Goal: Task Accomplishment & Management: Manage account settings

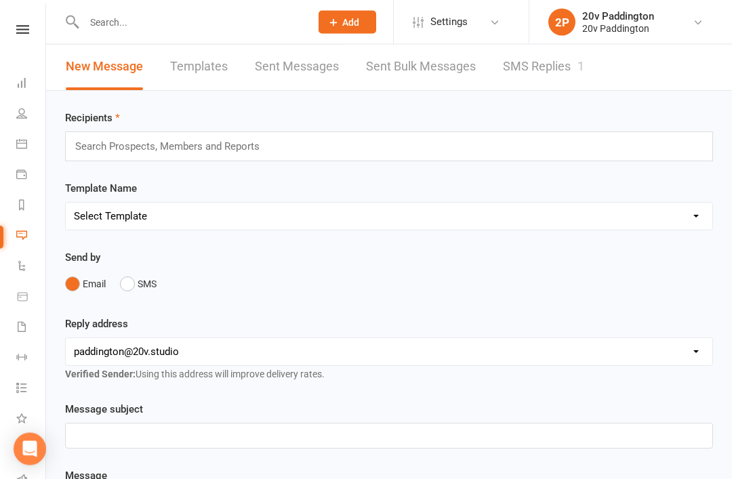
scroll to position [47, 0]
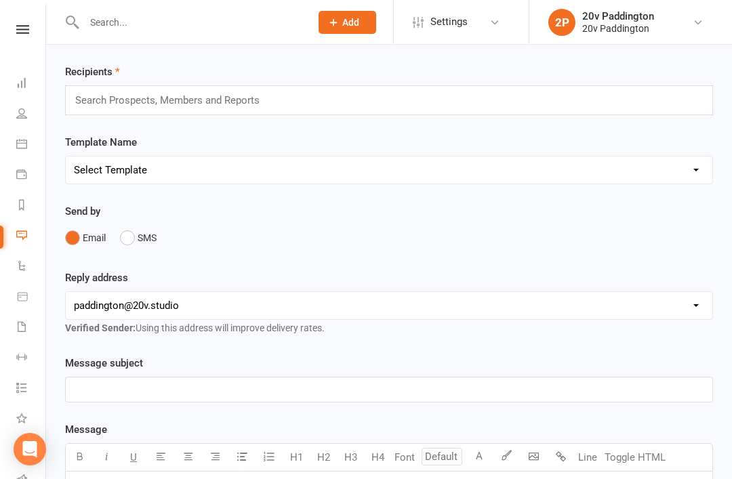
click at [536, 65] on div "Recipients Search Prospects, Members and Reports" at bounding box center [389, 90] width 648 height 52
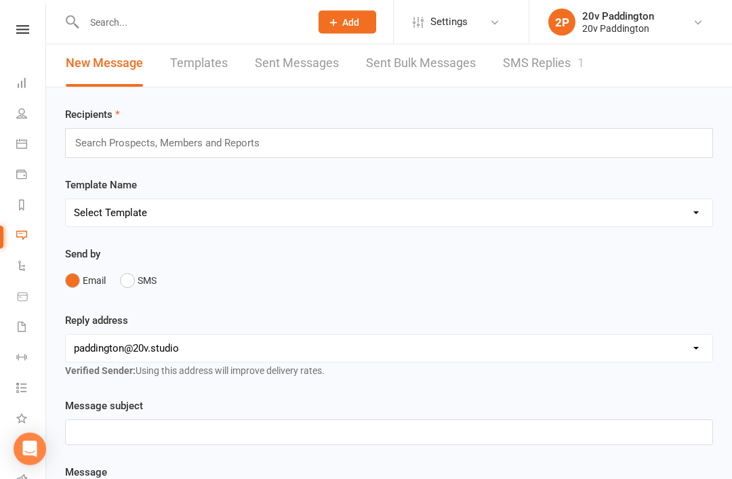
scroll to position [5, 0]
click at [555, 72] on link "SMS Replies 1" at bounding box center [543, 63] width 81 height 47
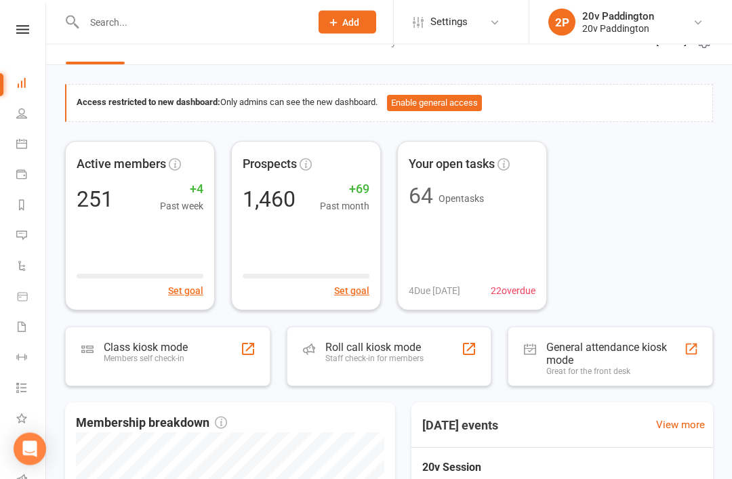
scroll to position [21, 0]
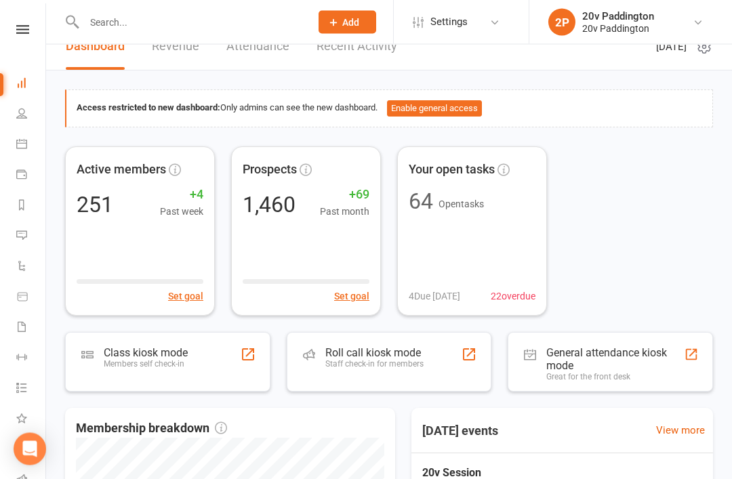
click at [26, 151] on link "Calendar" at bounding box center [31, 145] width 31 height 31
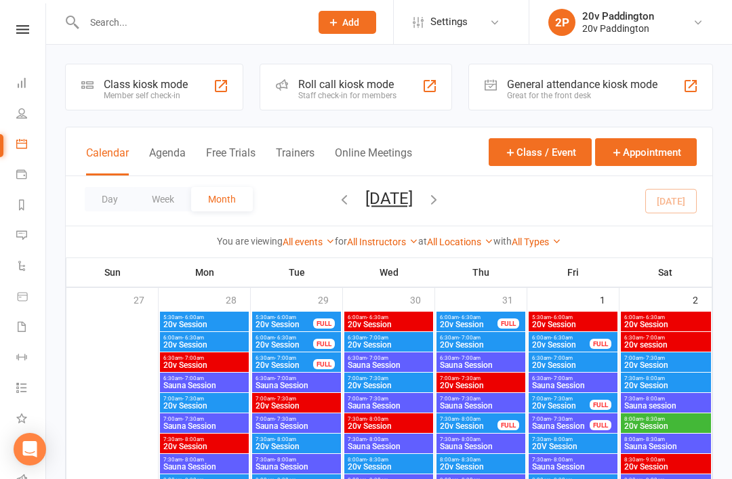
click at [160, 159] on button "Agenda" at bounding box center [167, 160] width 37 height 29
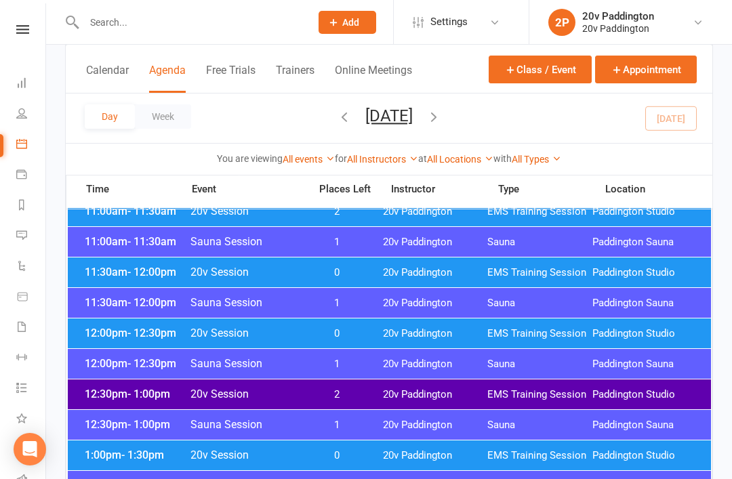
scroll to position [651, 0]
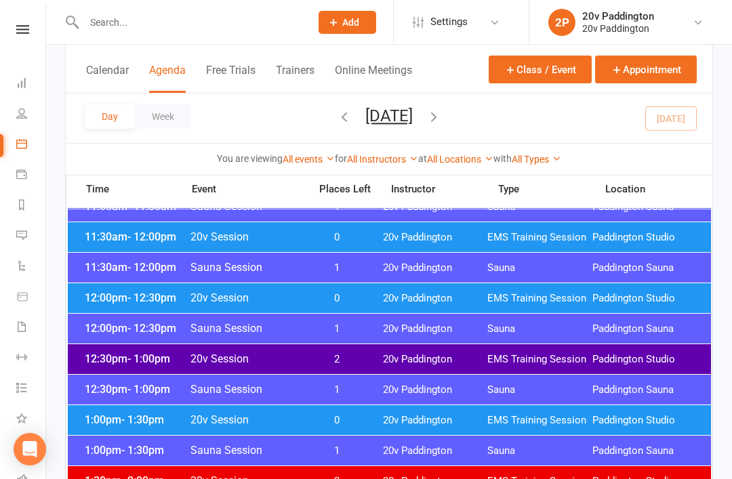
click at [445, 361] on span "20v Paddington" at bounding box center [435, 359] width 105 height 13
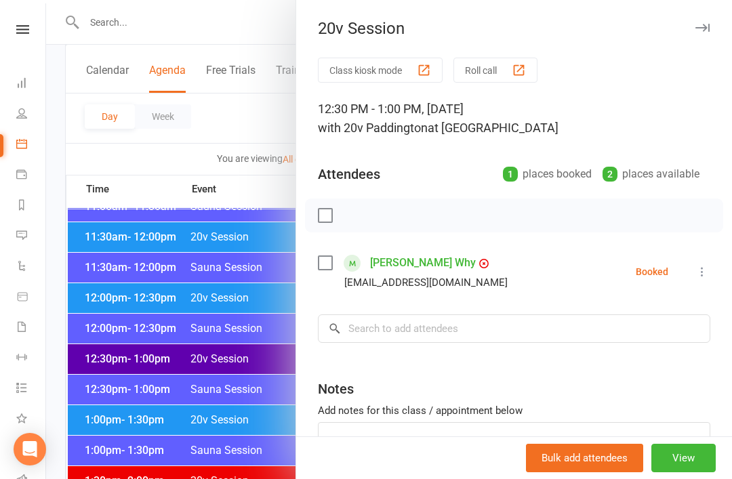
click at [708, 279] on button at bounding box center [702, 272] width 16 height 16
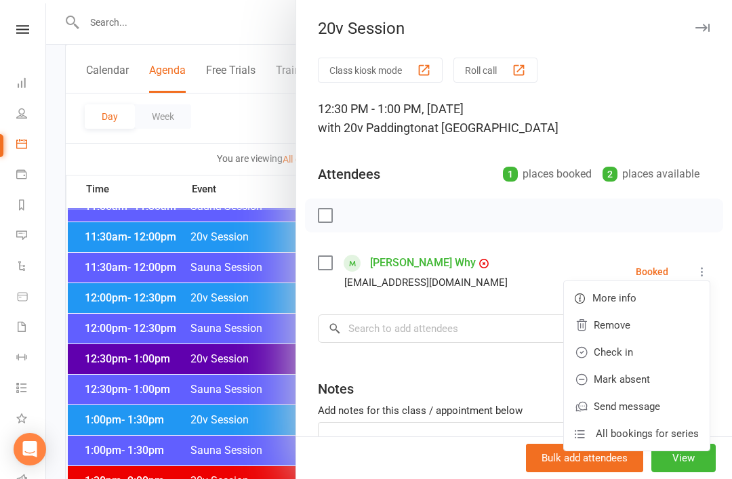
click at [642, 331] on link "Remove" at bounding box center [637, 325] width 146 height 27
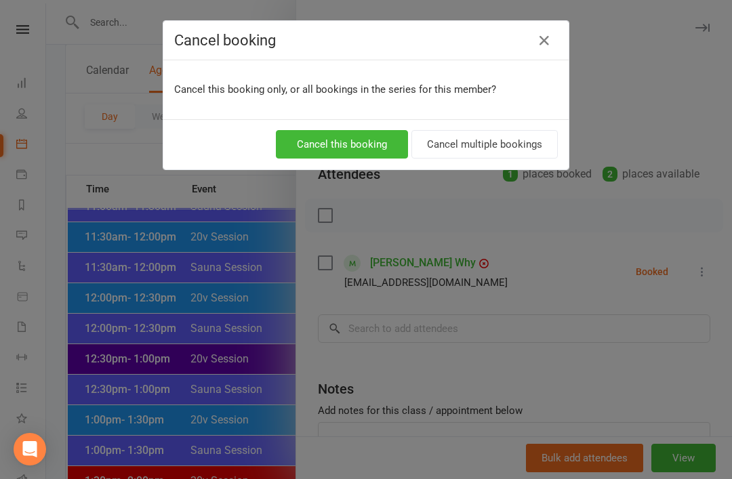
click at [383, 147] on button "Cancel this booking" at bounding box center [342, 144] width 132 height 28
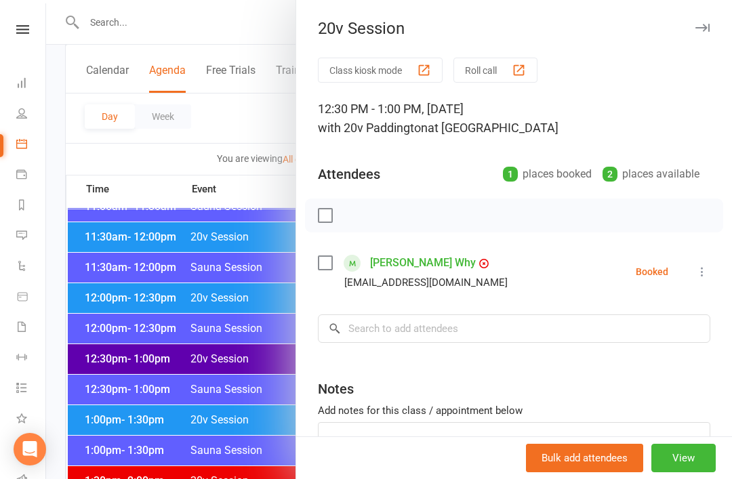
click at [107, 285] on div at bounding box center [389, 239] width 686 height 479
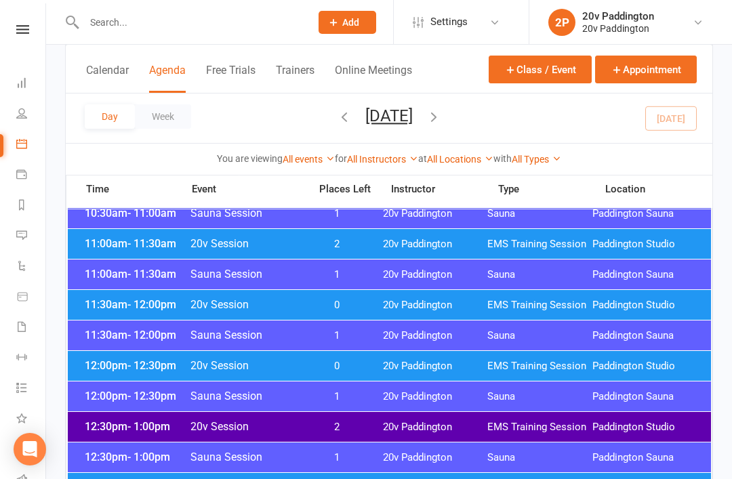
scroll to position [575, 0]
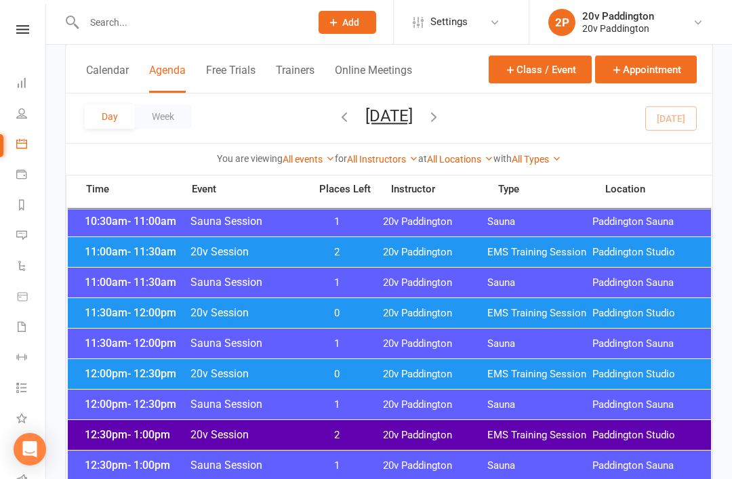
click at [446, 323] on div "11:30am - 12:00pm 20v Session 0 20v Paddington EMS Training Session [GEOGRAPHIC…" at bounding box center [390, 313] width 644 height 30
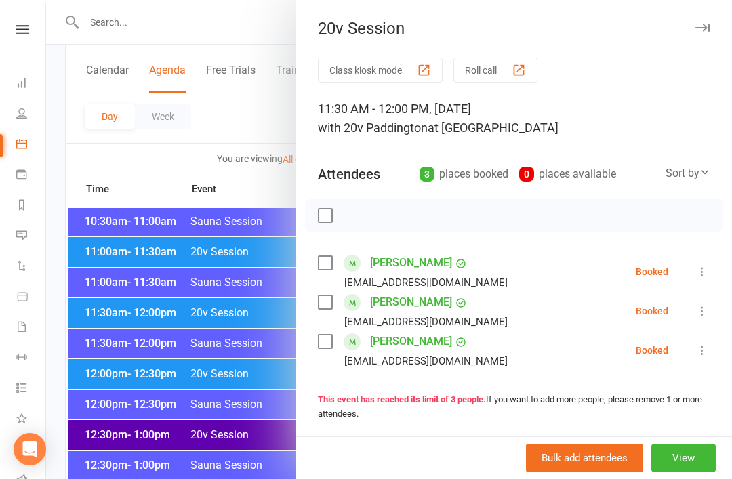
click at [115, 304] on div at bounding box center [389, 239] width 686 height 479
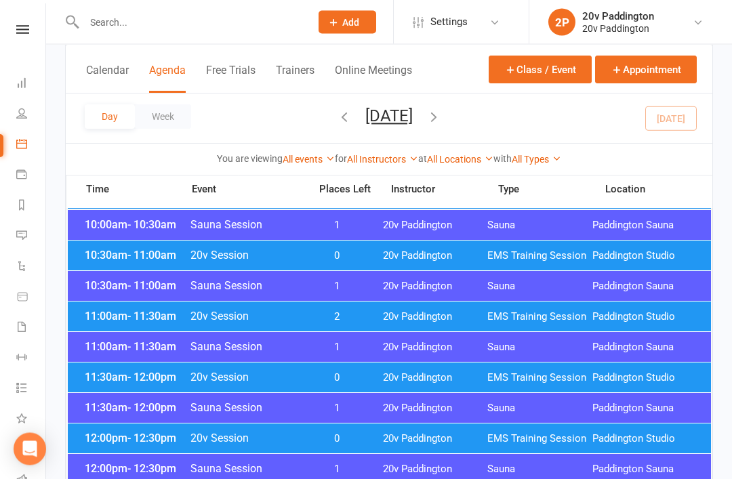
scroll to position [511, 0]
click at [117, 314] on span "11:00am - 11:30am" at bounding box center [135, 316] width 109 height 13
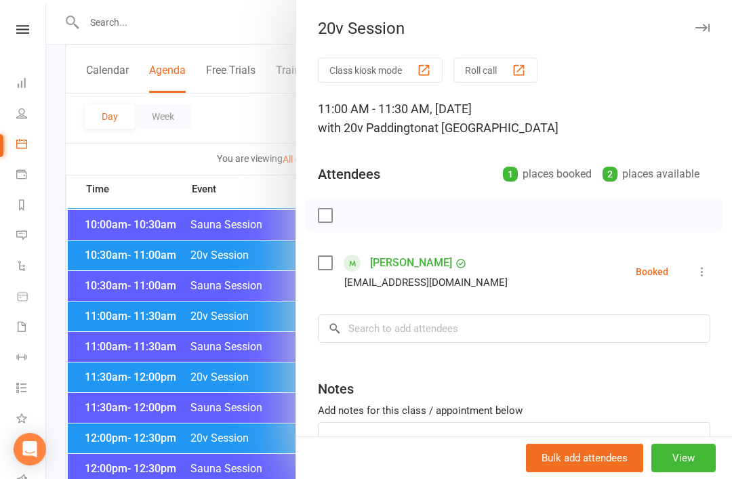
click at [114, 256] on div at bounding box center [389, 239] width 686 height 479
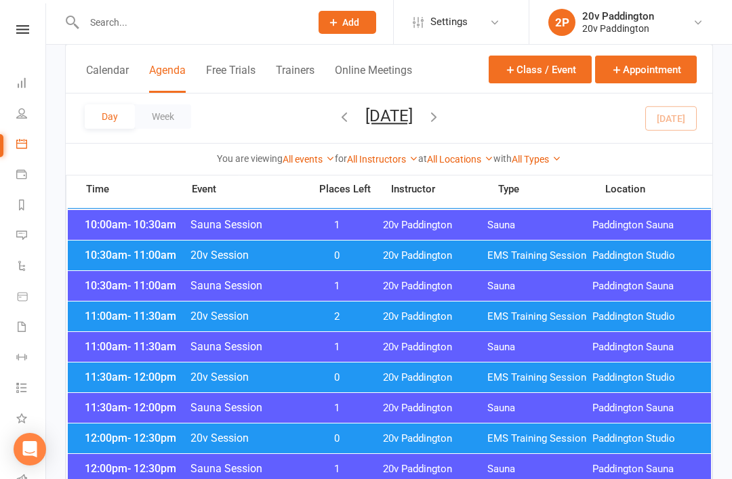
click at [118, 262] on div "10:30am - 11:00am 20v Session 0 20v Paddington EMS Training Session Paddington …" at bounding box center [390, 256] width 644 height 30
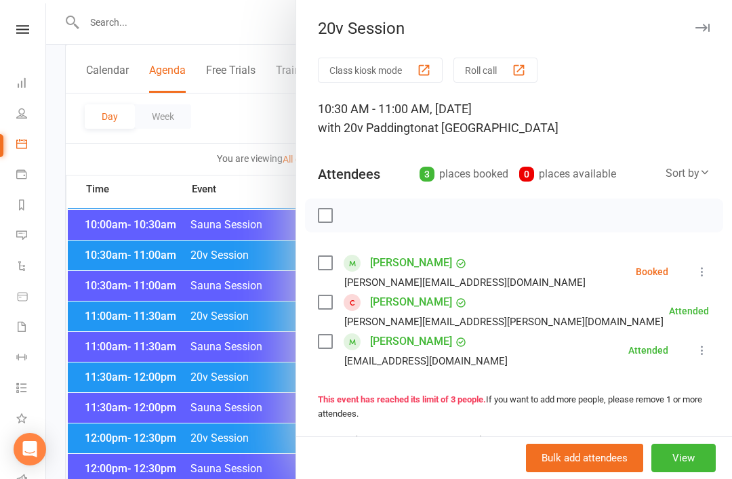
click at [709, 272] on icon at bounding box center [703, 272] width 14 height 14
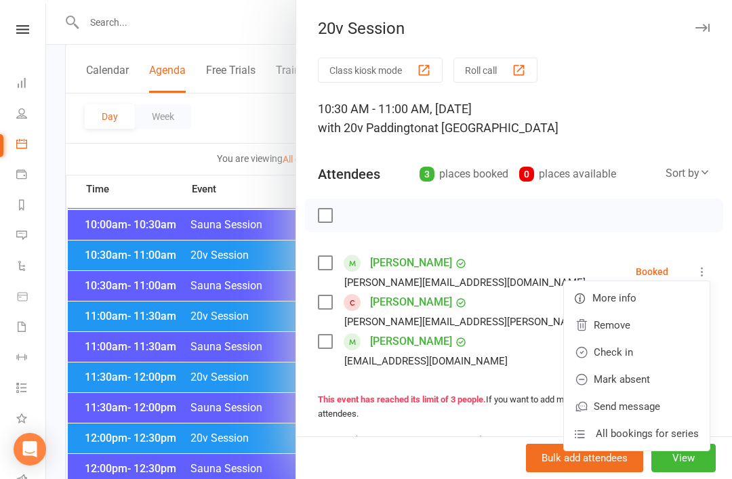
click at [647, 379] on link "Mark absent" at bounding box center [637, 379] width 146 height 27
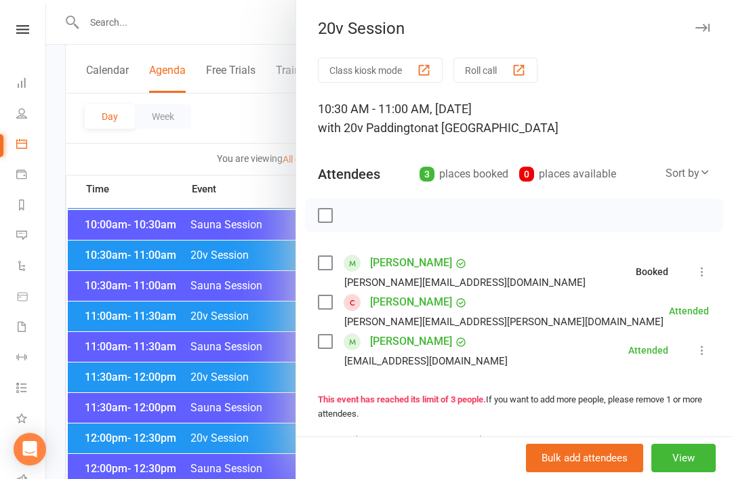
click at [416, 263] on link "Jamila Dlala" at bounding box center [411, 263] width 82 height 22
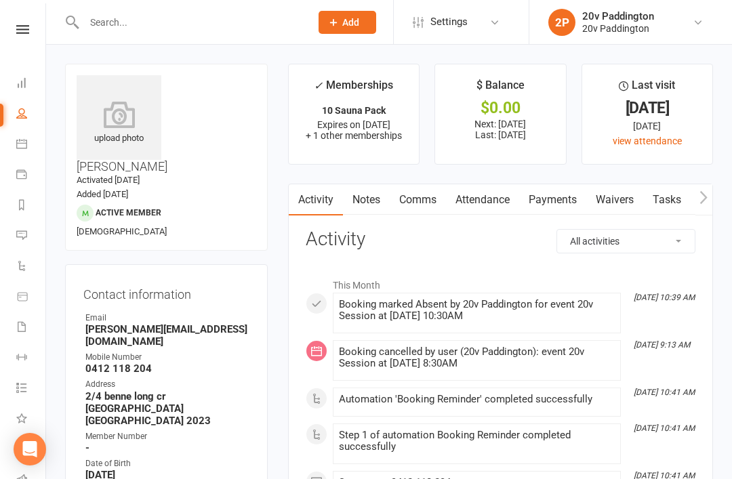
click at [400, 214] on link "Comms" at bounding box center [418, 199] width 56 height 31
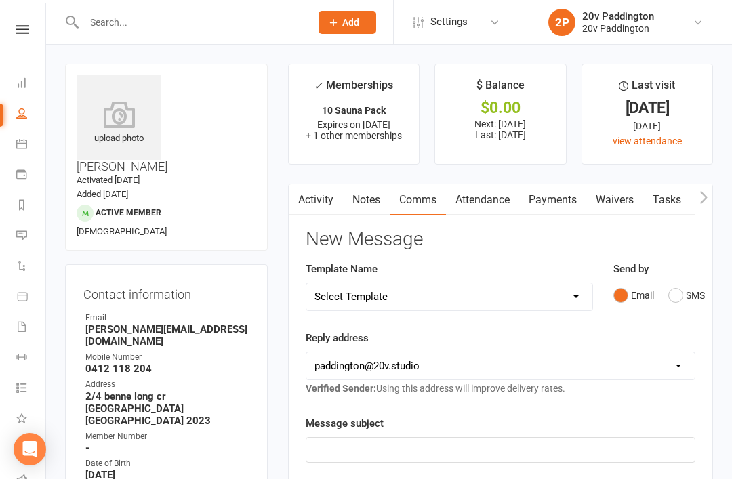
click at [688, 290] on button "SMS" at bounding box center [687, 296] width 37 height 26
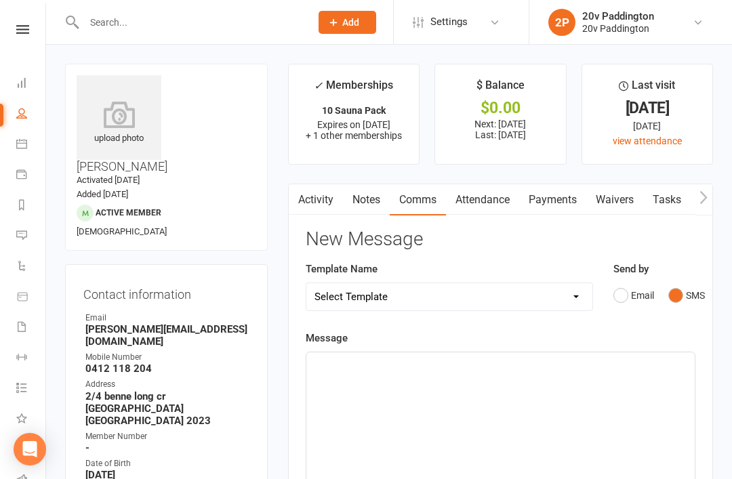
click at [504, 370] on p "﻿" at bounding box center [501, 365] width 372 height 16
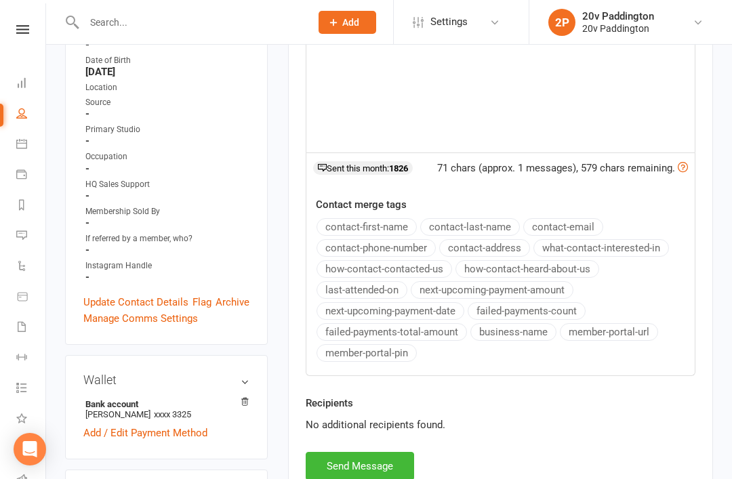
scroll to position [479, 0]
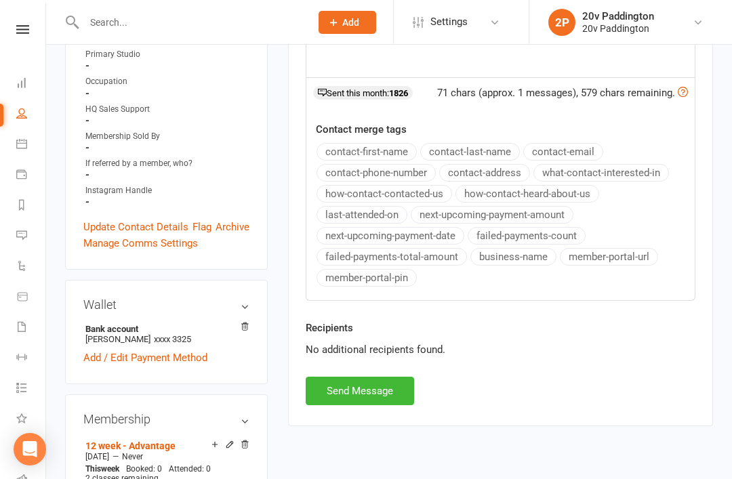
click at [387, 399] on button "Send Message" at bounding box center [360, 391] width 109 height 28
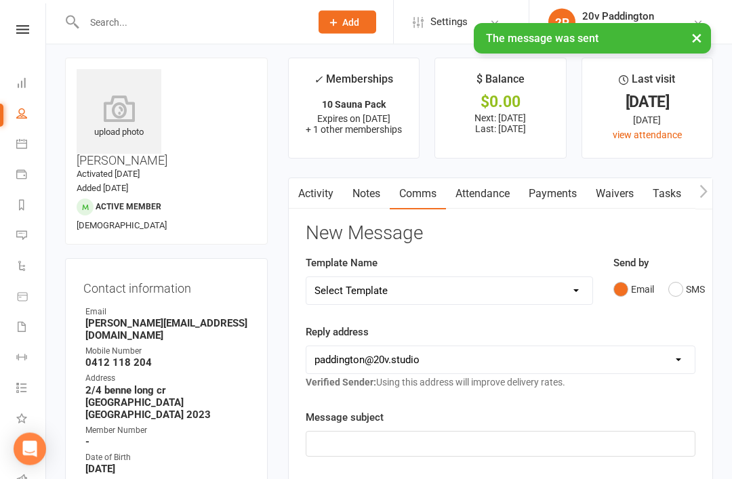
scroll to position [0, 0]
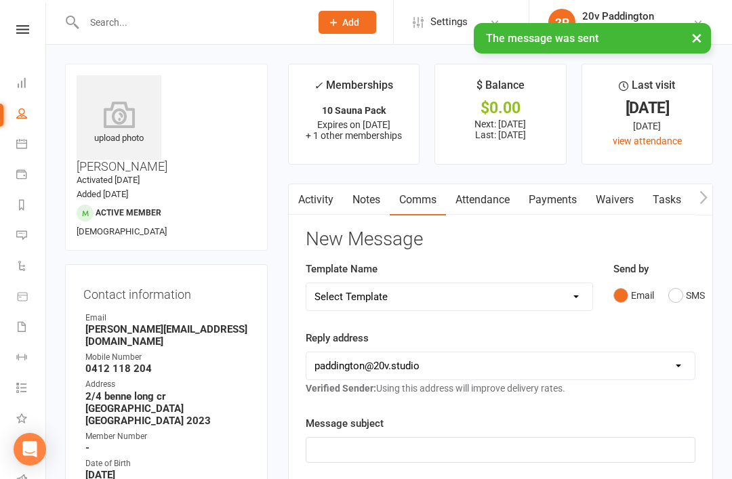
click at [19, 153] on link "Calendar" at bounding box center [31, 145] width 31 height 31
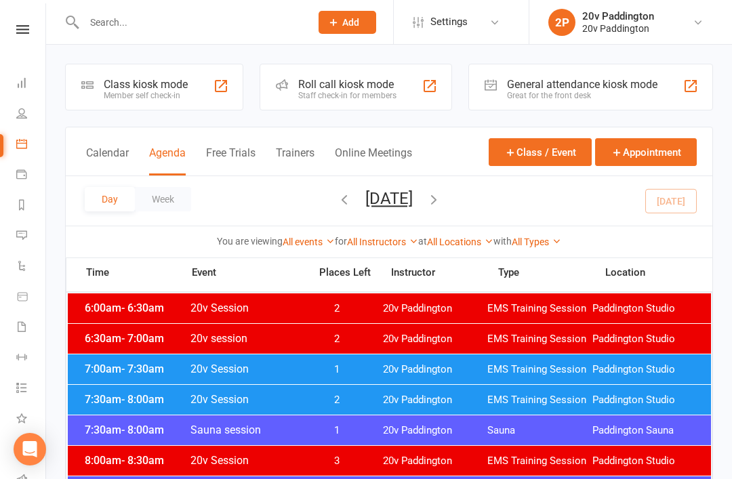
click at [413, 199] on button "Saturday, Aug 16, 2025" at bounding box center [389, 198] width 47 height 19
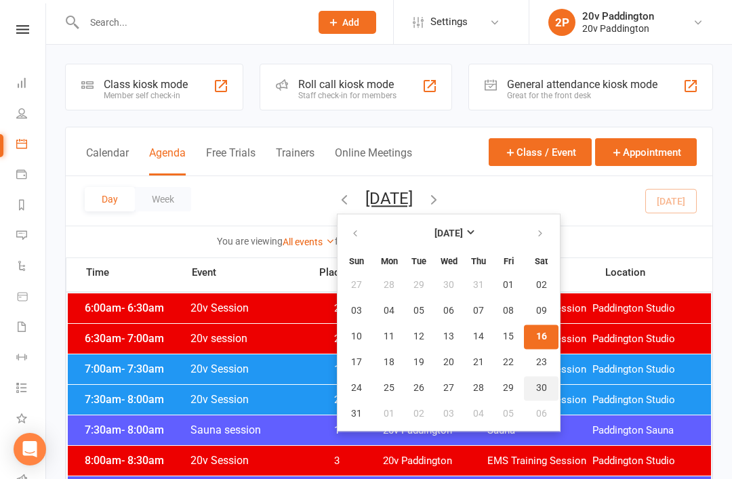
click at [524, 394] on button "30" at bounding box center [541, 388] width 35 height 24
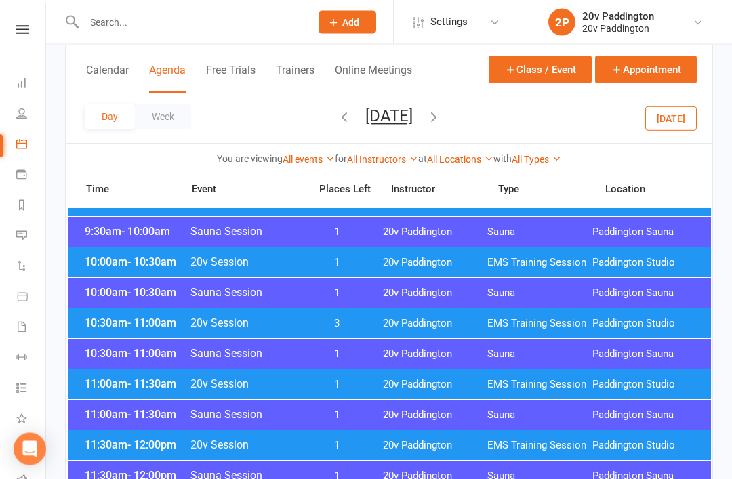
click at [460, 391] on span "20v Paddington" at bounding box center [435, 385] width 105 height 13
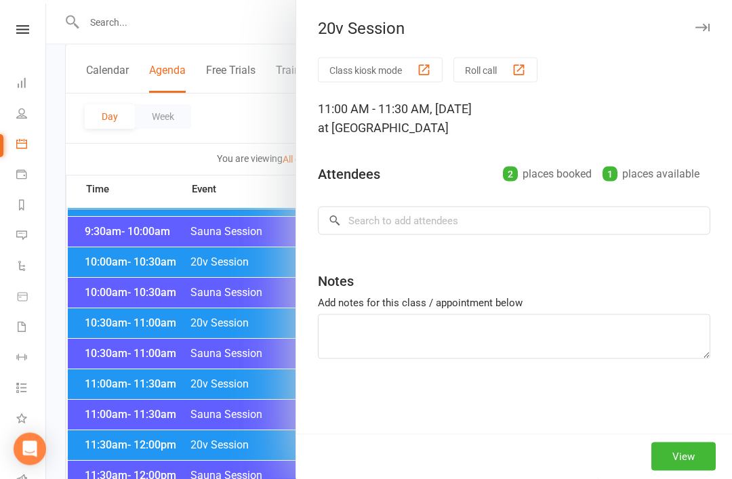
scroll to position [443, 0]
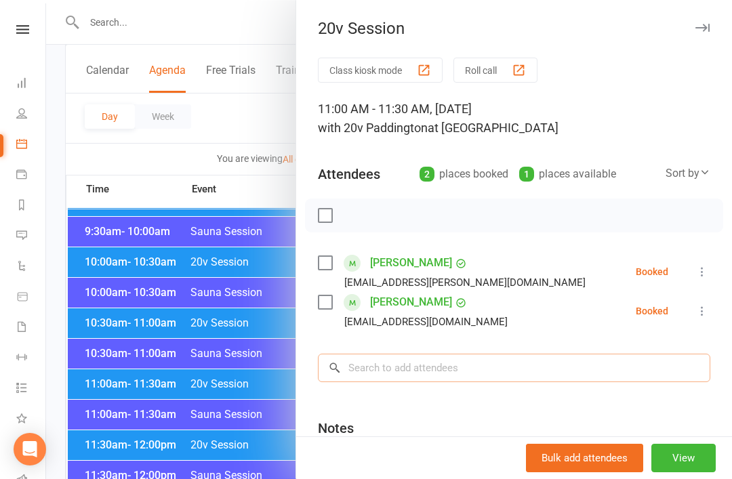
click at [481, 382] on input "search" at bounding box center [514, 368] width 393 height 28
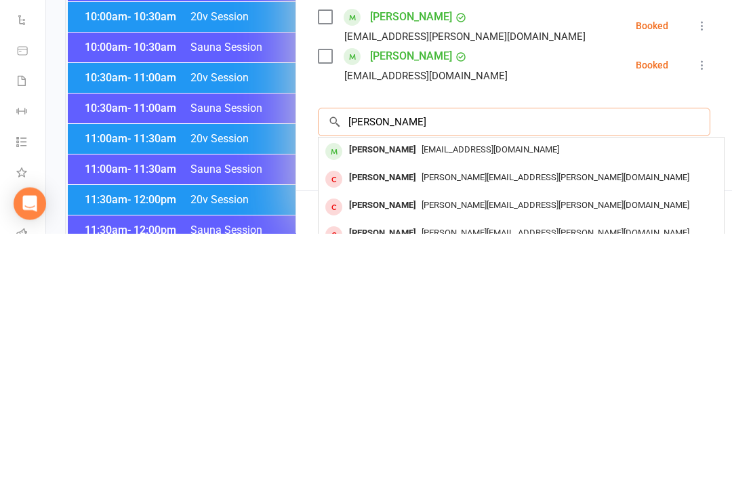
type input "Jessica kno"
click at [519, 387] on div "jmayleno@gmail.com" at bounding box center [521, 397] width 395 height 20
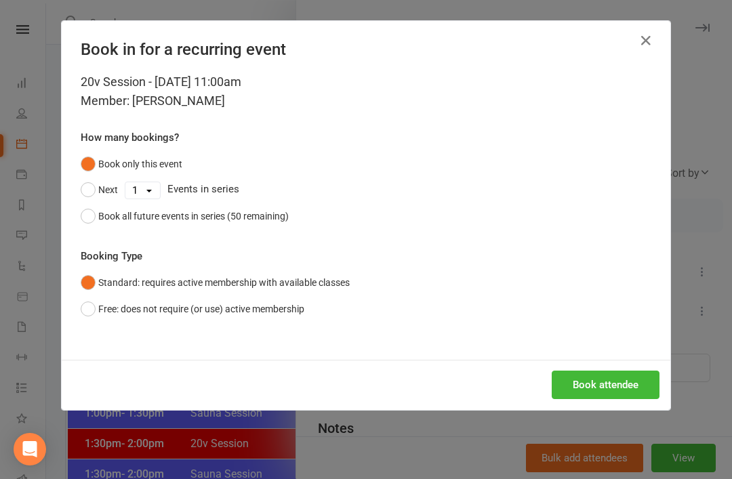
click at [619, 396] on button "Book attendee" at bounding box center [606, 385] width 108 height 28
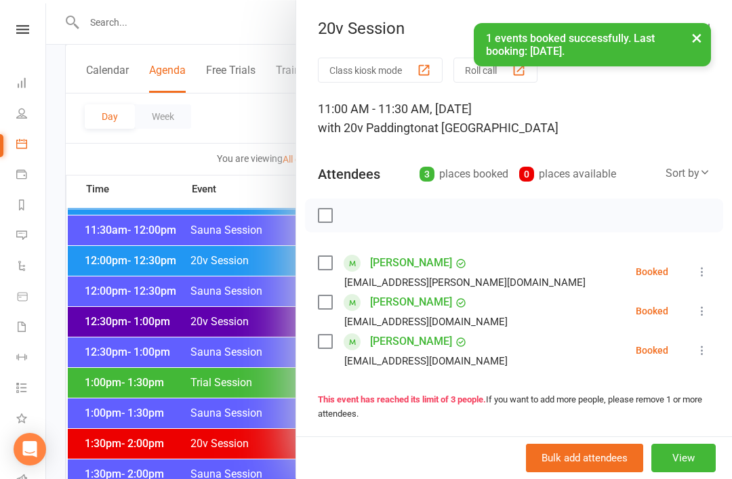
click at [153, 349] on div at bounding box center [389, 239] width 686 height 479
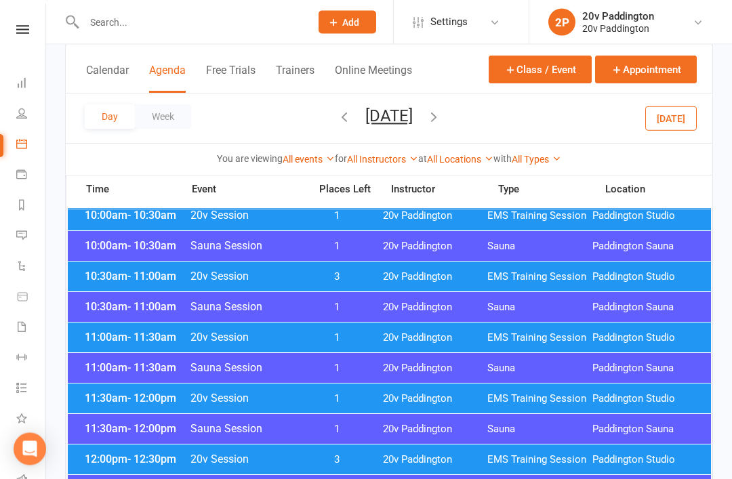
scroll to position [457, 0]
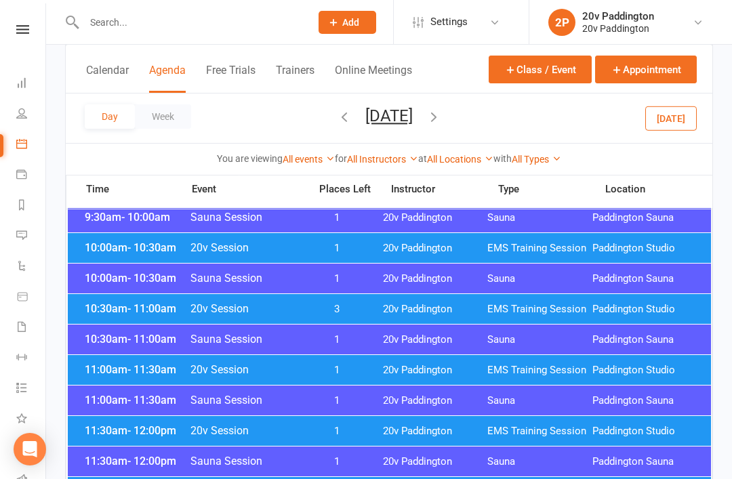
click at [685, 118] on button "Today" at bounding box center [672, 118] width 52 height 24
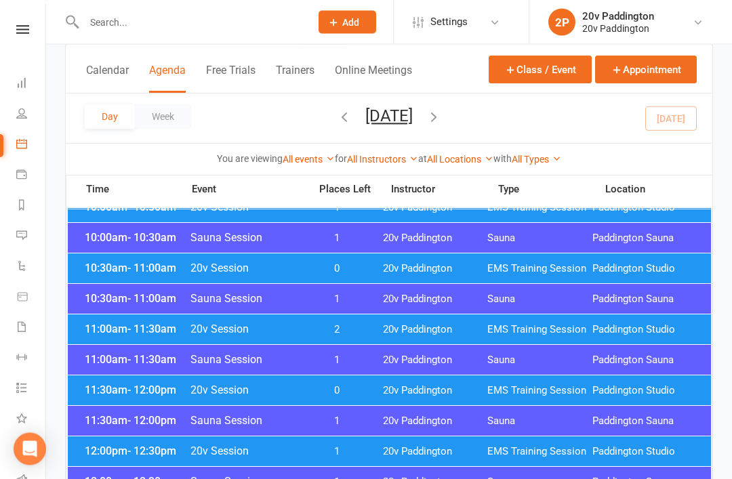
scroll to position [497, 0]
click at [462, 335] on span "20v Paddington" at bounding box center [435, 330] width 105 height 13
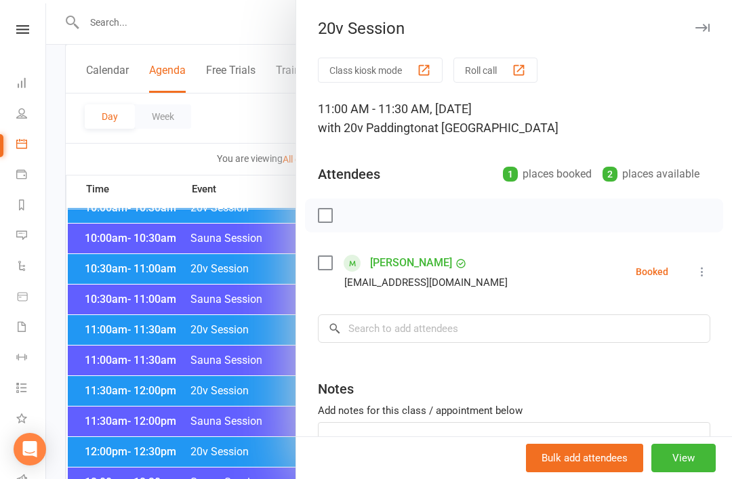
click at [239, 443] on div at bounding box center [389, 239] width 686 height 479
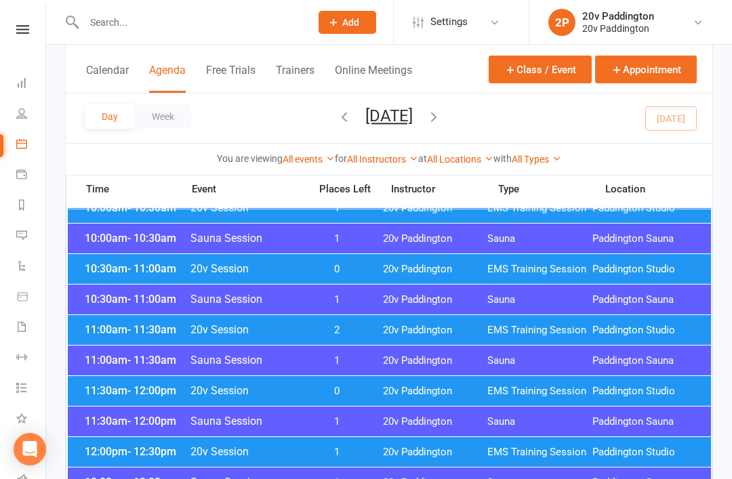
click at [405, 385] on div "11:30am - 12:00pm 20v Session 0 20v Paddington EMS Training Session Paddington …" at bounding box center [390, 391] width 644 height 30
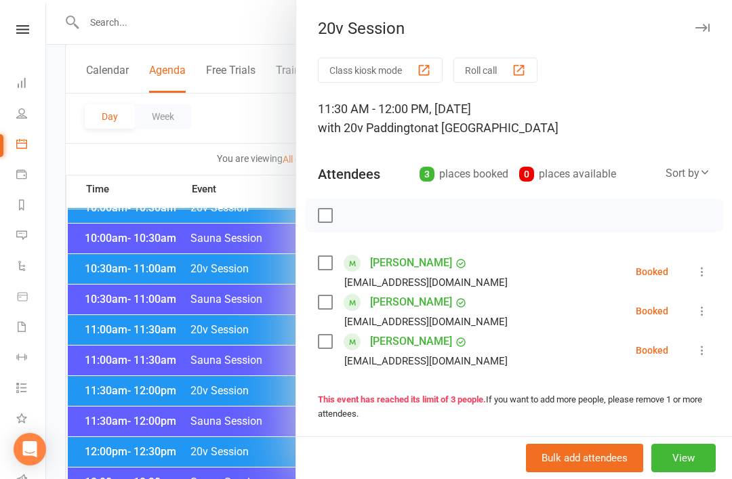
click at [256, 462] on div at bounding box center [389, 239] width 686 height 479
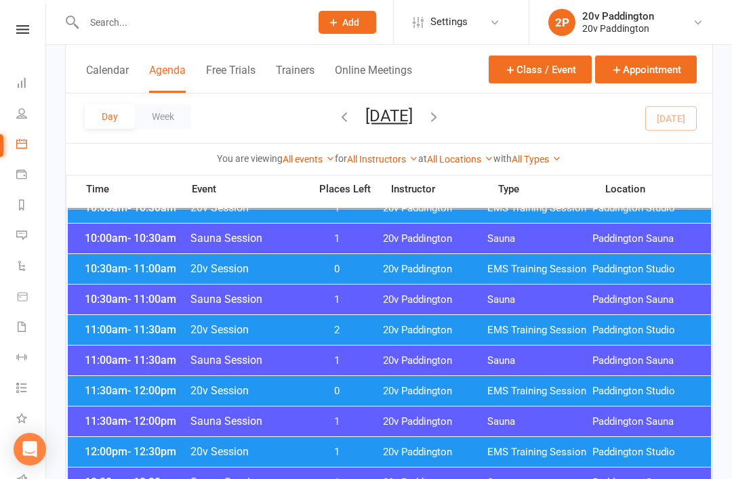
click at [310, 450] on span "1" at bounding box center [337, 452] width 71 height 13
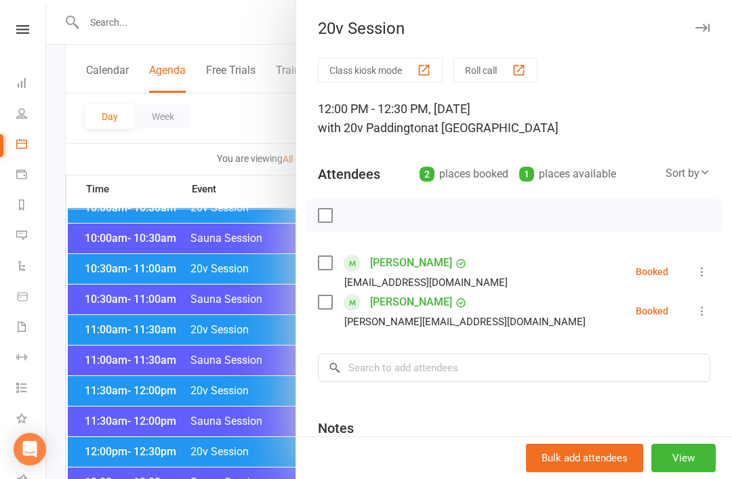
click at [267, 473] on div at bounding box center [389, 239] width 686 height 479
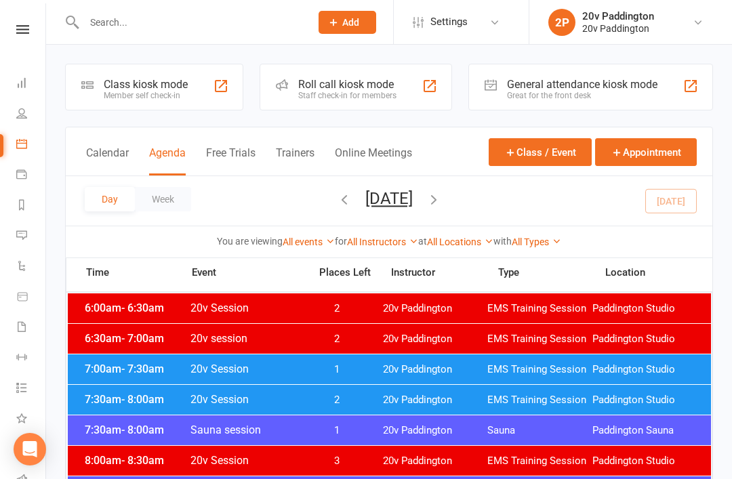
scroll to position [5, 0]
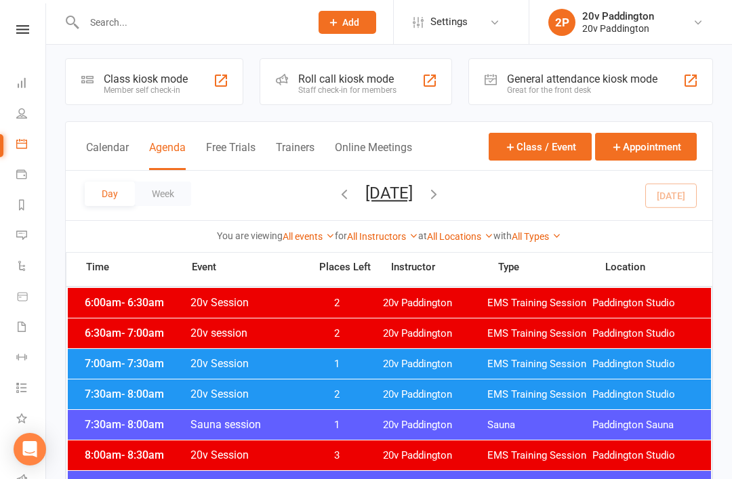
click at [612, 3] on li "2P 20v Paddington 20v Paddington My profile My subscription Help Terms & condit…" at bounding box center [630, 22] width 203 height 44
click at [413, 193] on button "Saturday, Aug 16, 2025" at bounding box center [389, 193] width 47 height 19
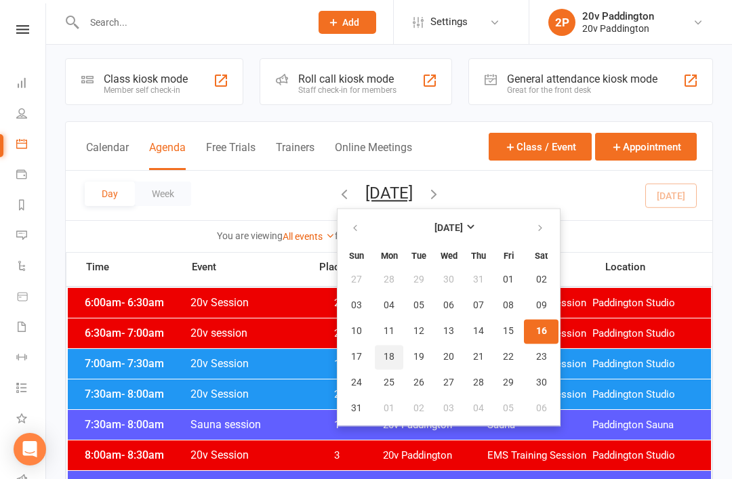
click at [375, 355] on button "18" at bounding box center [389, 357] width 28 height 24
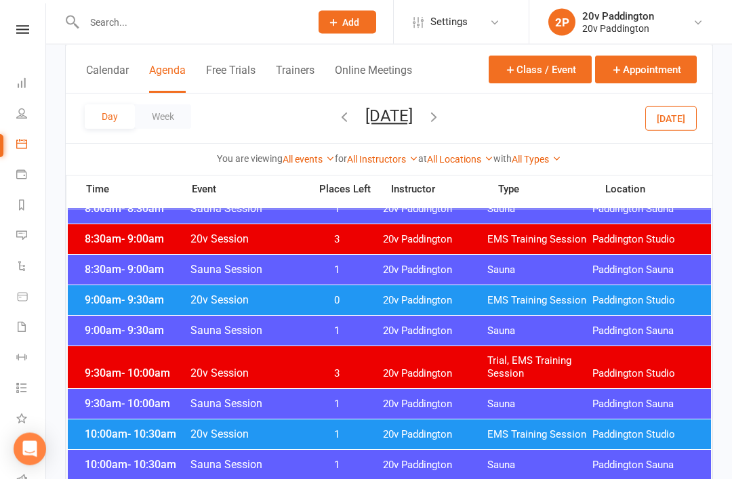
scroll to position [387, 0]
click at [389, 439] on span "20v Paddington" at bounding box center [435, 435] width 105 height 13
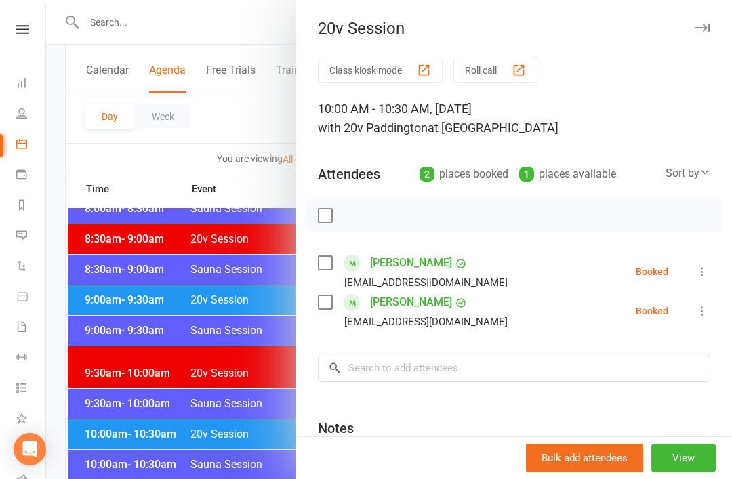
click at [219, 420] on div at bounding box center [389, 239] width 686 height 479
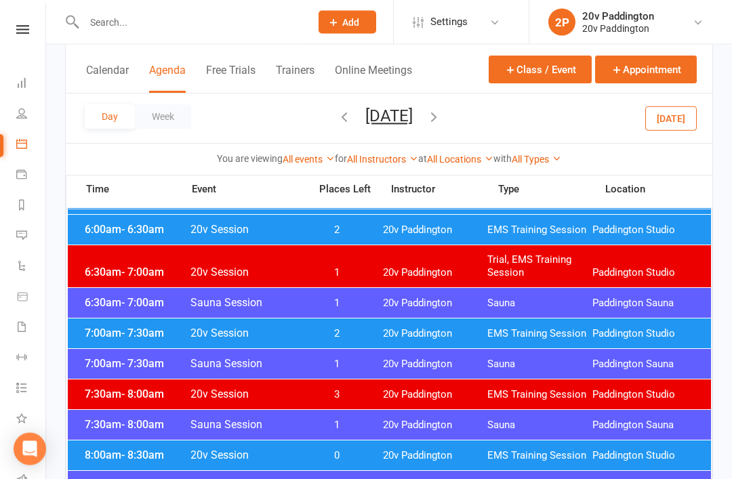
click at [390, 315] on div "6:30am - 7:00am Sauna Session 1 20v Paddington Sauna Paddington Sauna" at bounding box center [390, 304] width 644 height 30
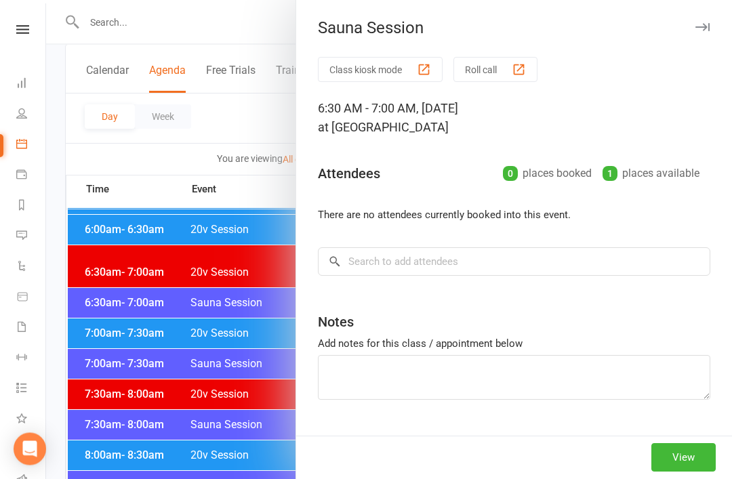
scroll to position [109, 0]
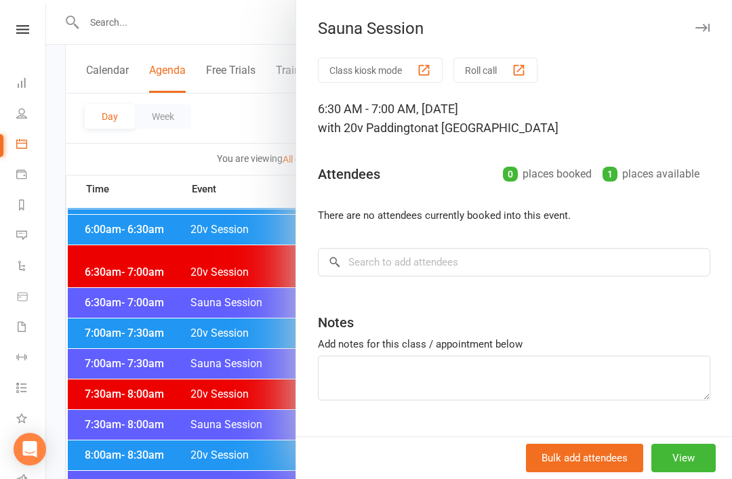
click at [223, 402] on div at bounding box center [389, 239] width 686 height 479
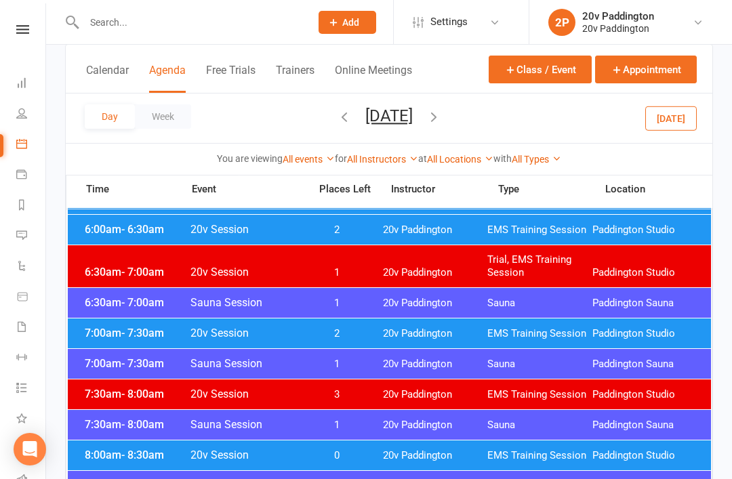
click at [325, 441] on div "8:00am - 8:30am 20v Session 0 20v Paddington EMS Training Session Paddington St…" at bounding box center [390, 456] width 644 height 30
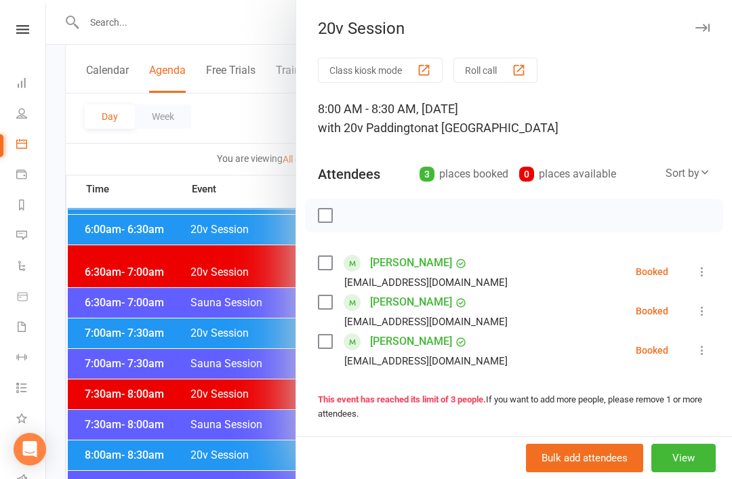
click at [246, 454] on div at bounding box center [389, 239] width 686 height 479
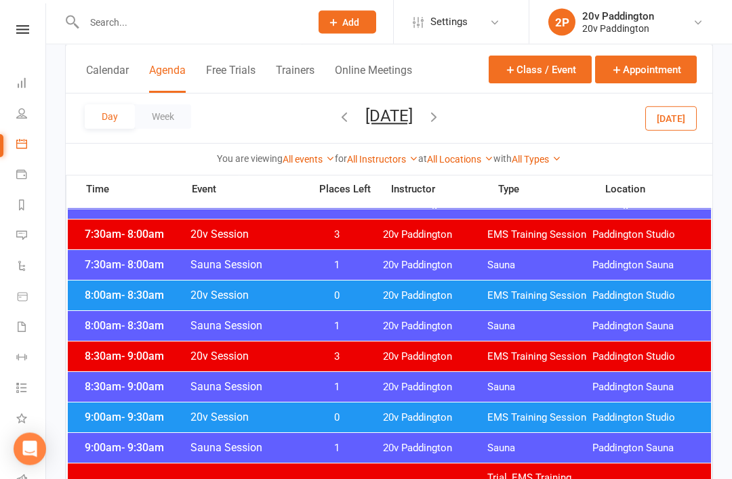
scroll to position [267, 0]
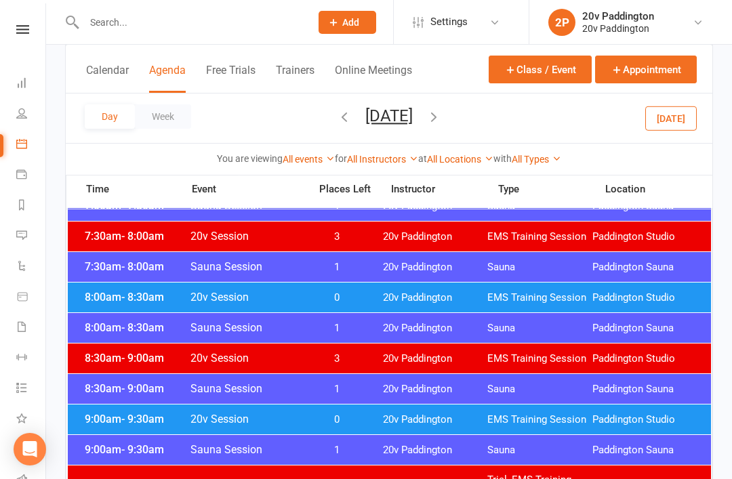
click at [427, 310] on div "8:00am - 8:30am 20v Session 0 20v Paddington EMS Training Session Paddington St…" at bounding box center [390, 298] width 644 height 30
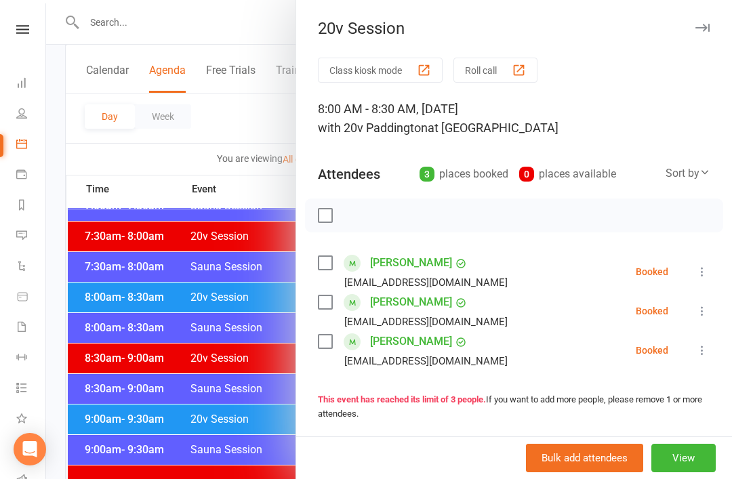
click at [218, 422] on div at bounding box center [389, 239] width 686 height 479
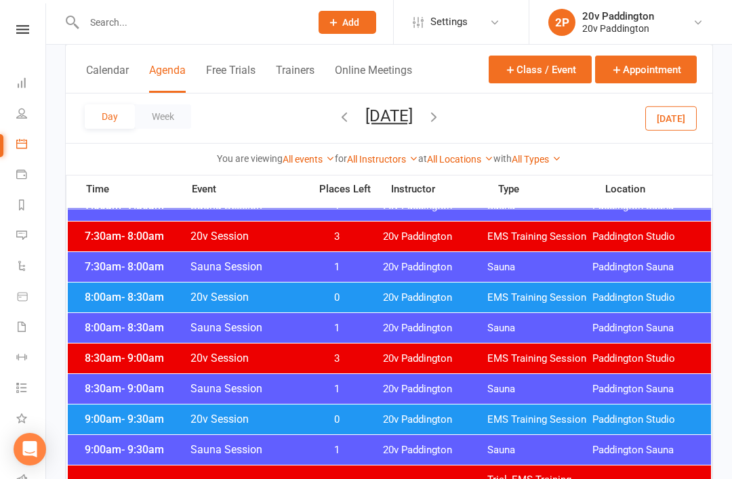
click at [372, 300] on span "0" at bounding box center [337, 298] width 71 height 13
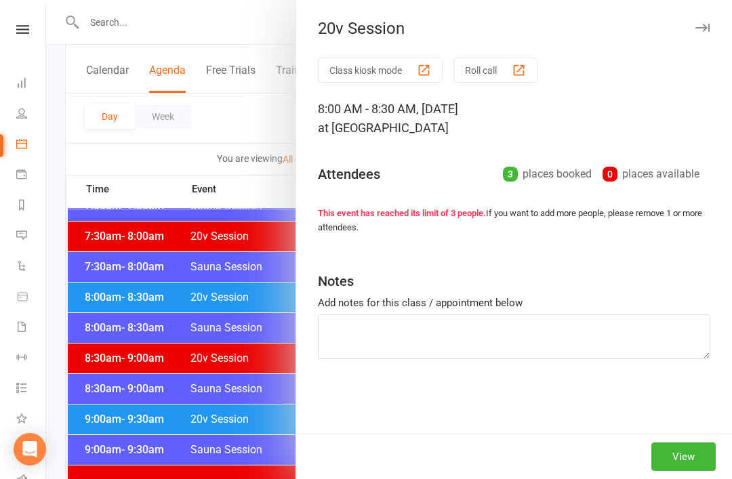
click at [226, 374] on div at bounding box center [389, 239] width 686 height 479
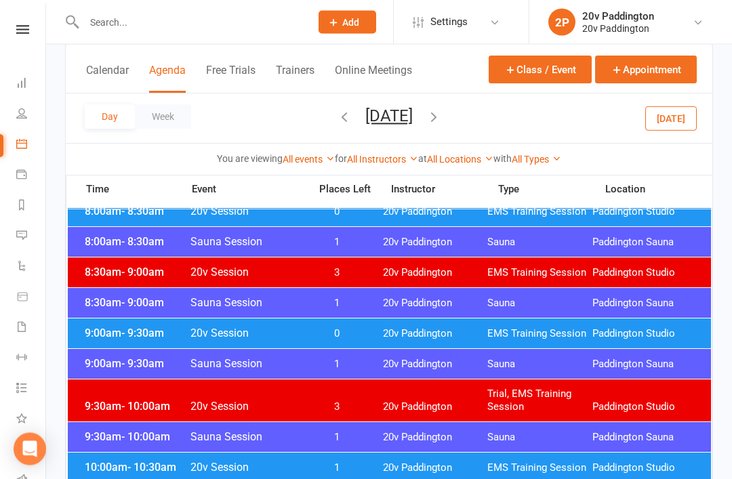
click at [418, 325] on div "9:00am - 9:30am 20v Session 0 20v Paddington EMS Training Session Paddington St…" at bounding box center [390, 334] width 644 height 30
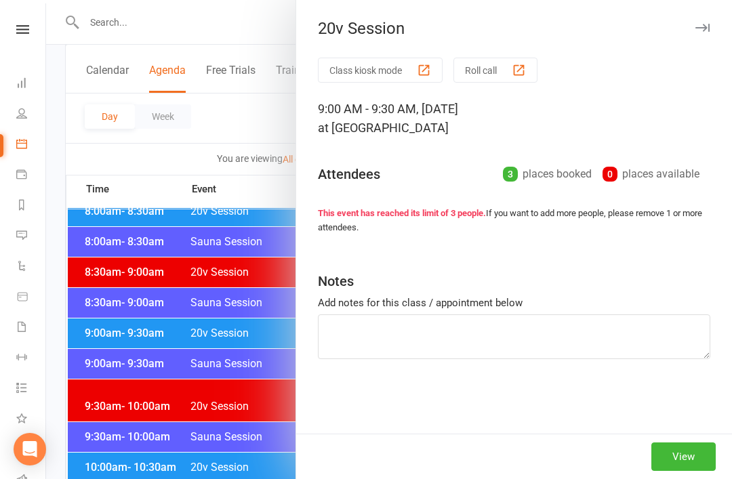
click at [245, 416] on div at bounding box center [389, 239] width 686 height 479
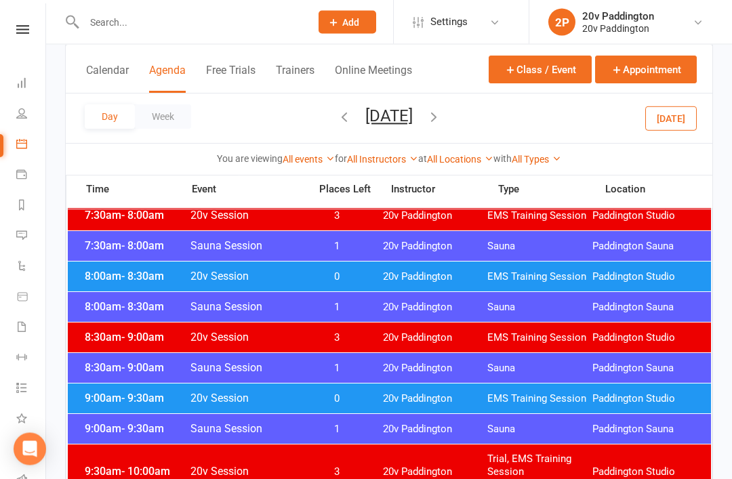
scroll to position [288, 0]
click at [423, 339] on span "20v Paddington" at bounding box center [435, 338] width 105 height 13
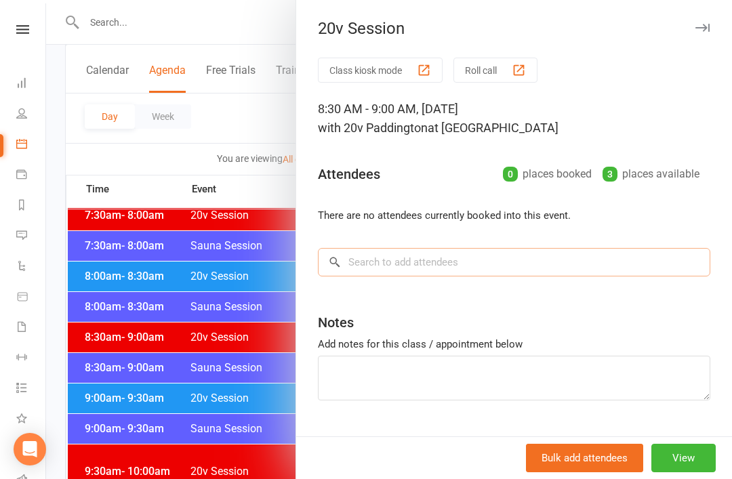
click at [505, 260] on input "search" at bounding box center [514, 262] width 393 height 28
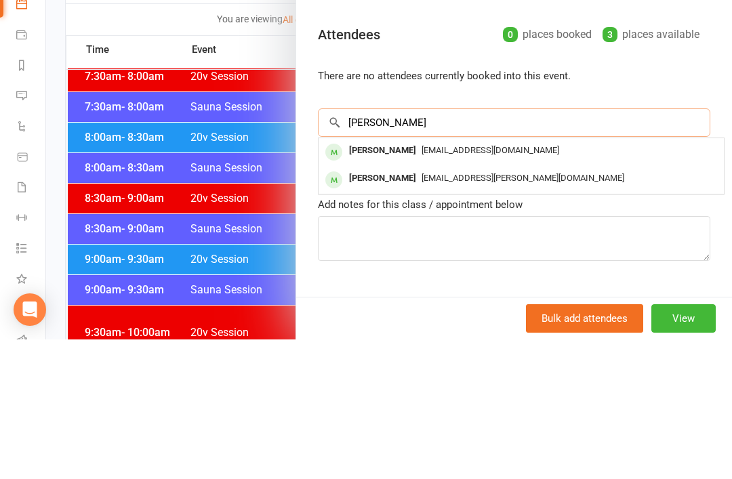
type input "Dixie"
click at [507, 285] on span "coulton@familylawchambers.com.au" at bounding box center [491, 290] width 138 height 10
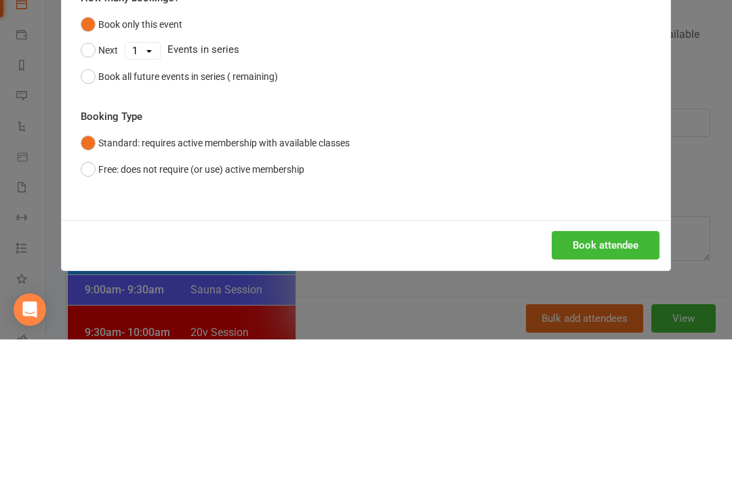
scroll to position [428, 0]
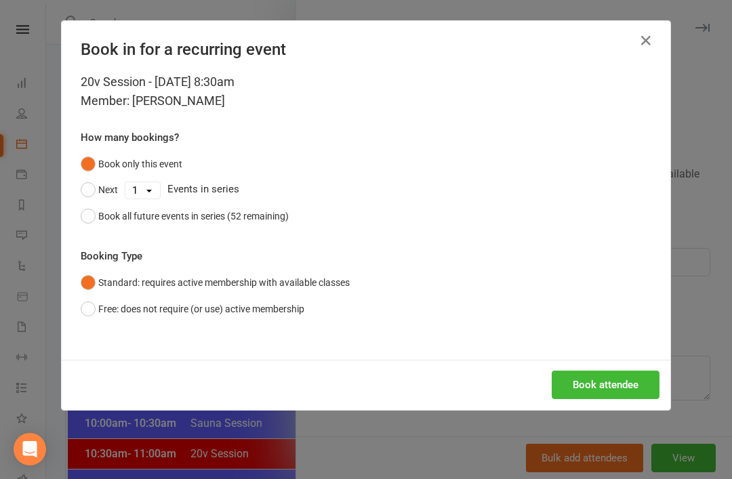
click at [604, 380] on button "Book attendee" at bounding box center [606, 385] width 108 height 28
click at [696, 479] on div "Book in for a recurring event 20v Session - Aug 18, 2025 8:30am Member: Dixie C…" at bounding box center [366, 239] width 732 height 479
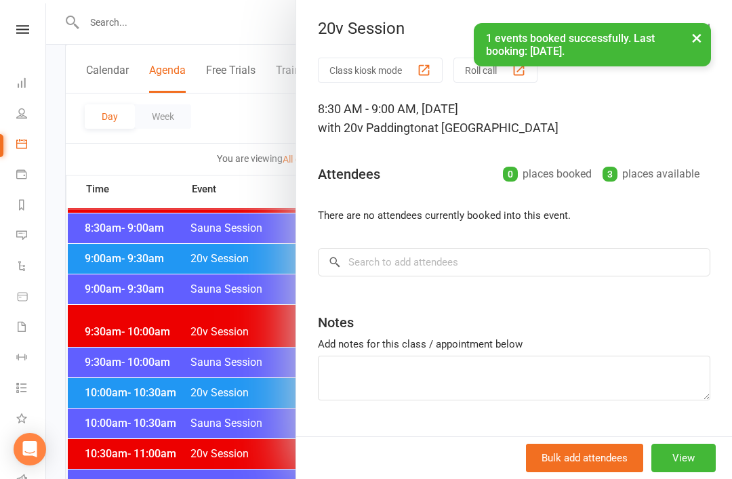
click at [688, 473] on button "View" at bounding box center [684, 458] width 64 height 28
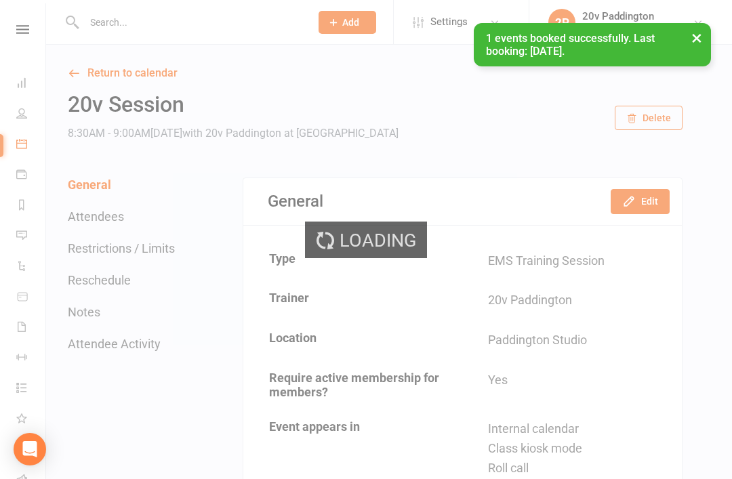
click at [661, 205] on button "Edit" at bounding box center [640, 201] width 59 height 24
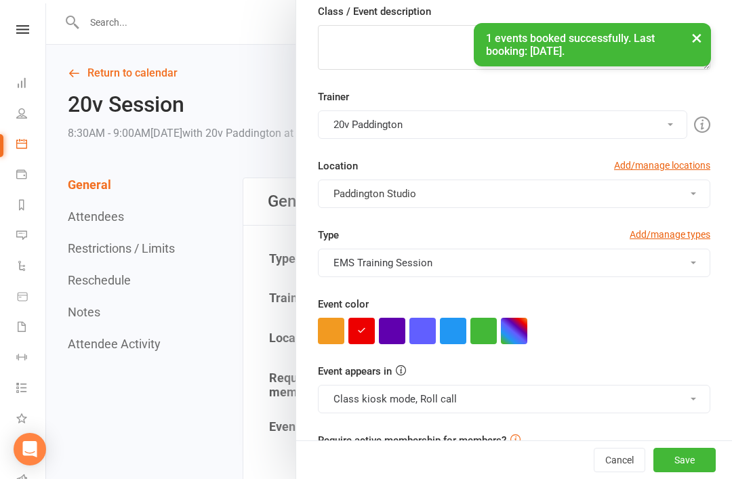
scroll to position [208, 0]
click at [608, 473] on button "Cancel" at bounding box center [620, 460] width 52 height 24
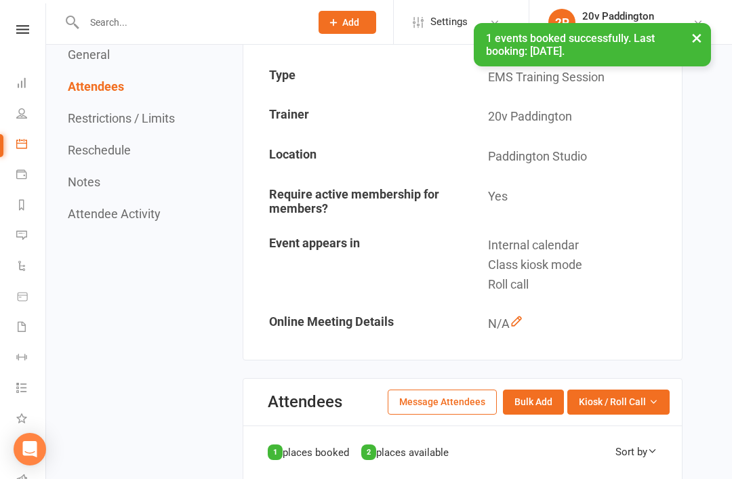
scroll to position [0, 0]
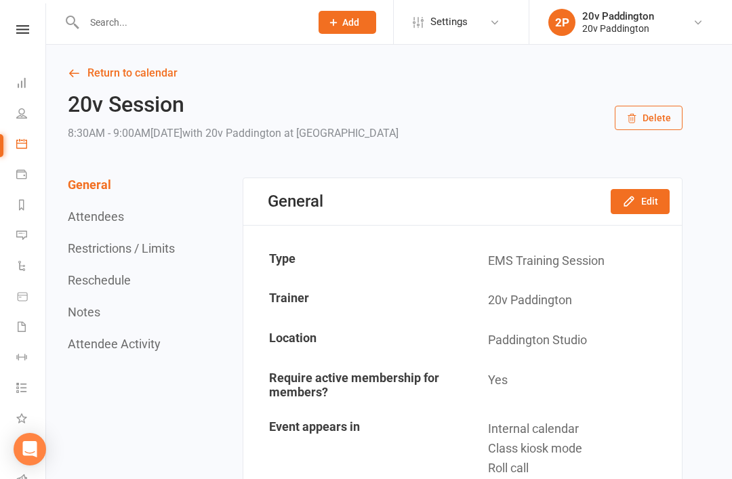
click at [658, 204] on button "Edit" at bounding box center [640, 201] width 59 height 24
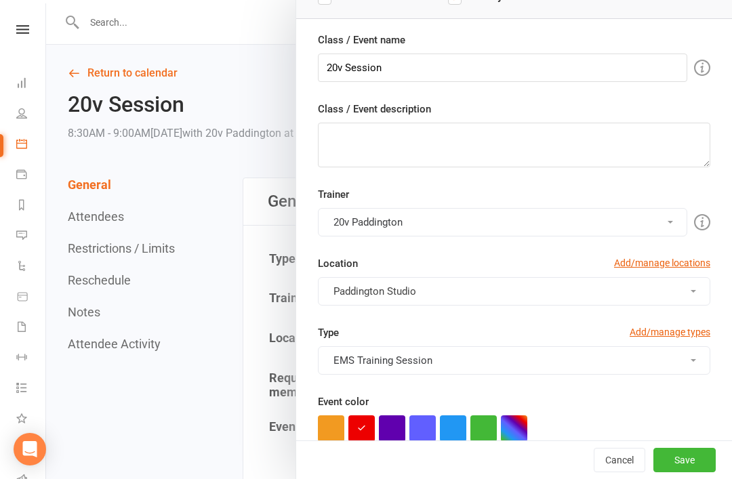
scroll to position [187, 0]
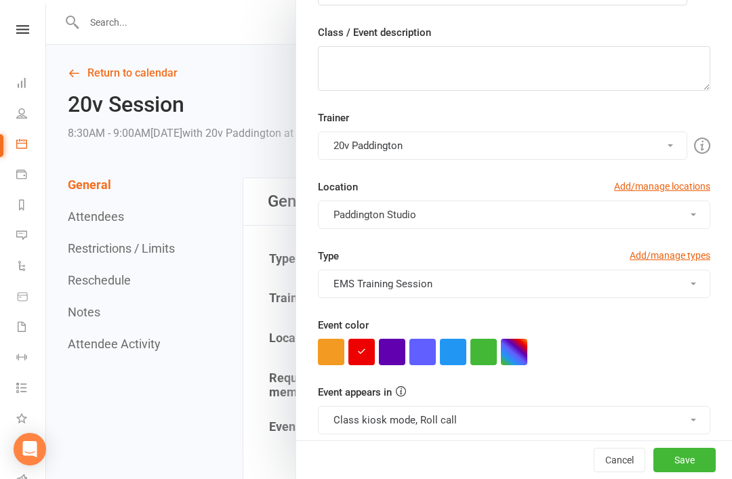
click at [453, 356] on button "button" at bounding box center [453, 352] width 26 height 26
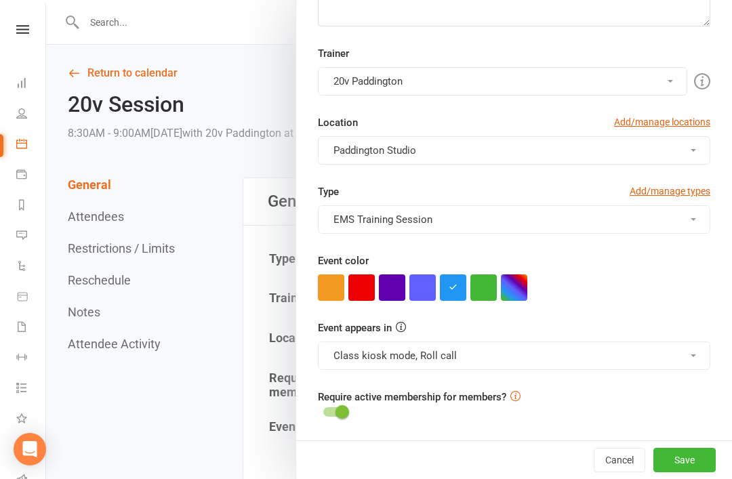
scroll to position [251, 0]
click at [679, 472] on button "Save" at bounding box center [685, 460] width 62 height 24
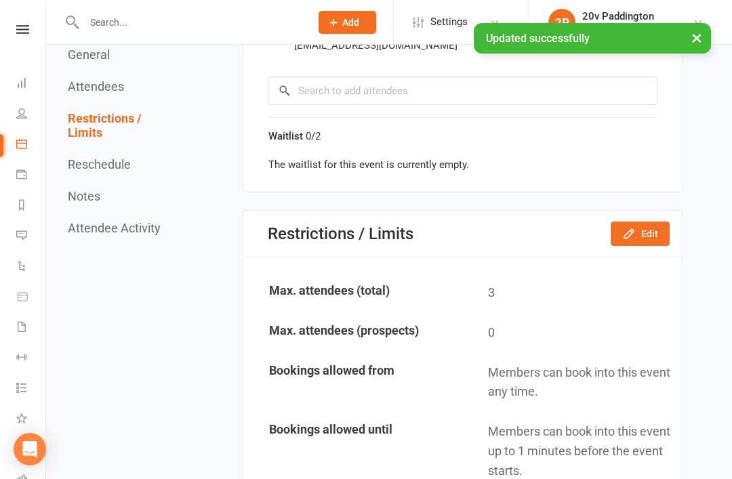
scroll to position [654, 0]
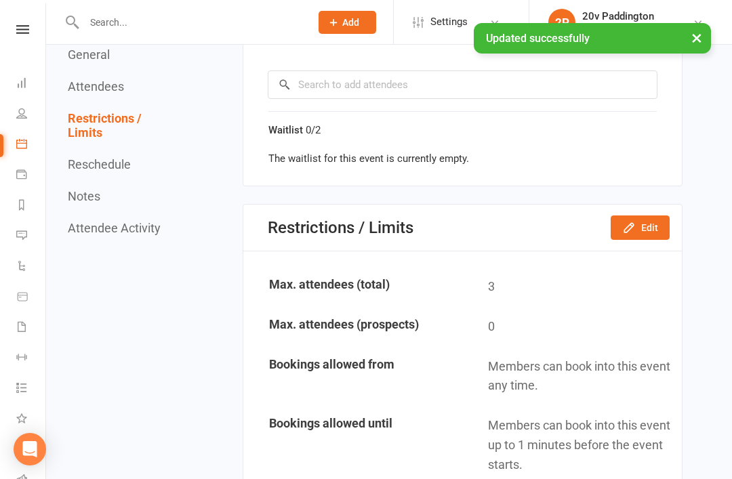
click at [668, 231] on button "Edit" at bounding box center [640, 228] width 59 height 24
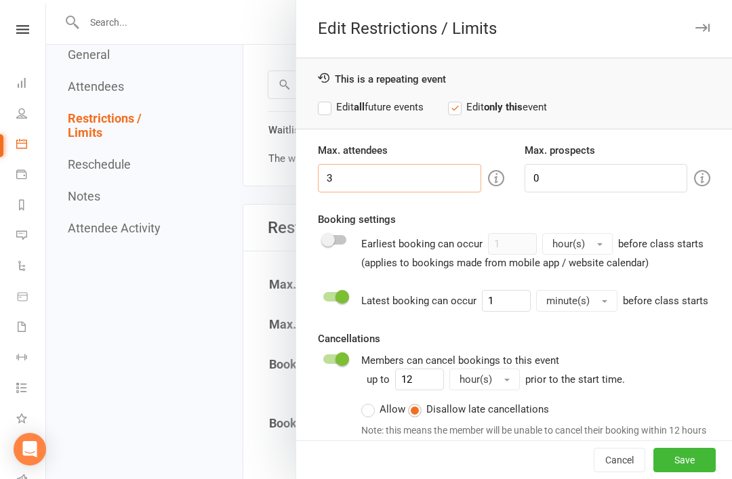
click at [395, 182] on input "3" at bounding box center [399, 178] width 163 height 28
click at [596, 214] on div "Booking settings Earliest booking can occur 1 hour(s) before class starts (appl…" at bounding box center [514, 242] width 393 height 60
click at [425, 173] on input "32" at bounding box center [399, 178] width 163 height 28
type input "3"
click at [610, 221] on div "Booking settings Earliest booking can occur 1 hour(s) before class starts (appl…" at bounding box center [514, 242] width 393 height 60
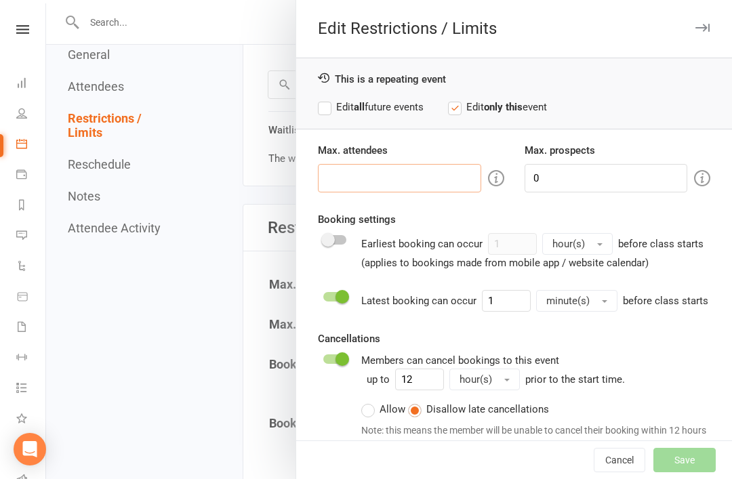
click at [415, 169] on input "number" at bounding box center [399, 178] width 163 height 28
type input "2"
click at [539, 214] on div "Booking settings Earliest booking can occur 1 hour(s) before class starts (appl…" at bounding box center [514, 242] width 393 height 60
click at [692, 473] on button "Save" at bounding box center [685, 460] width 62 height 24
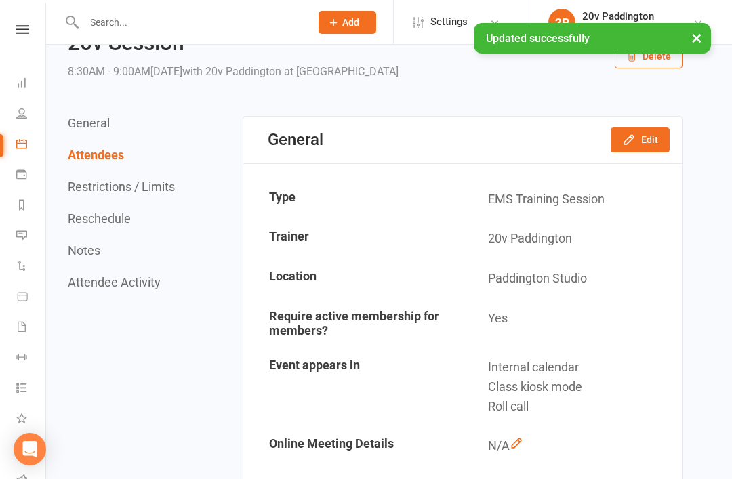
scroll to position [0, 0]
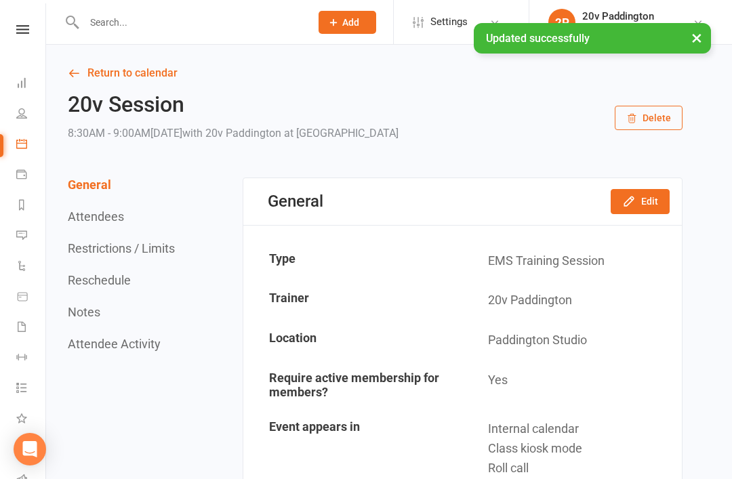
click at [162, 75] on link "Return to calendar" at bounding box center [375, 73] width 615 height 19
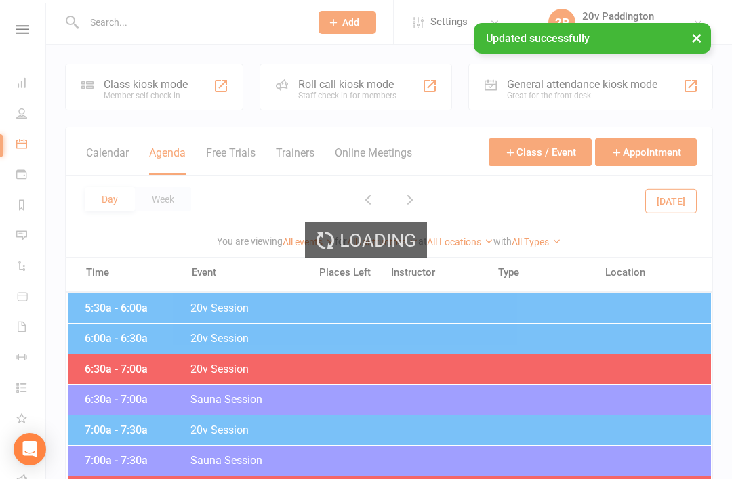
scroll to position [35, 0]
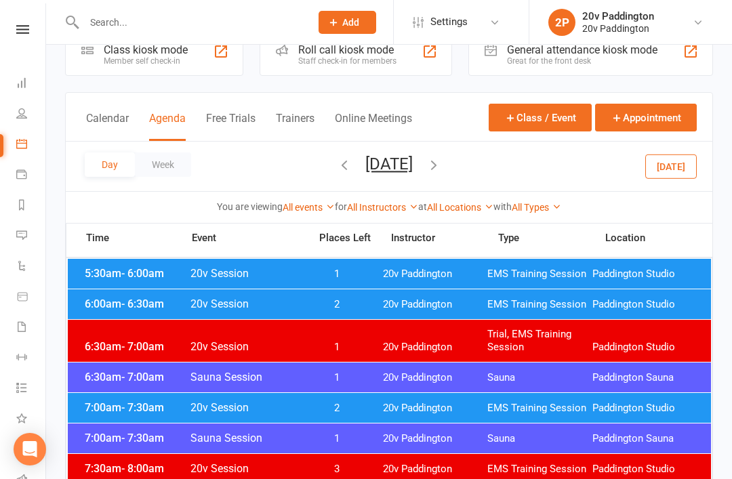
click at [413, 155] on button "Monday, Aug 18, 2025" at bounding box center [389, 164] width 47 height 19
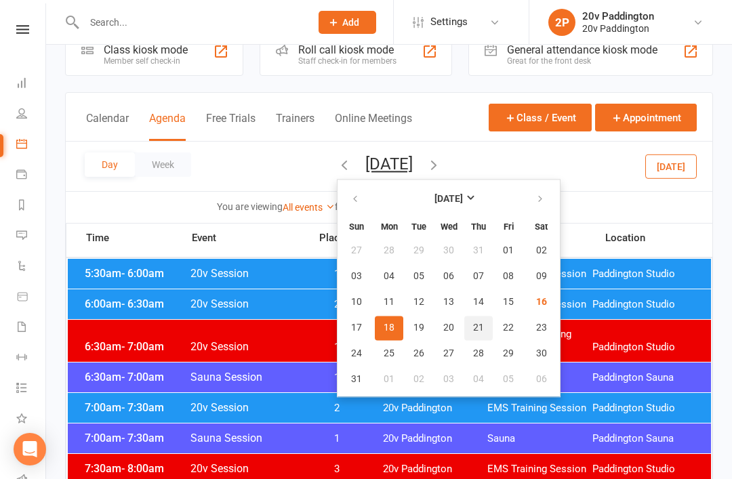
click at [473, 326] on span "21" at bounding box center [478, 328] width 11 height 11
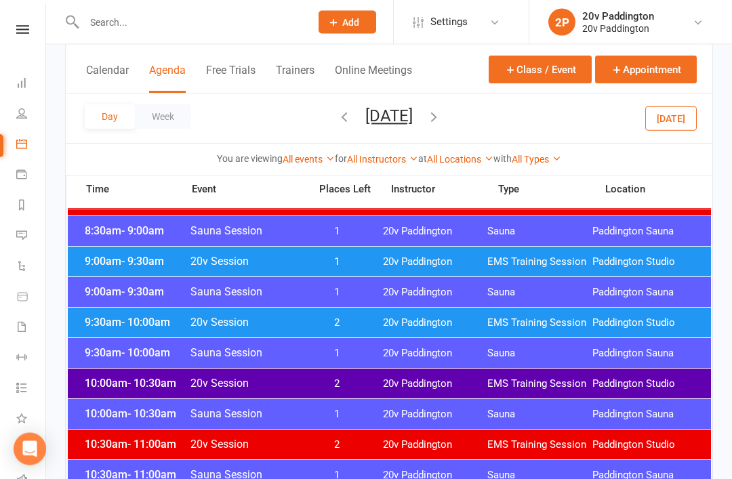
click at [412, 389] on span "20v Paddington" at bounding box center [435, 384] width 105 height 13
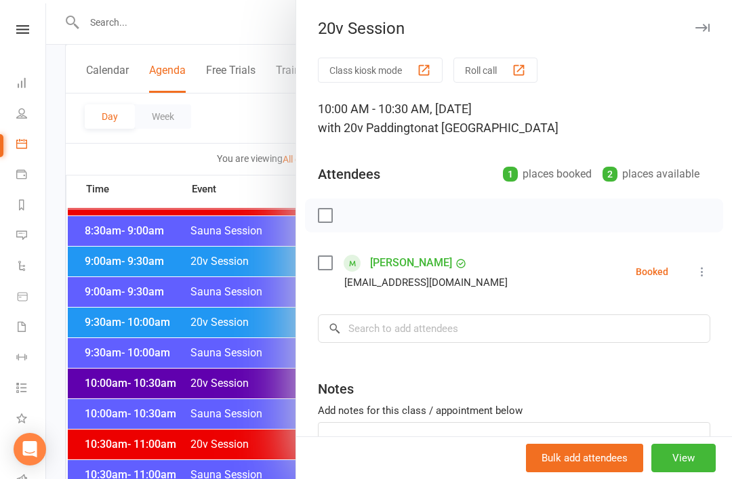
click at [268, 430] on div at bounding box center [389, 239] width 686 height 479
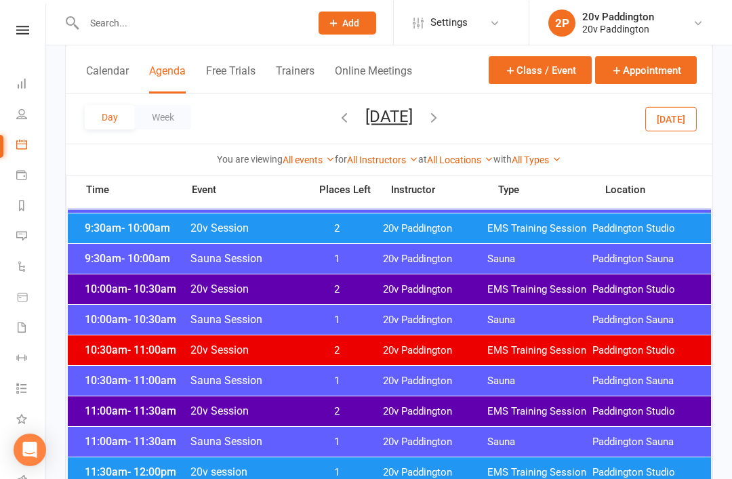
click at [376, 414] on div "11:00am - 11:30am 20v Session 2 20v Paddington EMS Training Session Paddington …" at bounding box center [390, 411] width 644 height 30
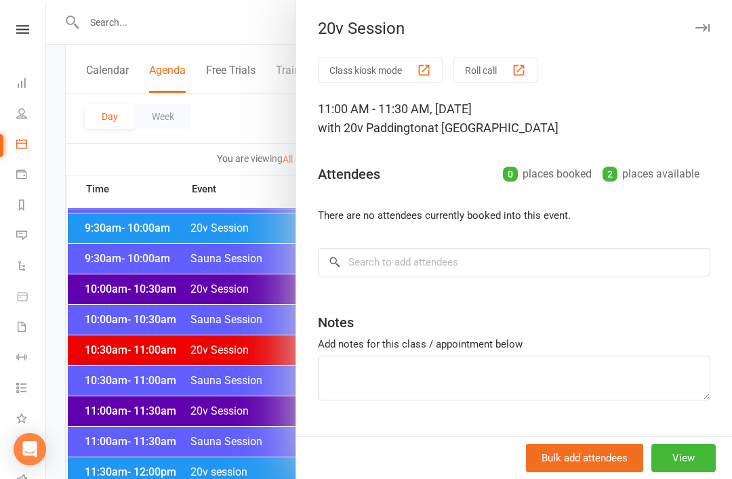
click at [269, 453] on div at bounding box center [389, 239] width 686 height 479
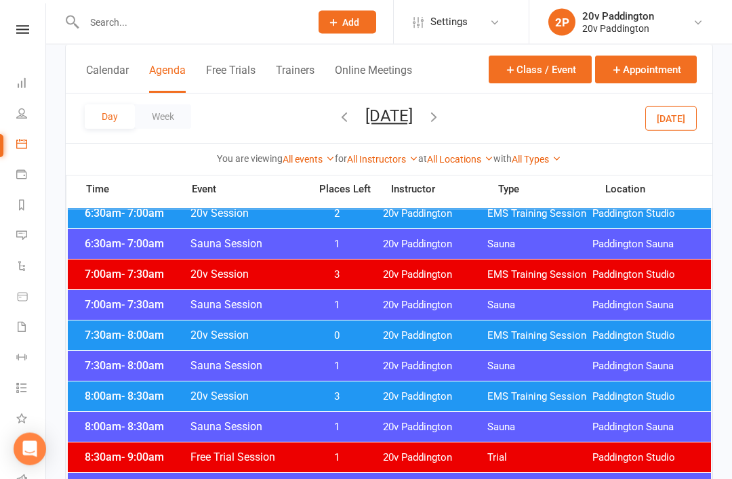
scroll to position [0, 0]
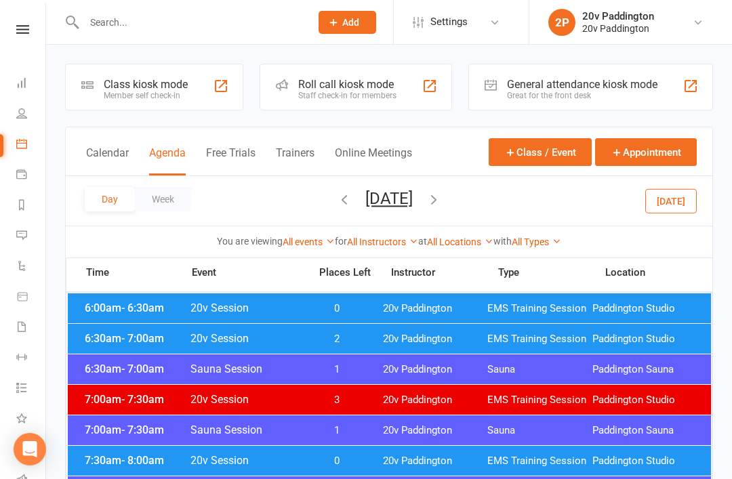
click at [273, 22] on input "text" at bounding box center [190, 22] width 221 height 19
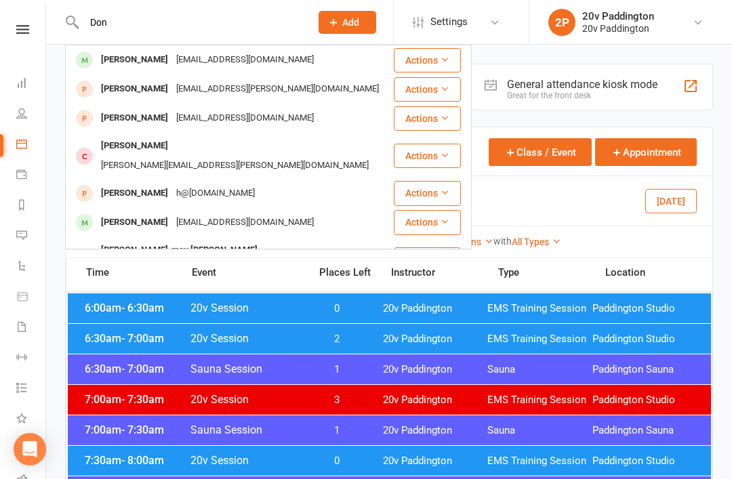
type input "Don"
click at [94, 60] on div at bounding box center [84, 60] width 25 height 22
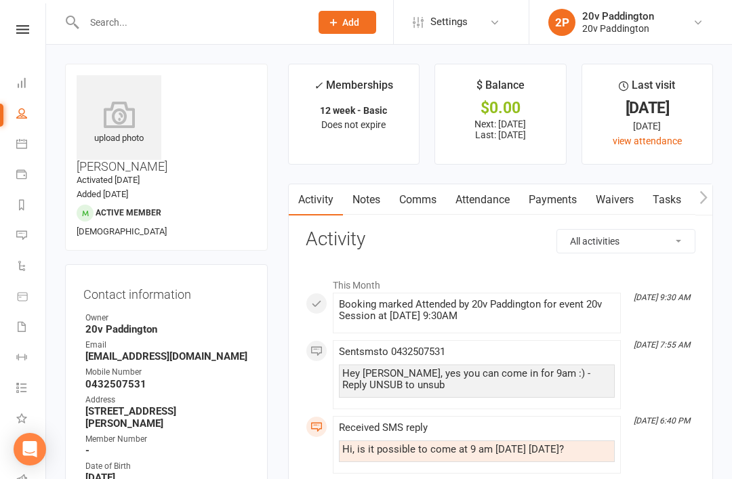
click at [500, 209] on link "Attendance" at bounding box center [482, 199] width 73 height 31
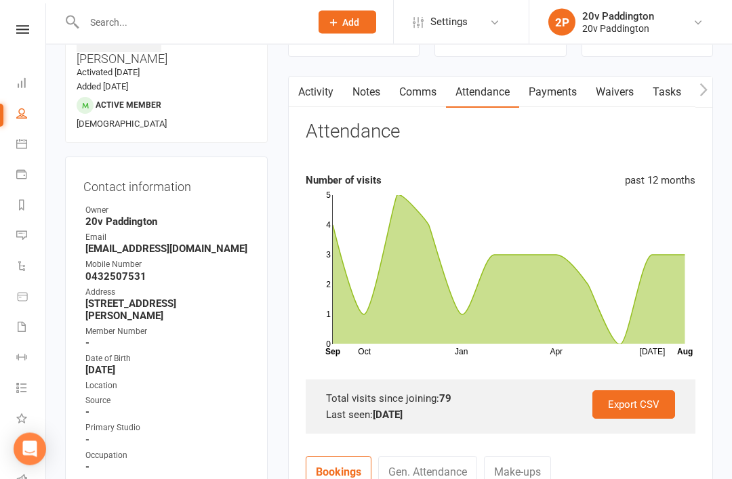
scroll to position [108, 0]
click at [9, 157] on li "Calendar" at bounding box center [22, 145] width 45 height 31
click at [19, 153] on link "Calendar" at bounding box center [31, 145] width 31 height 31
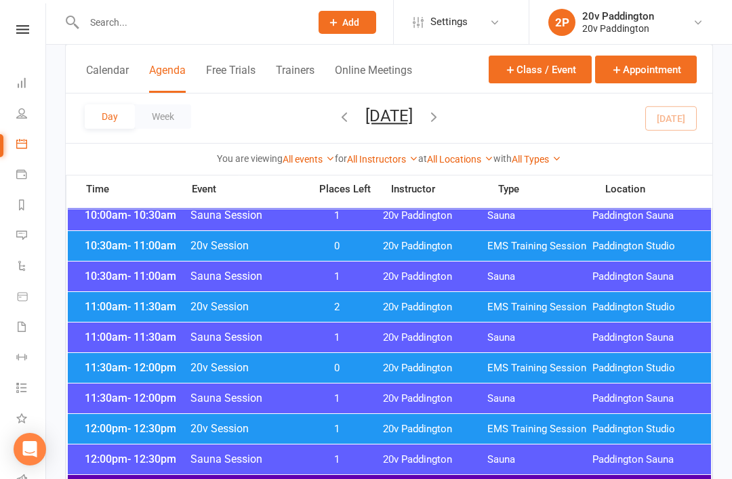
scroll to position [533, 0]
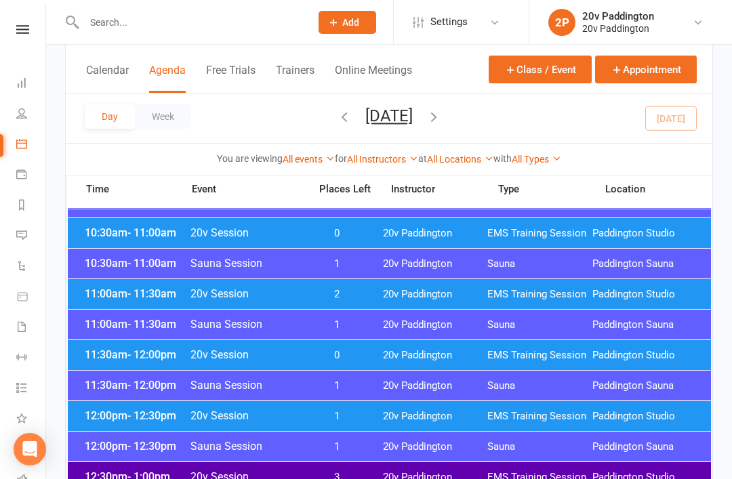
click at [453, 288] on span "20v Paddington" at bounding box center [435, 294] width 105 height 13
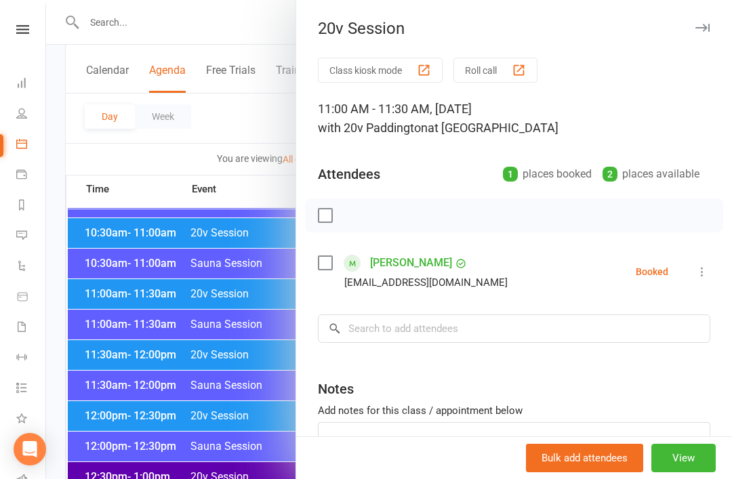
click at [226, 428] on div at bounding box center [389, 239] width 686 height 479
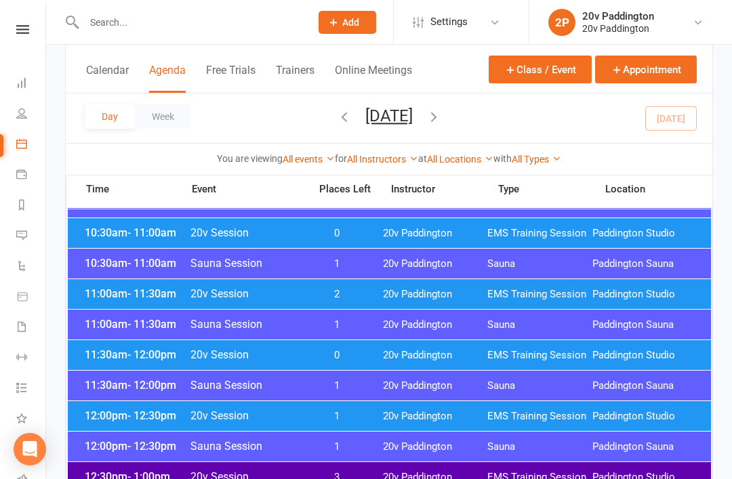
click at [345, 355] on span "0" at bounding box center [337, 355] width 71 height 13
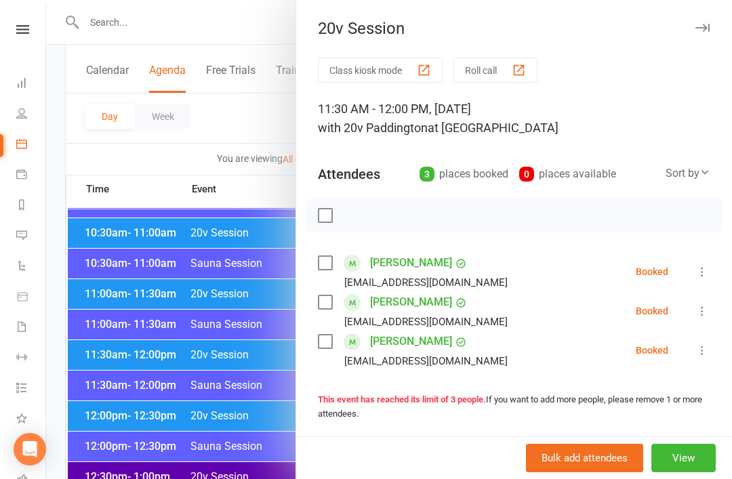
click at [241, 464] on div at bounding box center [389, 239] width 686 height 479
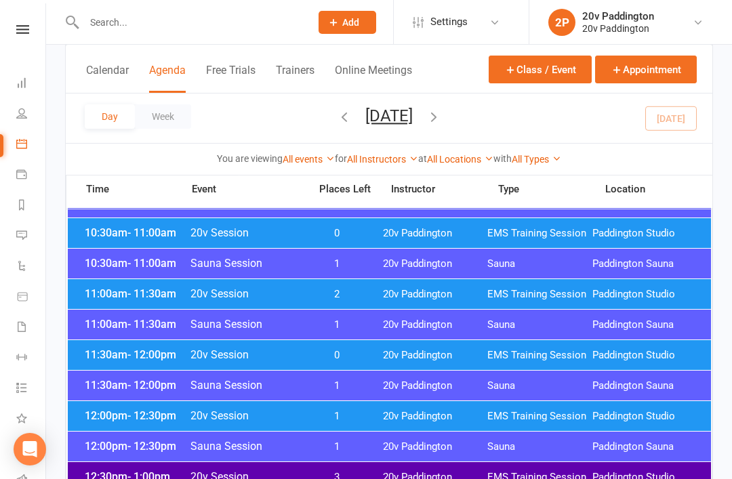
click at [371, 415] on span "1" at bounding box center [337, 416] width 71 height 13
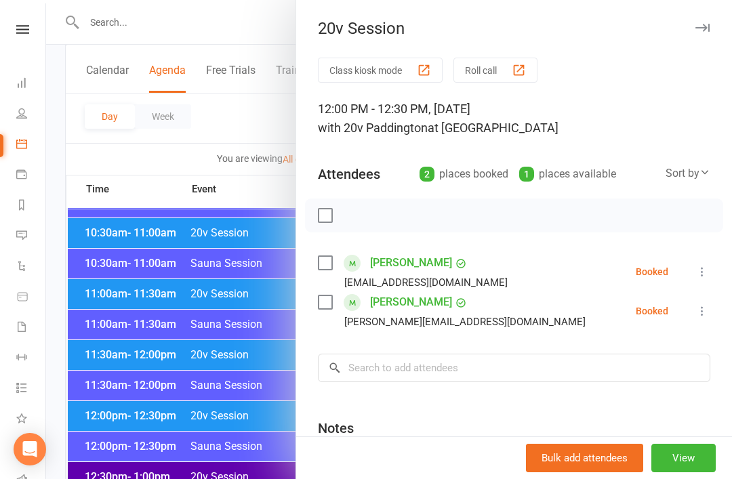
click at [254, 467] on div at bounding box center [389, 239] width 686 height 479
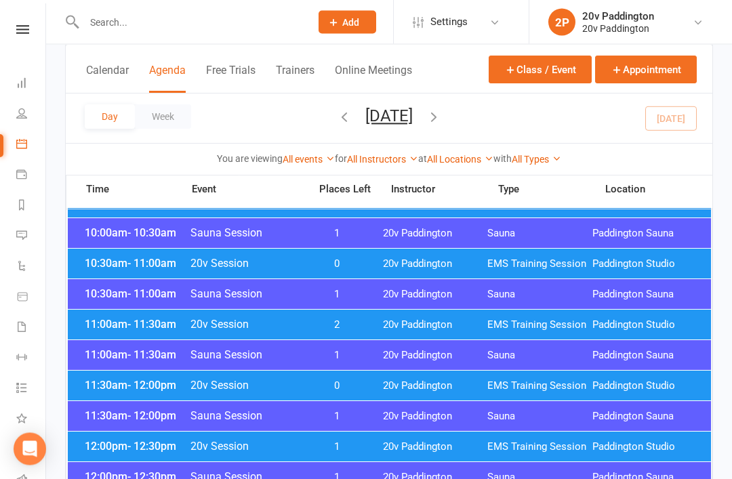
scroll to position [500, 0]
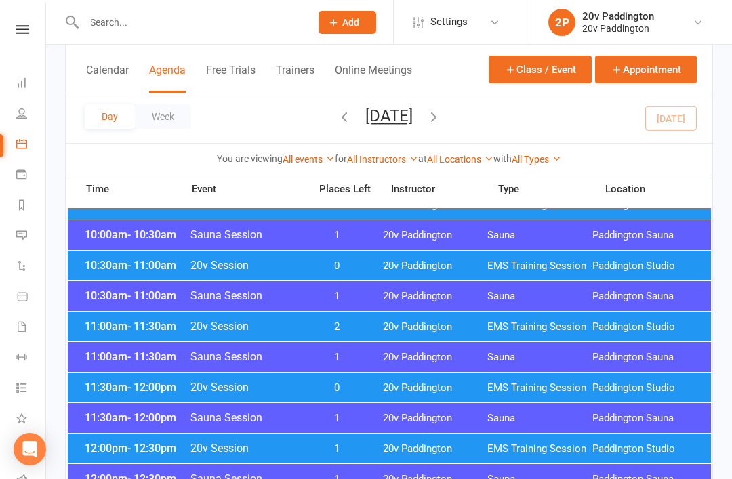
click at [414, 332] on span "20v Paddington" at bounding box center [435, 327] width 105 height 13
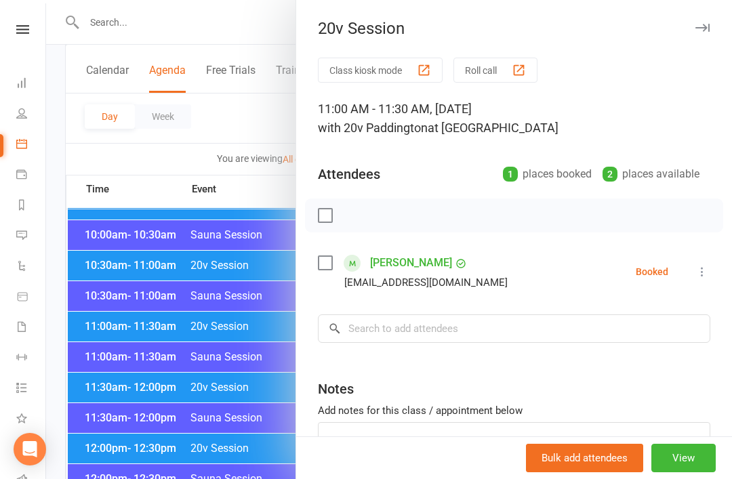
click at [261, 458] on div at bounding box center [389, 239] width 686 height 479
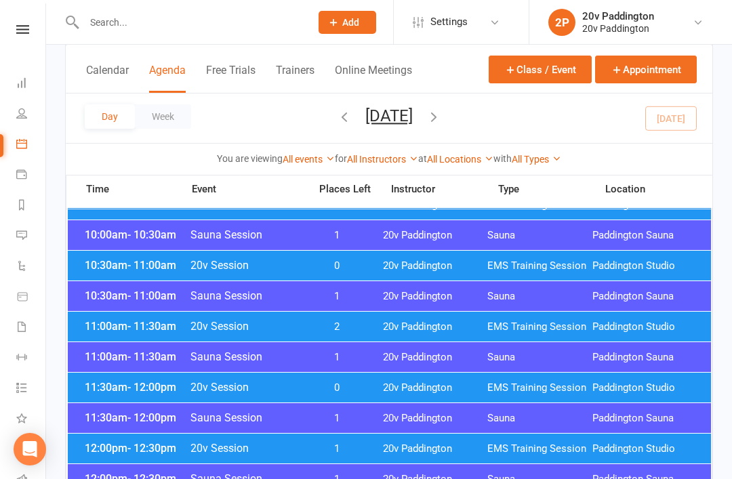
click at [378, 322] on div "11:00am - 11:30am 20v Session 2 20v Paddington EMS Training Session Paddington …" at bounding box center [390, 327] width 644 height 30
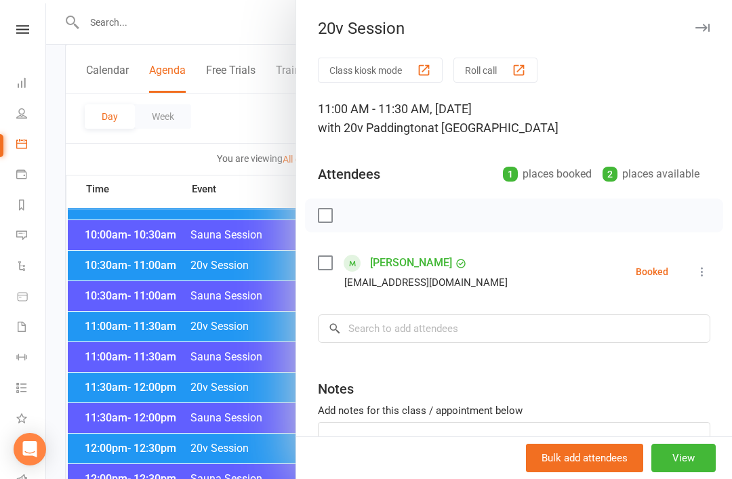
click at [425, 231] on div at bounding box center [514, 216] width 418 height 34
click at [414, 269] on link "Fiona Adie" at bounding box center [411, 263] width 82 height 22
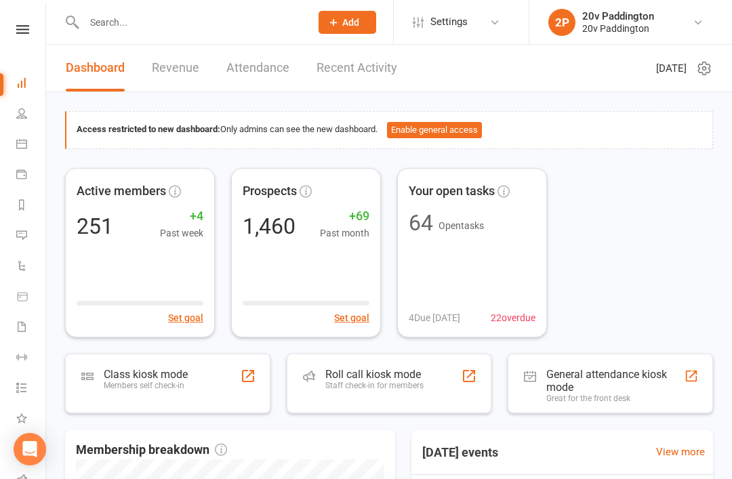
click at [39, 232] on link "Messages 3" at bounding box center [31, 237] width 31 height 31
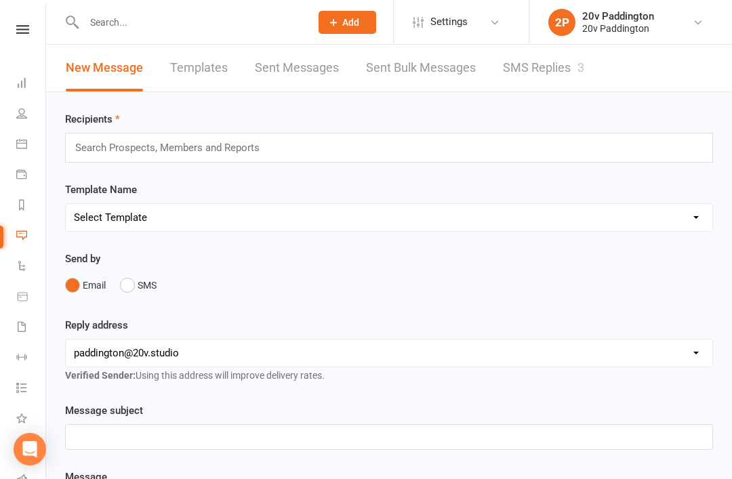
click at [585, 87] on link "SMS Replies 3" at bounding box center [543, 68] width 81 height 47
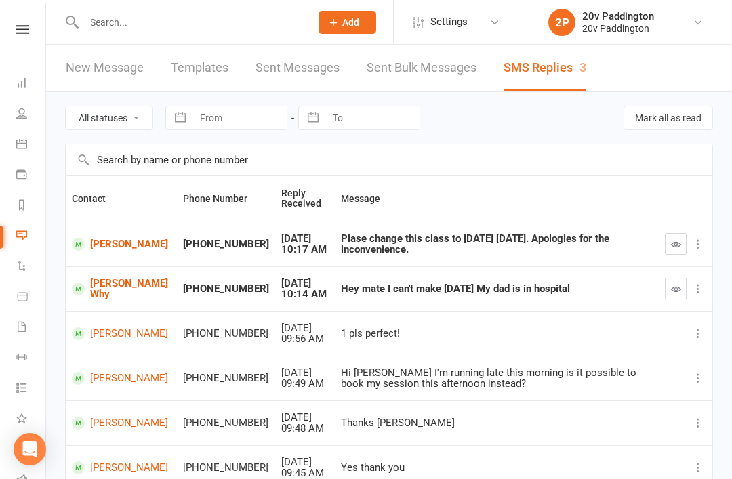
click at [84, 305] on td "[PERSON_NAME] Why" at bounding box center [121, 289] width 111 height 45
click at [106, 284] on link "[PERSON_NAME] Why" at bounding box center [121, 289] width 99 height 22
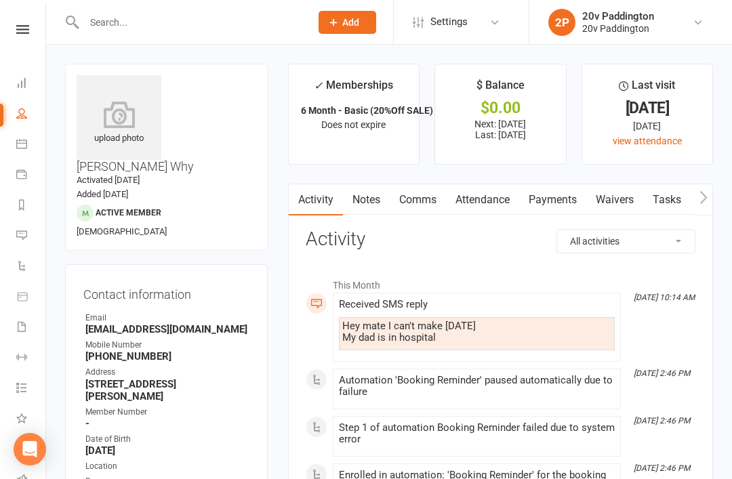
click at [398, 199] on link "Comms" at bounding box center [418, 199] width 56 height 31
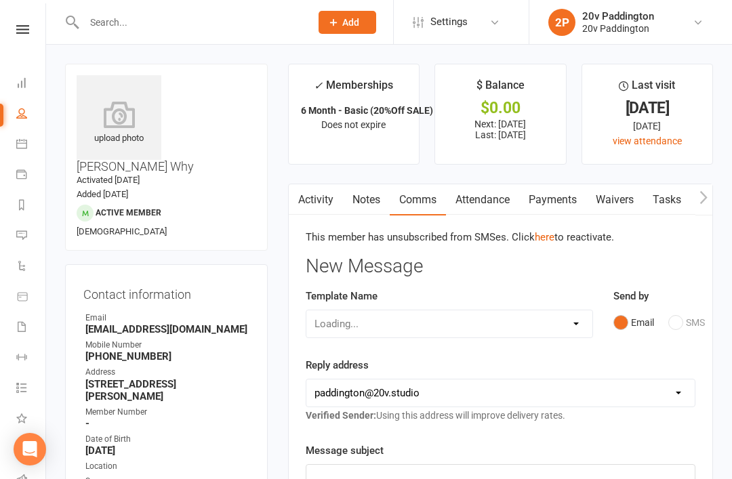
click at [668, 307] on div "Send by Email SMS" at bounding box center [655, 311] width 82 height 47
click at [312, 201] on link "Activity" at bounding box center [316, 199] width 54 height 31
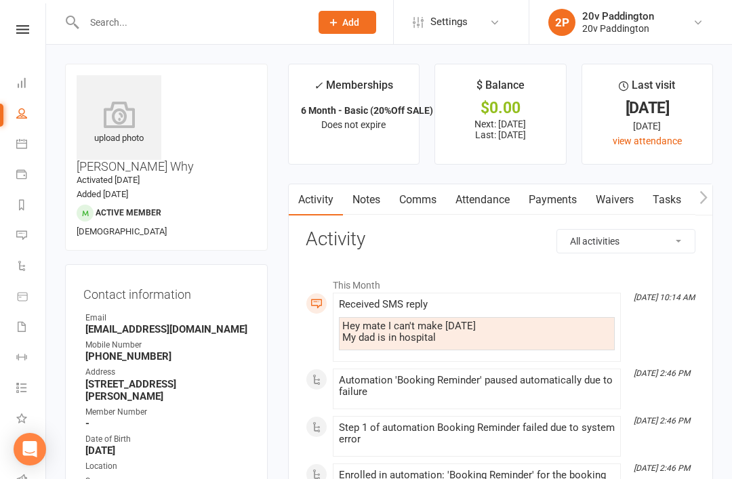
click at [13, 252] on li "Messages 3" at bounding box center [22, 237] width 45 height 31
click at [28, 248] on link "Messages 3" at bounding box center [31, 237] width 31 height 31
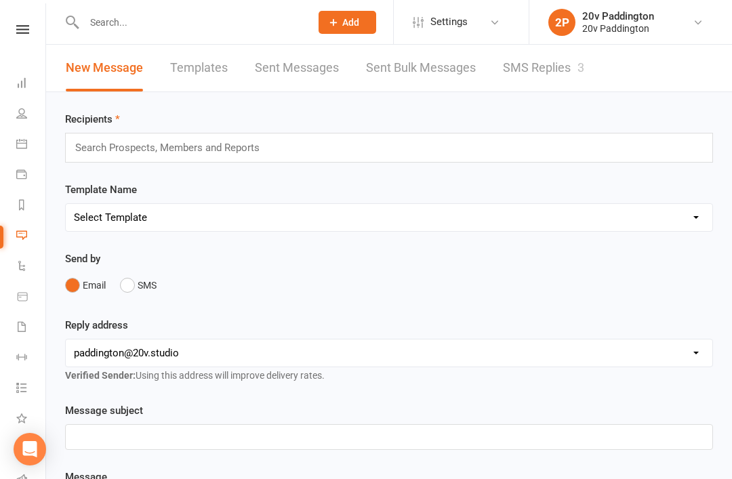
click at [564, 70] on link "SMS Replies 3" at bounding box center [543, 68] width 81 height 47
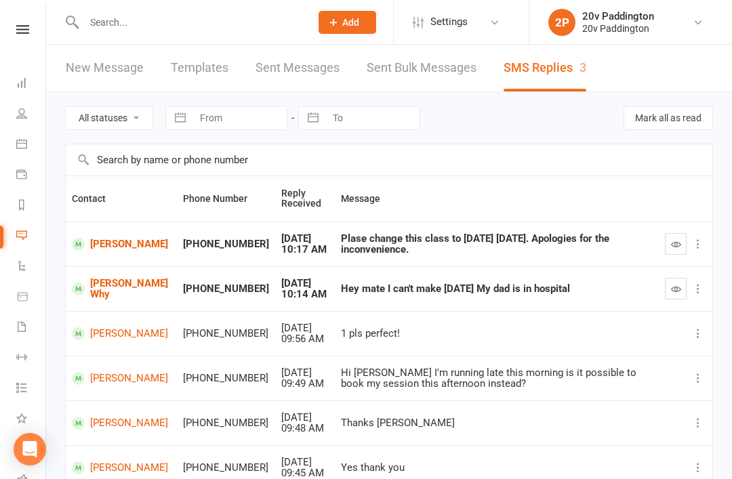
click at [677, 287] on icon "button" at bounding box center [676, 289] width 10 height 10
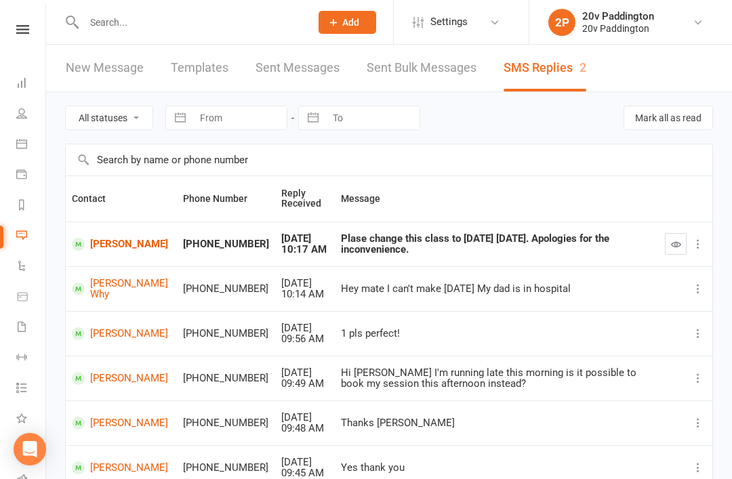
click at [105, 251] on link "[PERSON_NAME]" at bounding box center [121, 244] width 99 height 13
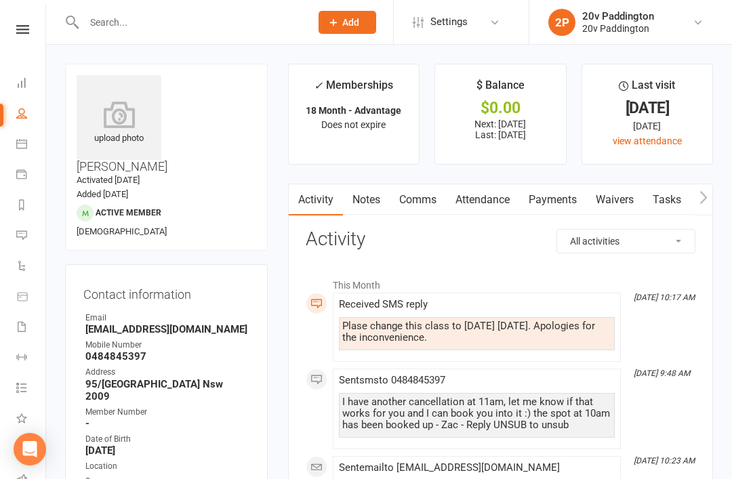
click at [509, 212] on link "Attendance" at bounding box center [482, 199] width 73 height 31
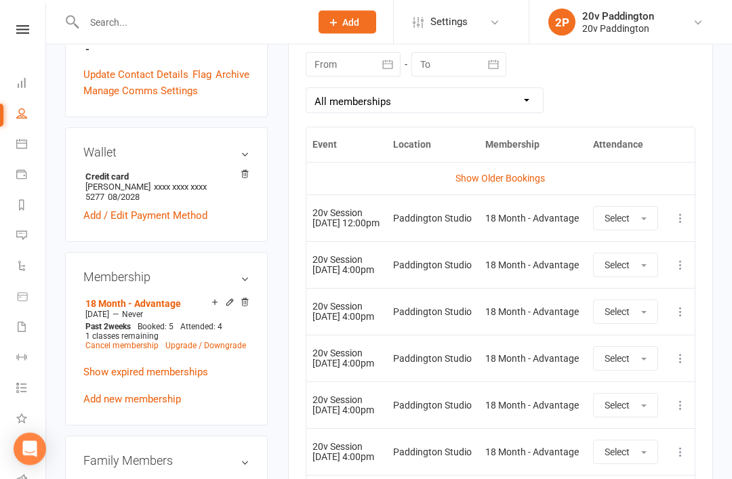
scroll to position [608, 0]
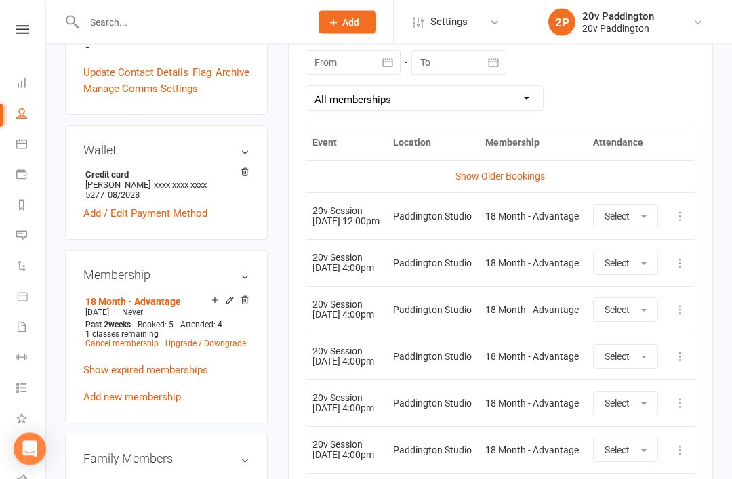
click at [696, 219] on div "Activity Notes Comms Attendance Payments Waivers Tasks Automations Workouts Ass…" at bounding box center [500, 172] width 425 height 1194
click at [688, 214] on icon at bounding box center [681, 217] width 14 height 14
click at [629, 298] on link "Remove booking" at bounding box center [621, 296] width 134 height 27
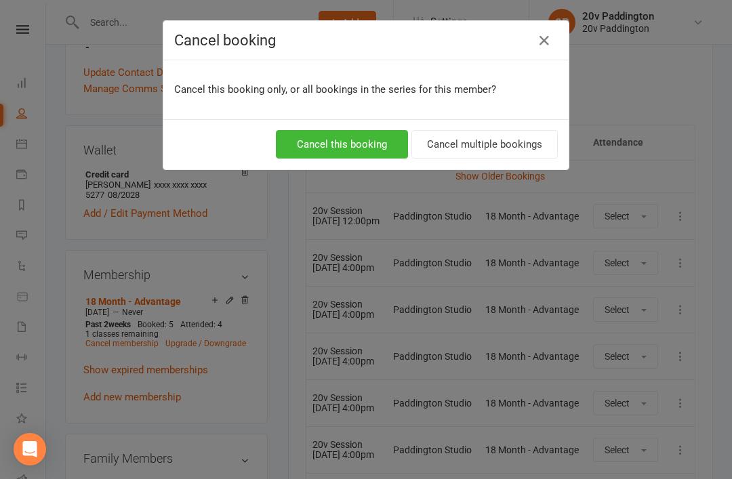
click at [382, 153] on button "Cancel this booking" at bounding box center [342, 144] width 132 height 28
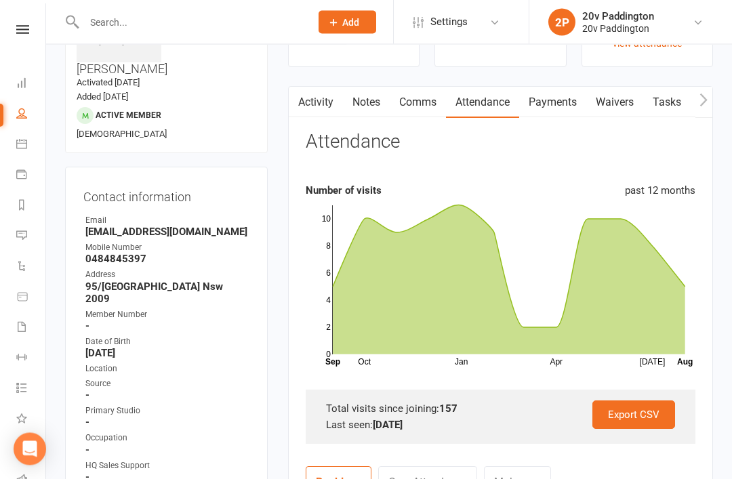
scroll to position [0, 0]
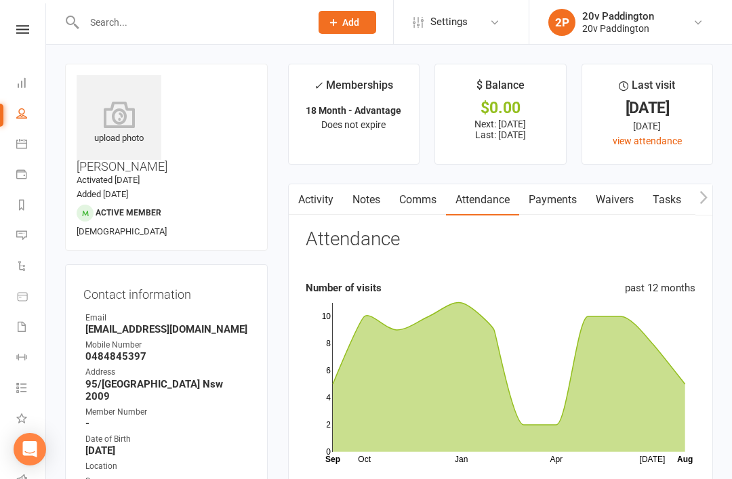
click at [438, 201] on link "Comms" at bounding box center [418, 199] width 56 height 31
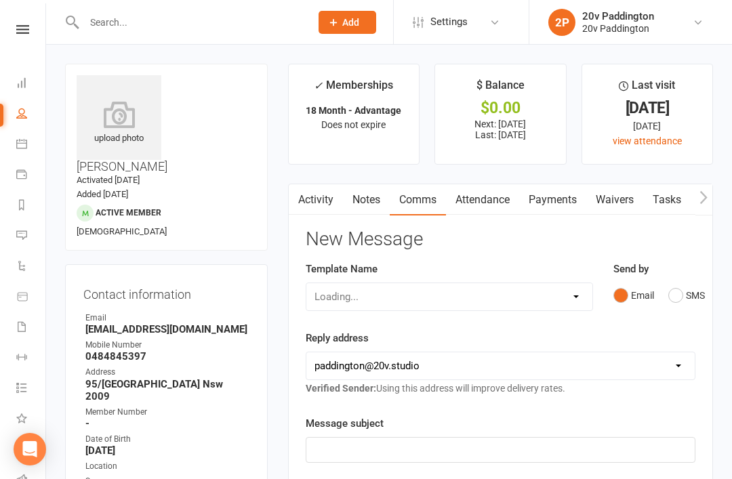
click at [676, 291] on button "SMS" at bounding box center [687, 296] width 37 height 26
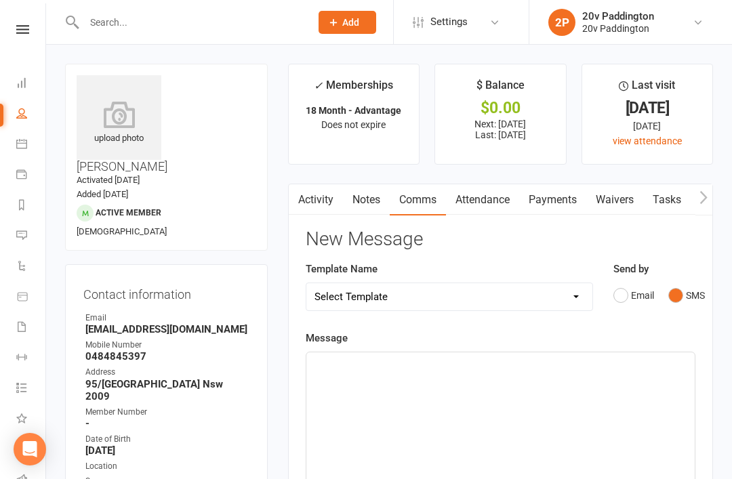
click at [509, 397] on div "﻿" at bounding box center [501, 454] width 389 height 203
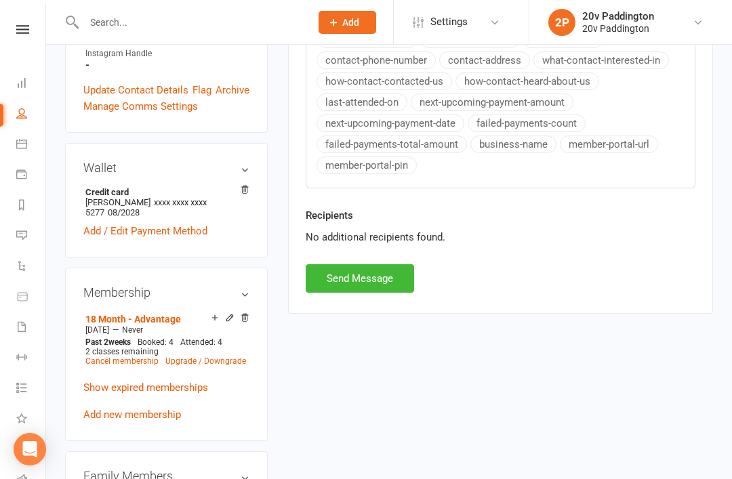
click at [387, 275] on button "Send Message" at bounding box center [360, 278] width 109 height 28
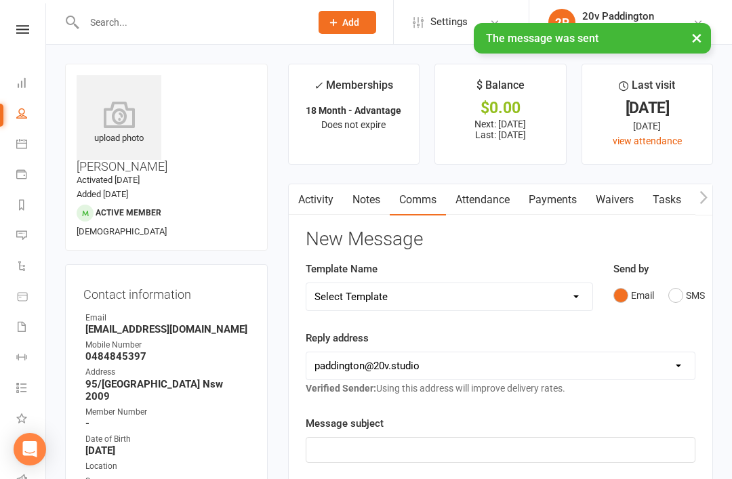
click at [20, 236] on icon at bounding box center [21, 235] width 11 height 11
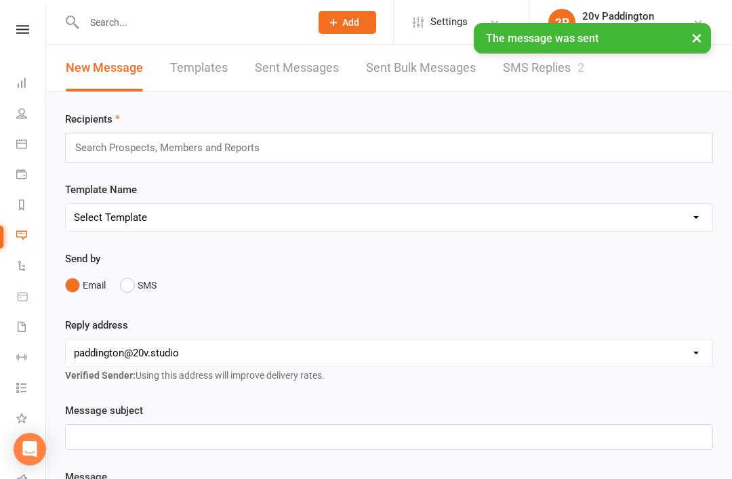
click at [546, 69] on link "SMS Replies 2" at bounding box center [543, 68] width 81 height 47
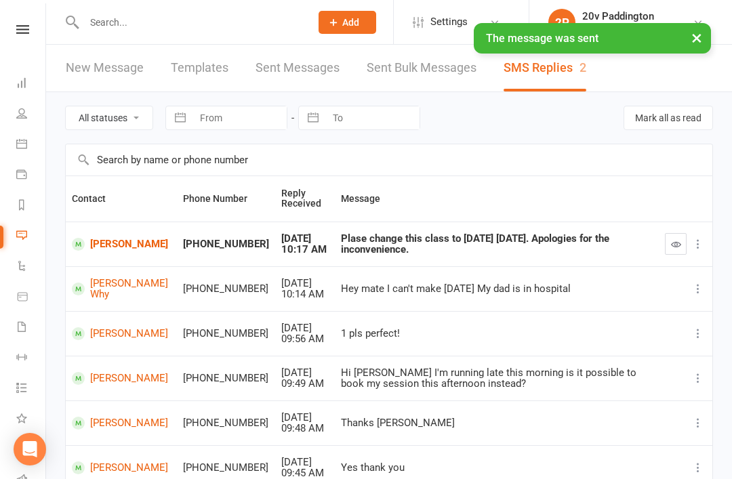
click at [685, 250] on button "button" at bounding box center [676, 244] width 22 height 22
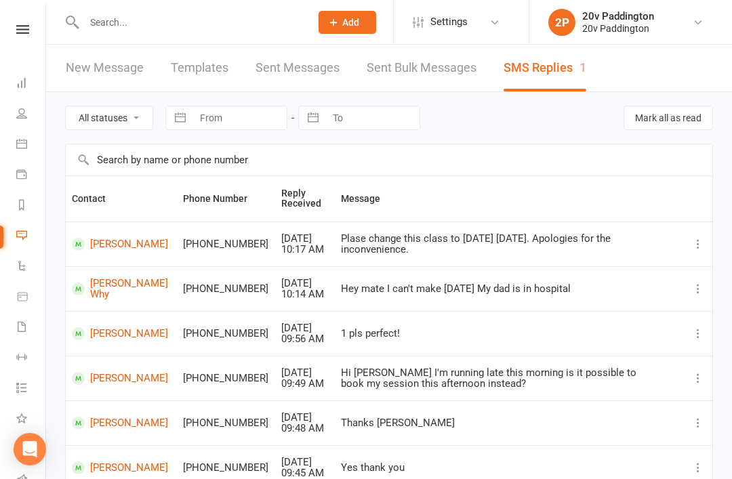
click at [550, 5] on li "2P 20v Paddington 20v Paddington My profile My subscription Help Terms & condit…" at bounding box center [630, 22] width 203 height 44
click at [26, 142] on icon at bounding box center [21, 143] width 11 height 11
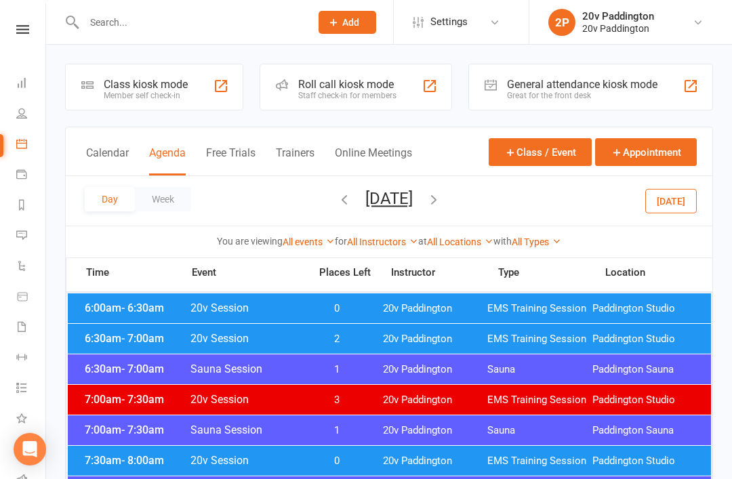
click at [401, 202] on button "[DATE]" at bounding box center [389, 198] width 47 height 19
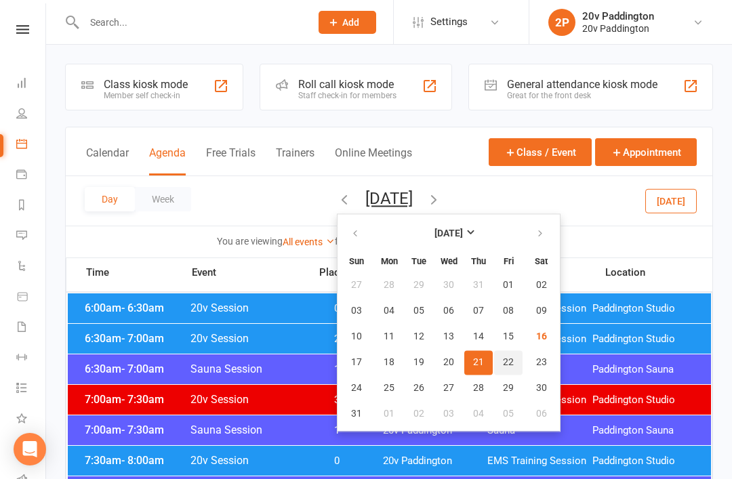
click at [494, 365] on button "22" at bounding box center [508, 363] width 28 height 24
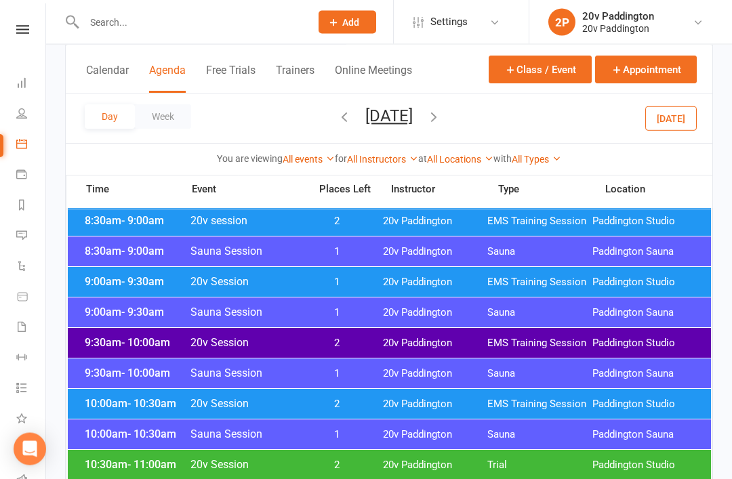
click at [463, 338] on span "20v Paddington" at bounding box center [435, 344] width 105 height 13
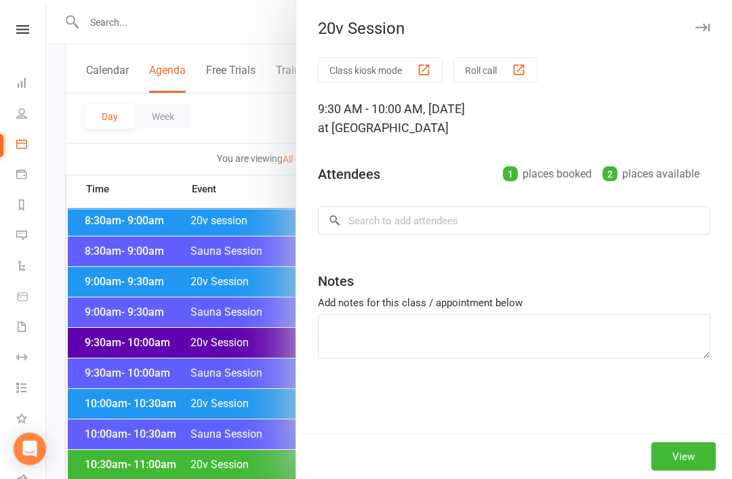
scroll to position [393, 0]
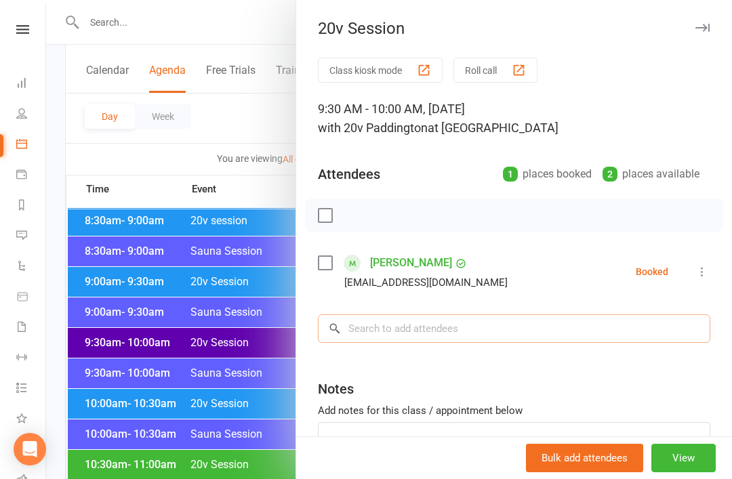
click at [454, 326] on input "search" at bounding box center [514, 329] width 393 height 28
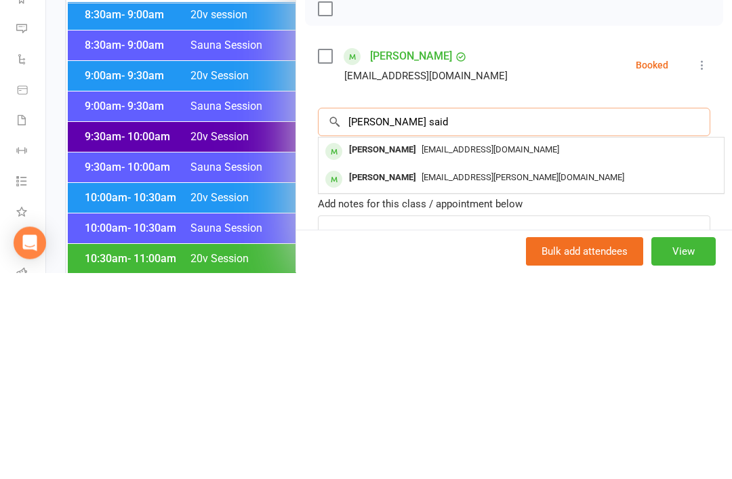
type input "Dixie said"
click at [498, 344] on div "Dixie Coulton coulton@familylawchambers.com.au" at bounding box center [522, 358] width 406 height 28
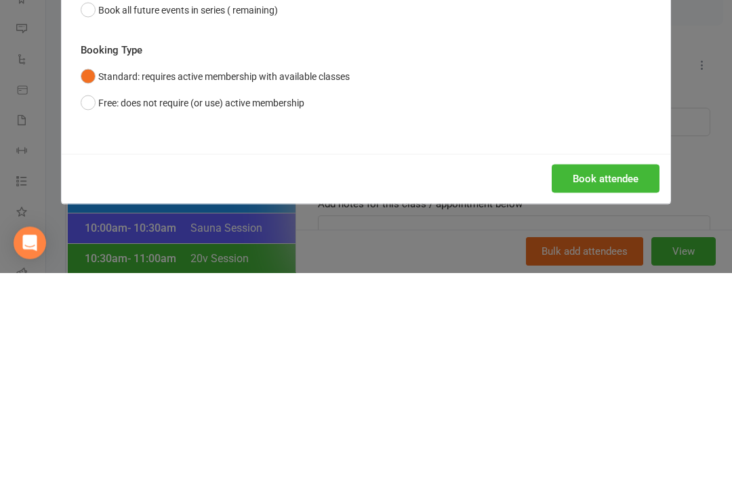
scroll to position [599, 0]
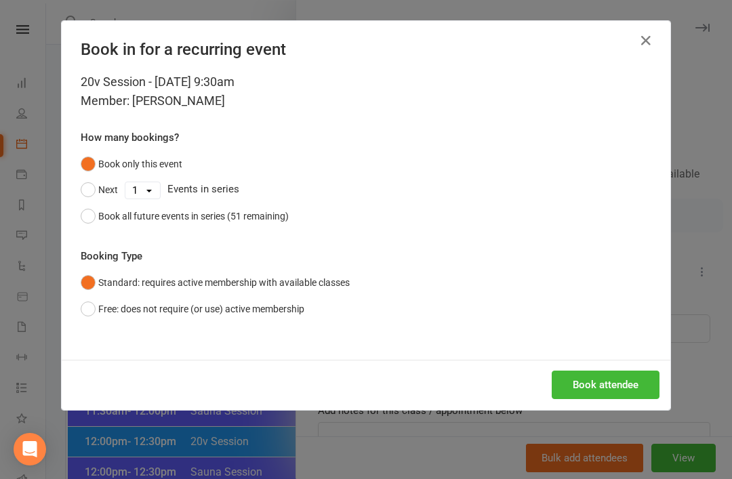
click at [633, 376] on button "Book attendee" at bounding box center [606, 385] width 108 height 28
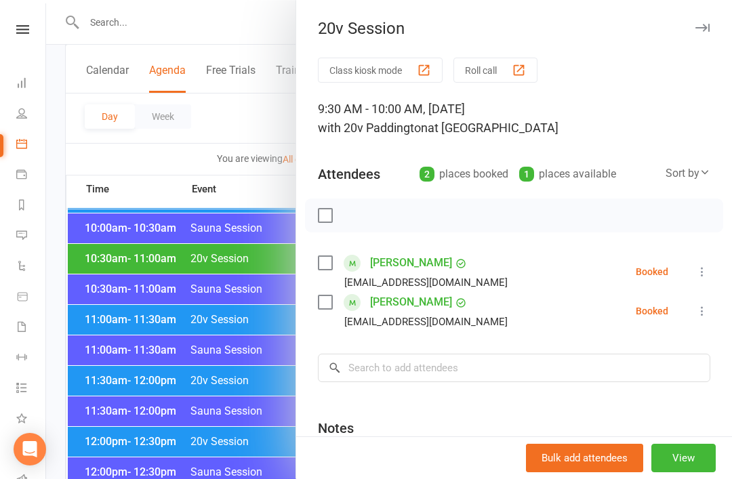
click at [252, 395] on div at bounding box center [389, 239] width 686 height 479
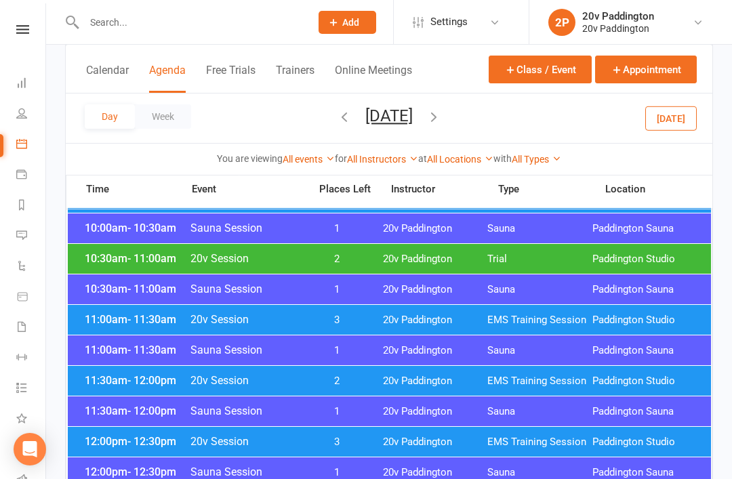
click at [671, 119] on button "[DATE]" at bounding box center [672, 118] width 52 height 24
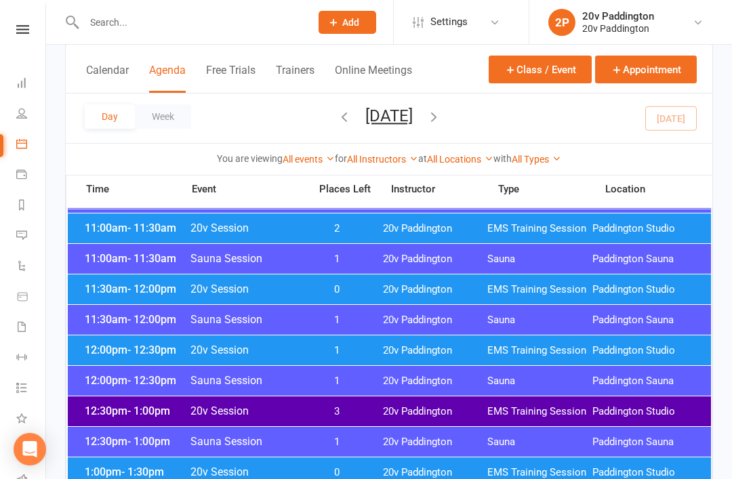
click at [416, 420] on div "12:30pm - 1:00pm 20v Session 3 20v Paddington EMS Training Session Paddington S…" at bounding box center [390, 412] width 644 height 30
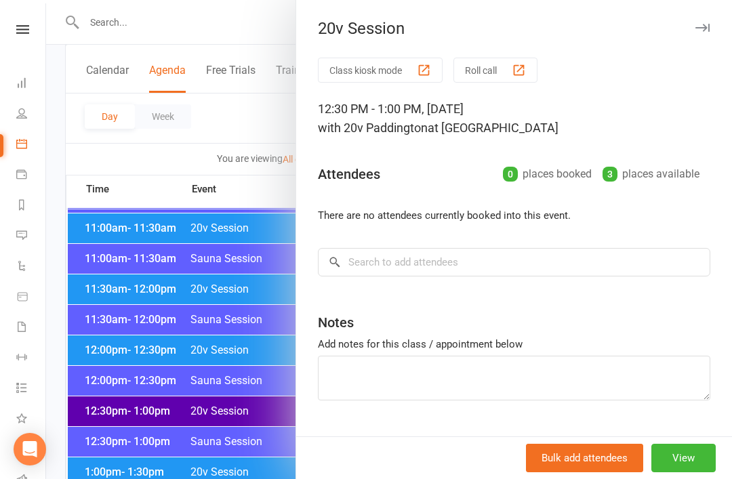
click at [229, 472] on div at bounding box center [389, 239] width 686 height 479
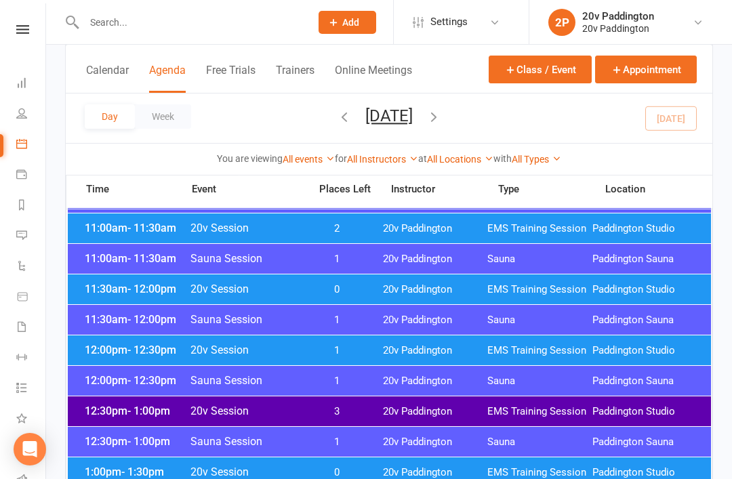
click at [338, 469] on span "0" at bounding box center [337, 473] width 71 height 13
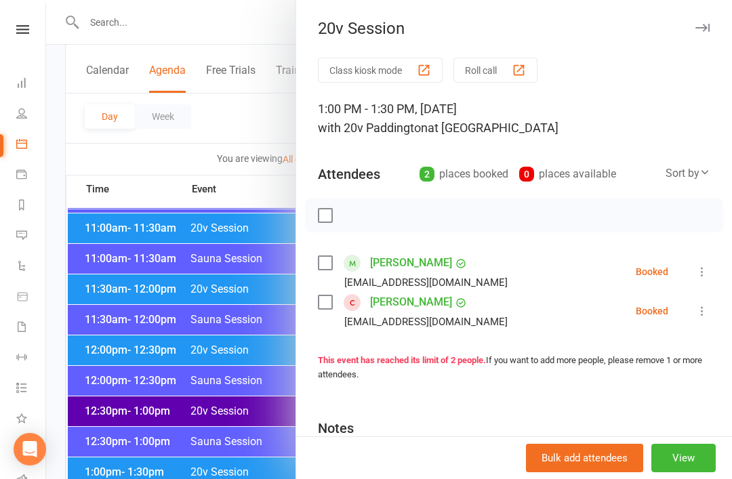
click at [255, 477] on div at bounding box center [389, 239] width 686 height 479
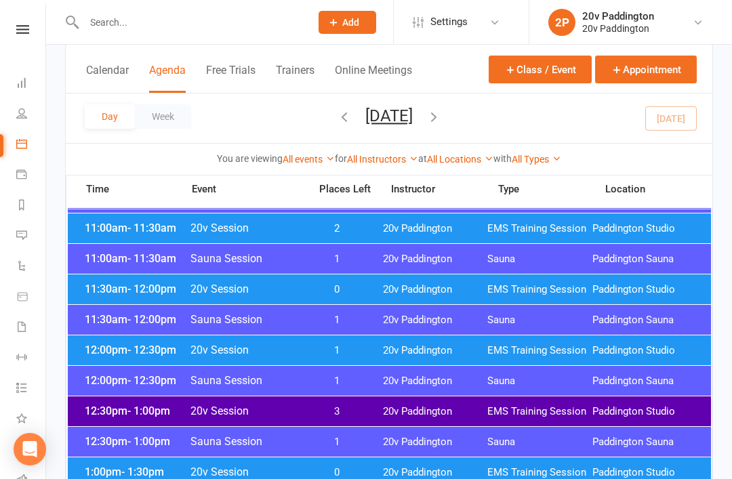
click at [423, 281] on div "11:30am - 12:00pm 20v Session 0 20v Paddington EMS Training Session [GEOGRAPHIC…" at bounding box center [390, 290] width 644 height 30
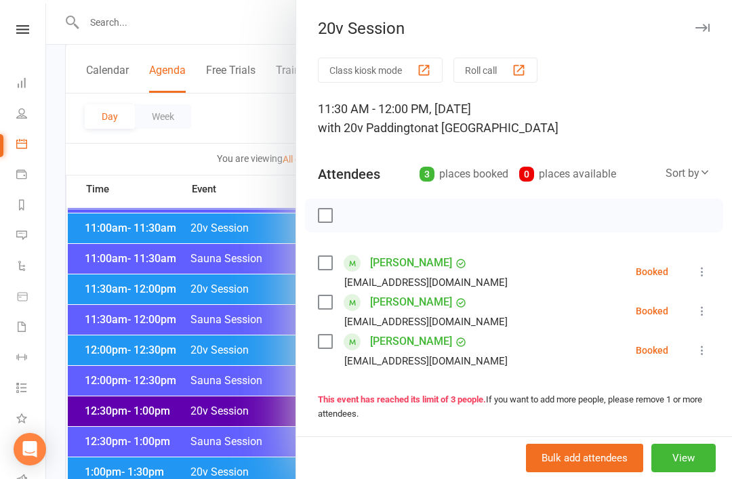
click at [220, 431] on div at bounding box center [389, 239] width 686 height 479
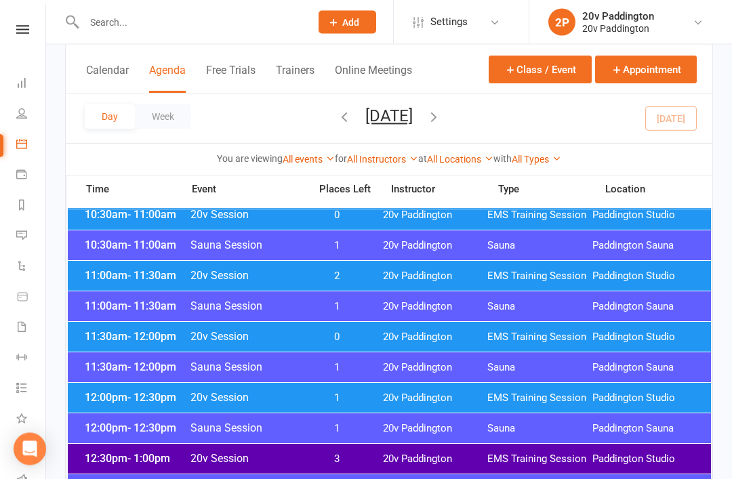
click at [435, 281] on span "20v Paddington" at bounding box center [435, 277] width 105 height 13
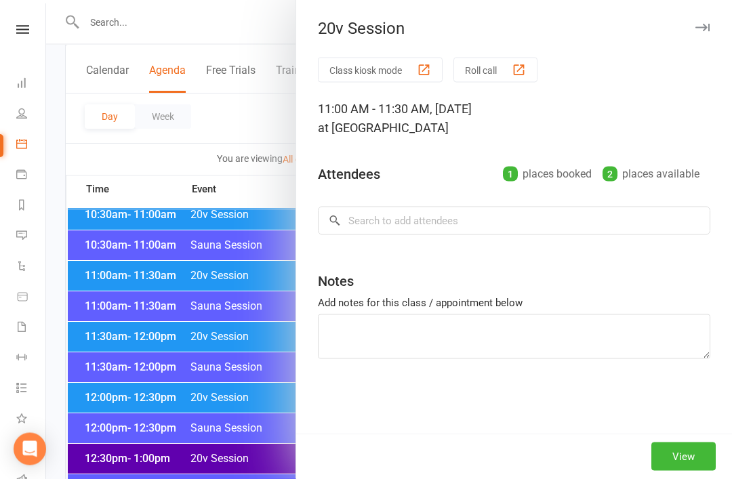
scroll to position [551, 0]
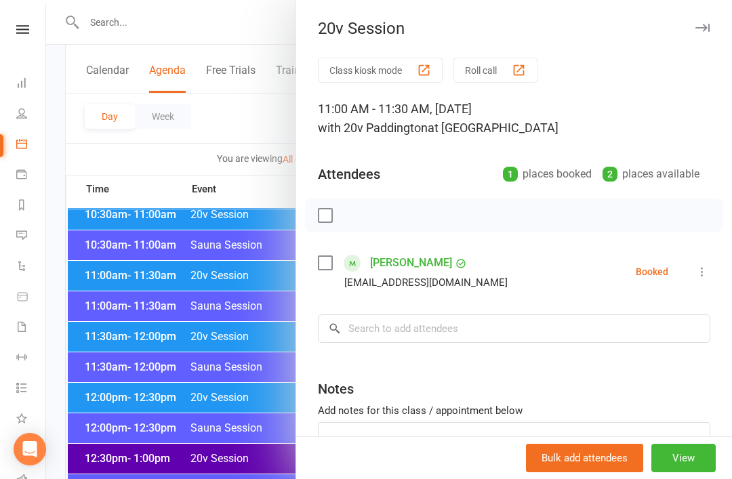
click at [226, 395] on div at bounding box center [389, 239] width 686 height 479
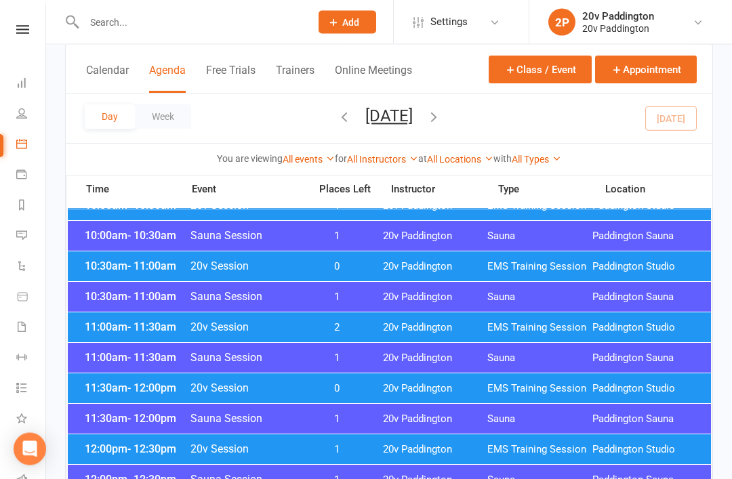
click at [408, 255] on div "10:30am - 11:00am 20v Session 0 20v Paddington EMS Training Session Paddington …" at bounding box center [390, 267] width 644 height 30
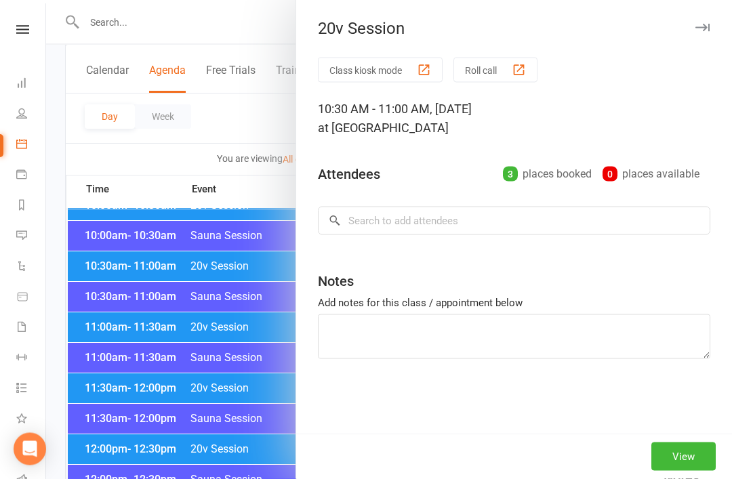
scroll to position [500, 0]
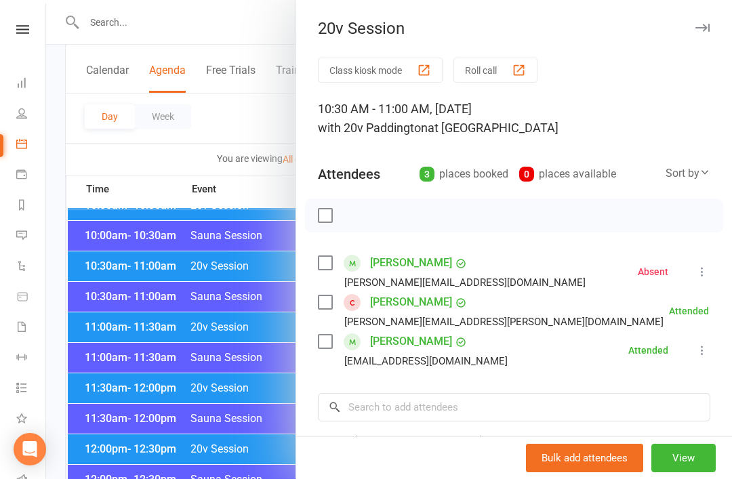
click at [220, 411] on div at bounding box center [389, 239] width 686 height 479
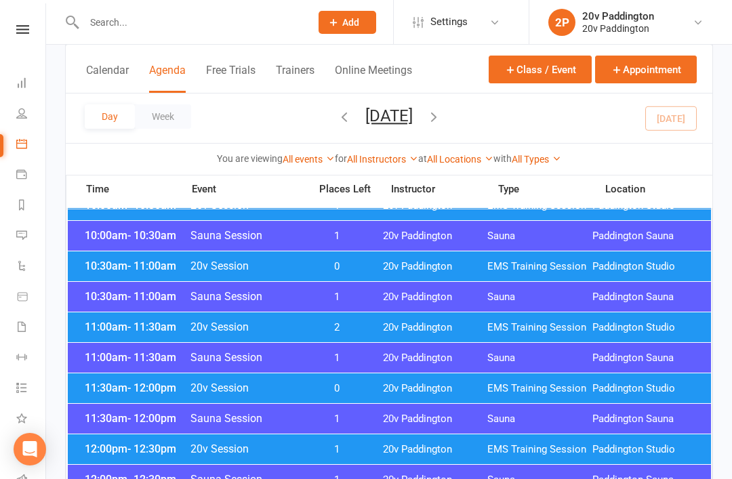
click at [326, 256] on div "10:30am - 11:00am 20v Session 0 20v Paddington EMS Training Session Paddington …" at bounding box center [390, 267] width 644 height 30
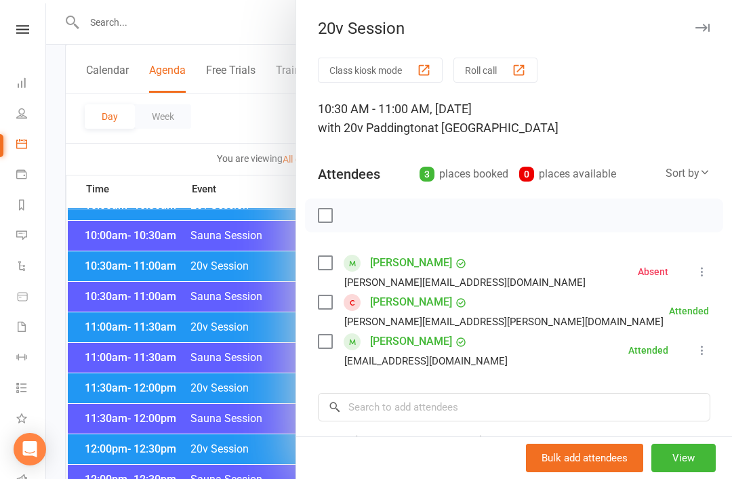
click at [184, 369] on div at bounding box center [389, 239] width 686 height 479
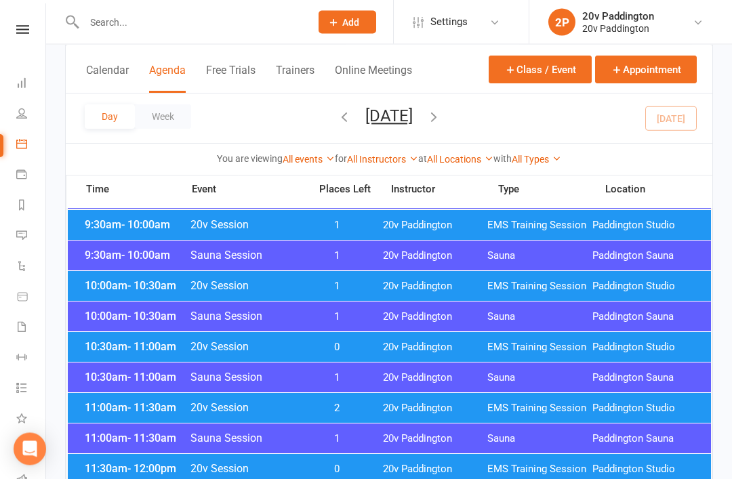
click at [385, 278] on div "10:00am - 10:30am 20v Session 1 20v Paddington EMS Training Session Paddington …" at bounding box center [390, 287] width 644 height 30
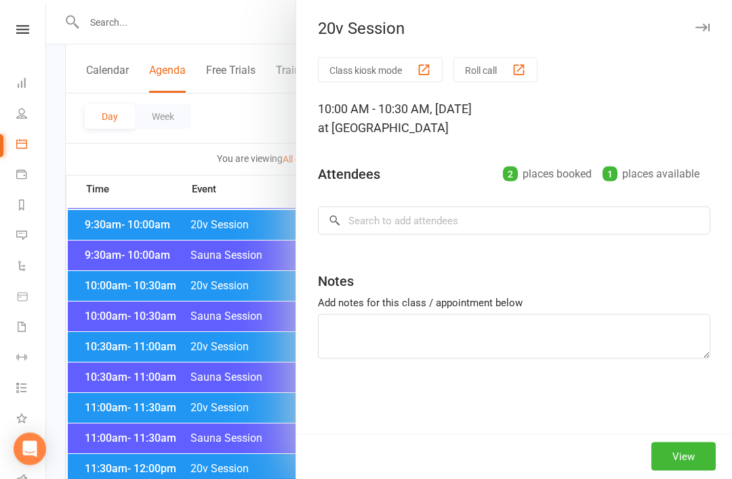
scroll to position [419, 0]
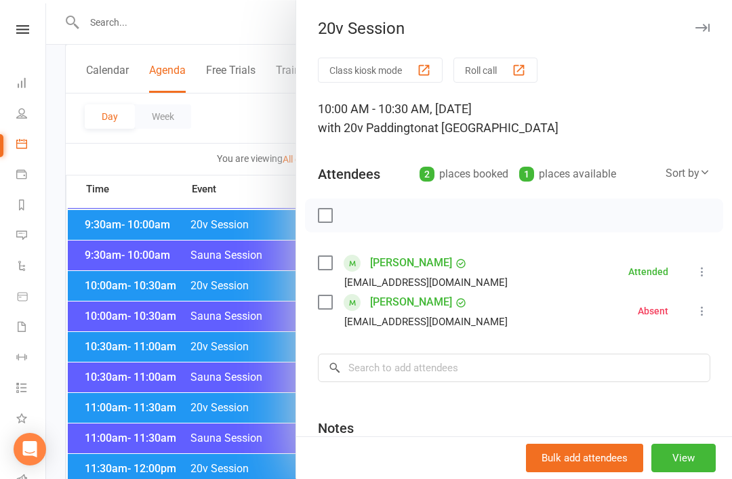
click at [229, 385] on div at bounding box center [389, 239] width 686 height 479
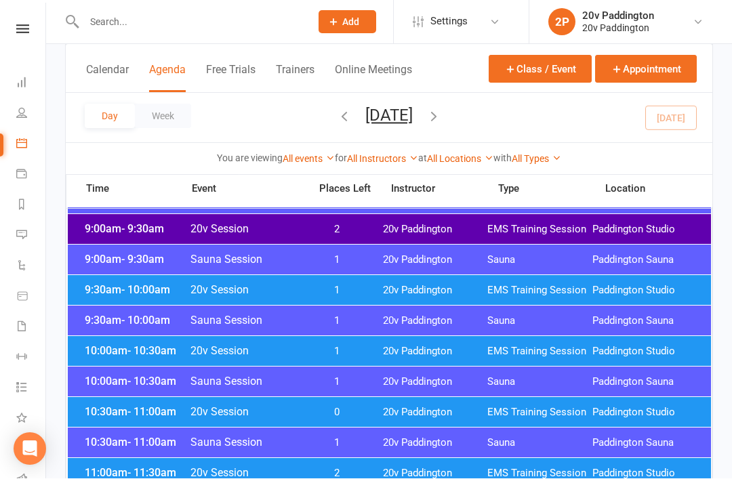
click at [390, 290] on span "20v Paddington" at bounding box center [435, 291] width 105 height 13
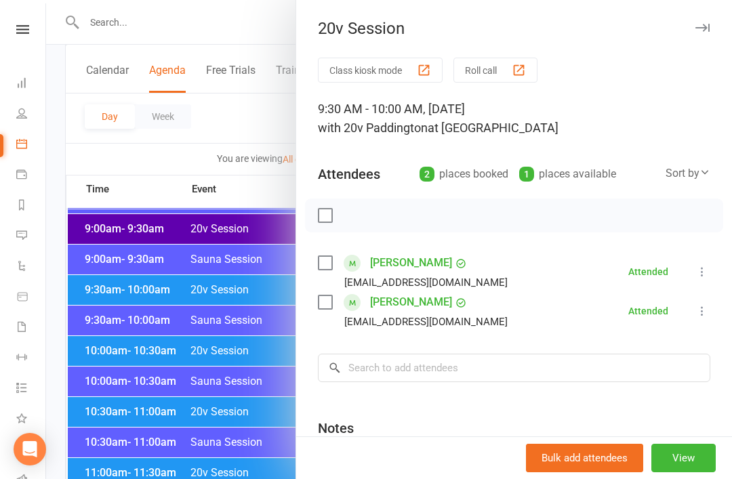
click at [231, 408] on div at bounding box center [389, 239] width 686 height 479
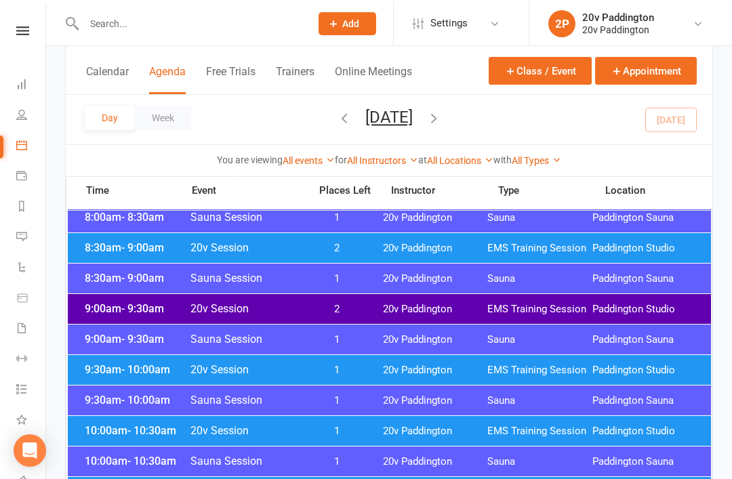
click at [402, 309] on span "20v Paddington" at bounding box center [435, 308] width 105 height 13
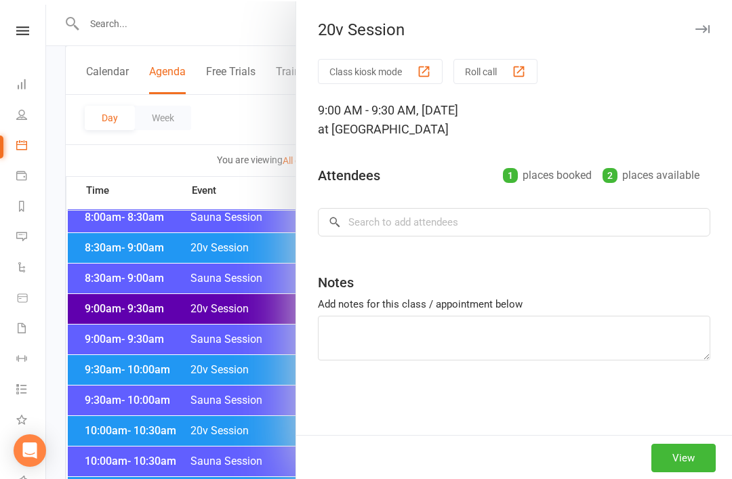
scroll to position [274, 0]
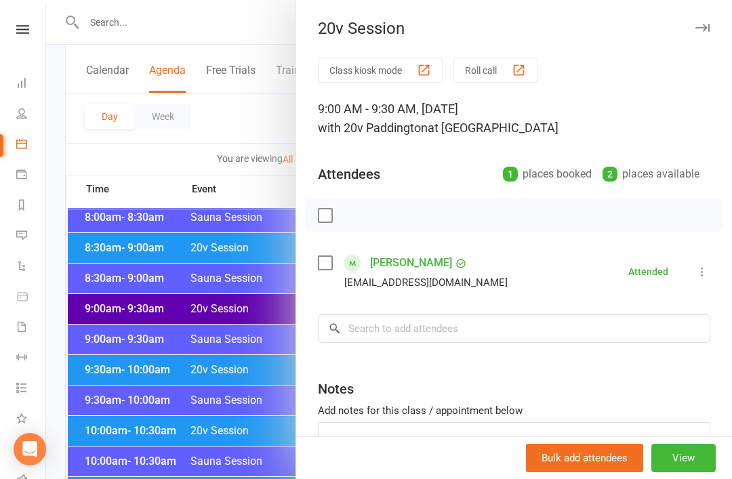
click at [210, 403] on div at bounding box center [389, 239] width 686 height 479
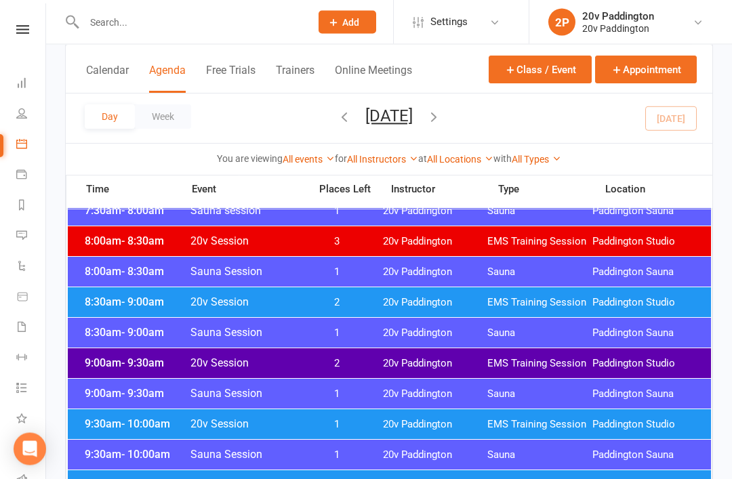
scroll to position [218, 0]
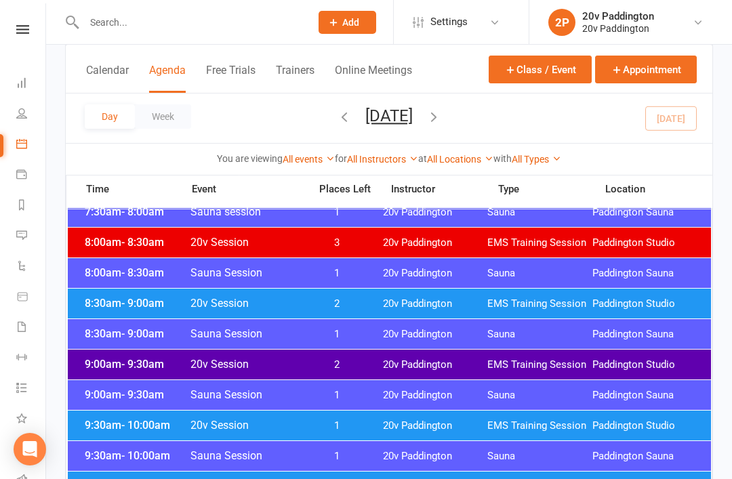
click at [410, 294] on div "8:30am - 9:00am 20v Session 2 20v Paddington EMS Training Session Paddington St…" at bounding box center [390, 304] width 644 height 30
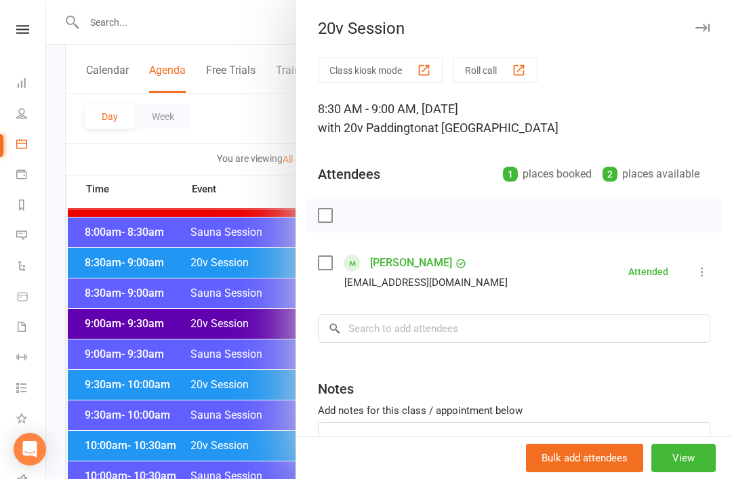
scroll to position [262, 0]
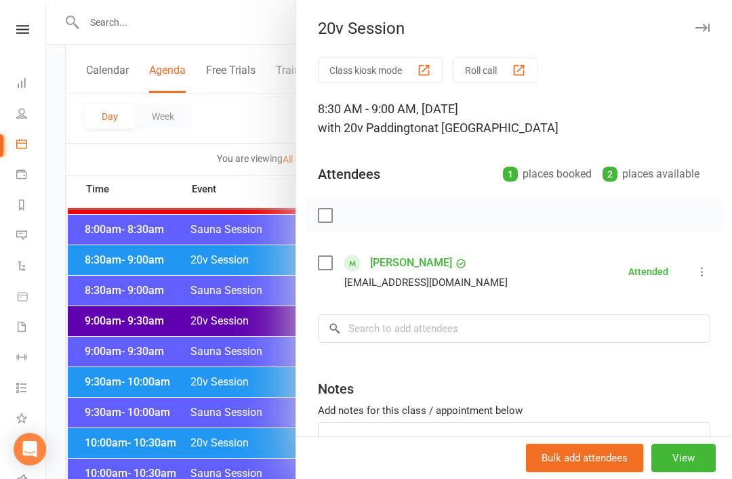
click at [223, 369] on div at bounding box center [389, 239] width 686 height 479
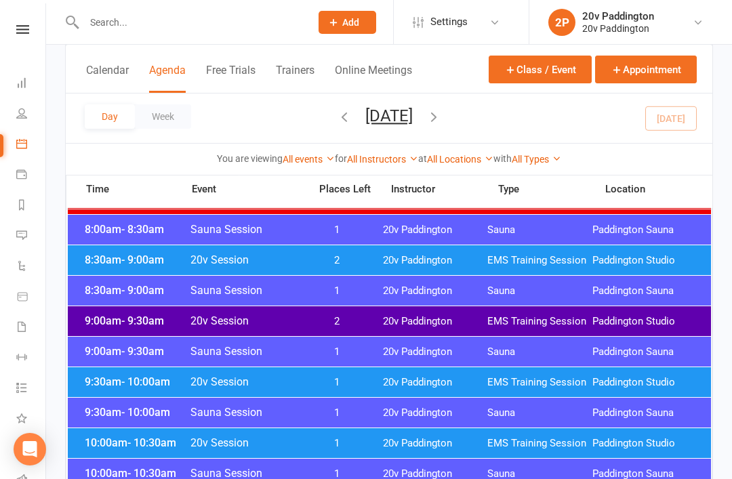
click at [35, 256] on link "Automations" at bounding box center [31, 267] width 31 height 31
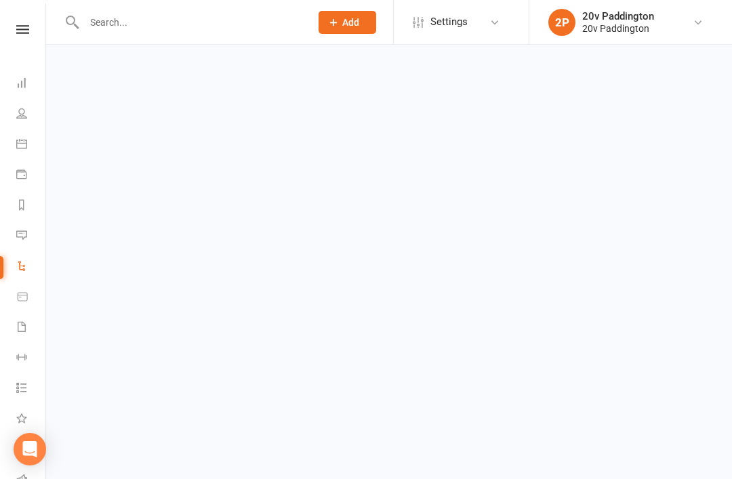
click at [22, 249] on link "Messages 1" at bounding box center [31, 237] width 31 height 31
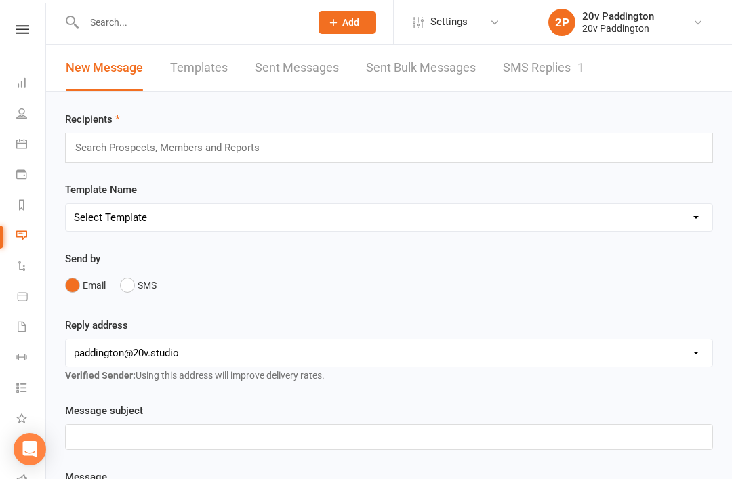
click at [511, 71] on link "SMS Replies 1" at bounding box center [543, 68] width 81 height 47
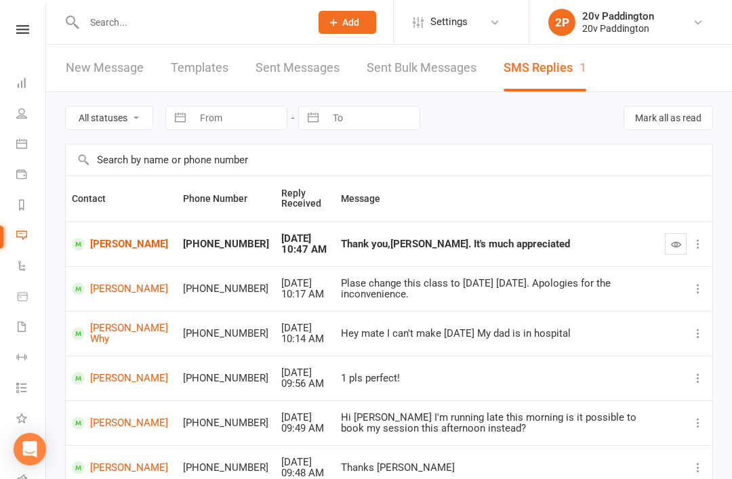
click at [671, 246] on icon "button" at bounding box center [676, 244] width 10 height 10
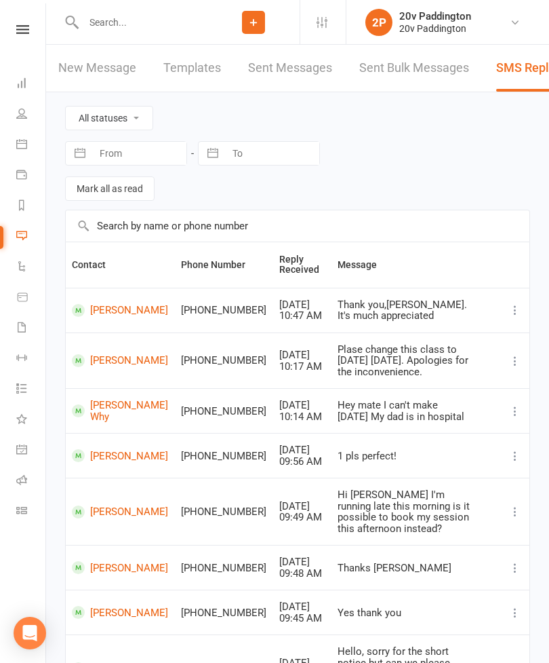
click at [17, 153] on link "Calendar" at bounding box center [31, 145] width 31 height 31
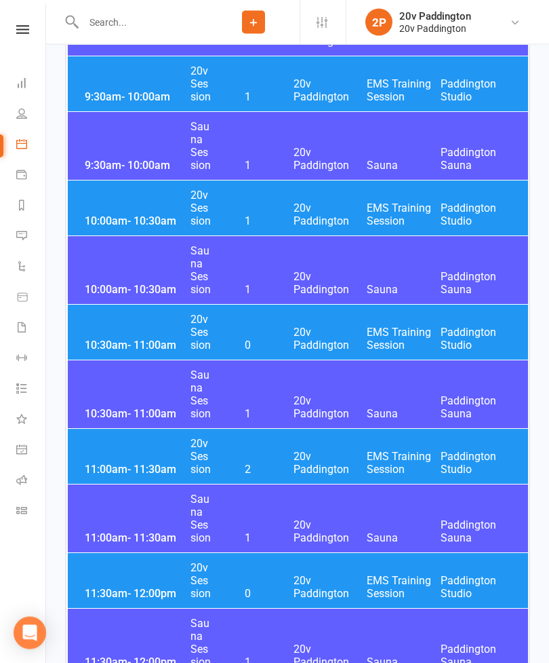
scroll to position [911, 0]
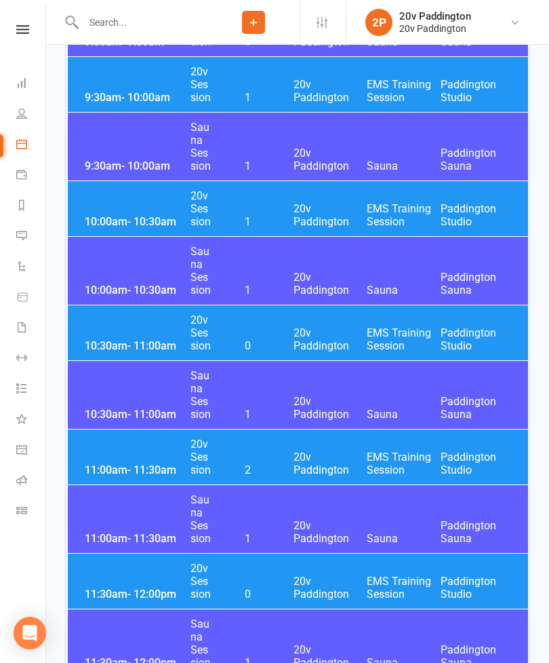
click at [471, 461] on span "Paddington Studio" at bounding box center [478, 463] width 74 height 26
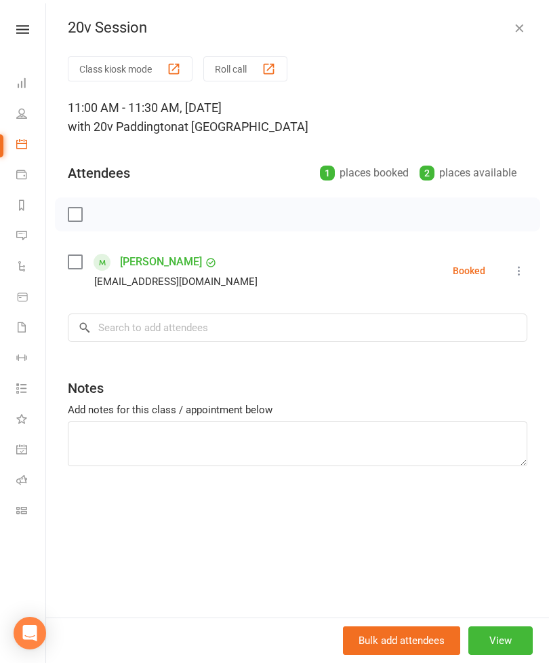
click at [521, 277] on icon at bounding box center [520, 271] width 14 height 14
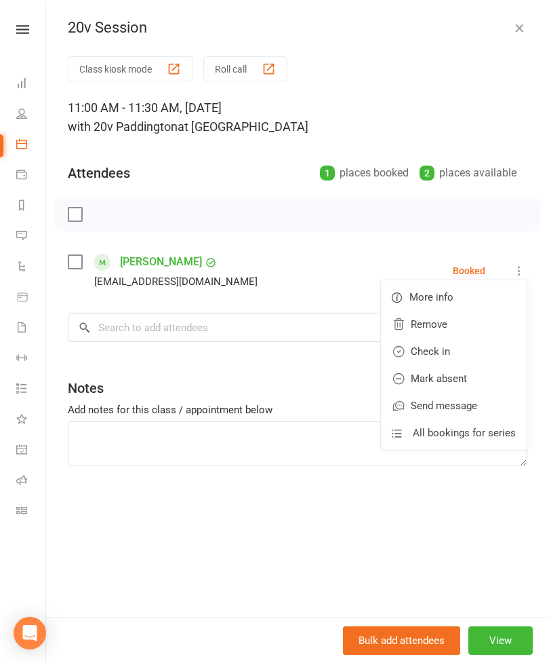
click at [456, 354] on link "Check in" at bounding box center [454, 351] width 146 height 27
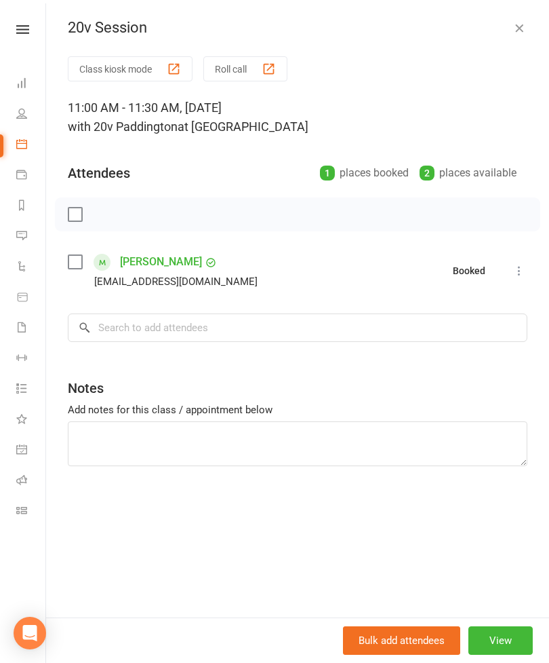
scroll to position [907, 0]
click at [517, 26] on icon "button" at bounding box center [520, 28] width 14 height 14
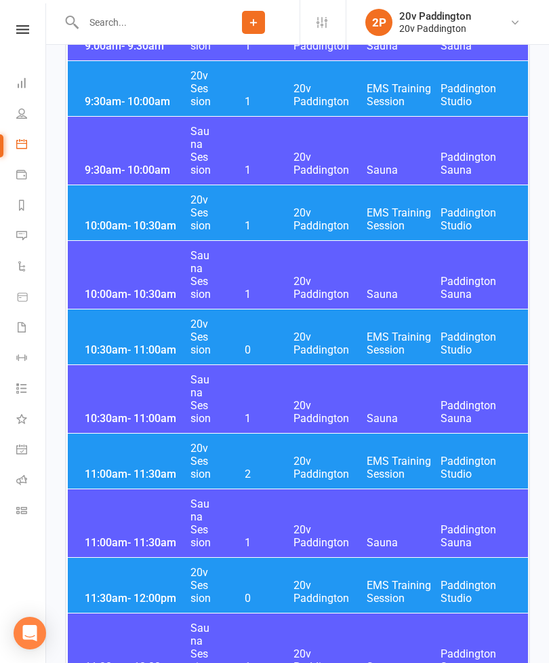
click at [409, 473] on span "EMS Training Session" at bounding box center [404, 467] width 74 height 26
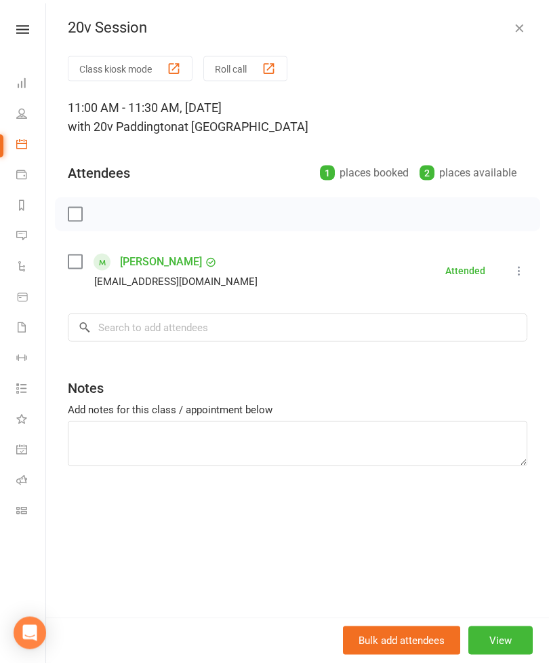
scroll to position [907, 0]
click at [525, 24] on icon "button" at bounding box center [520, 28] width 14 height 14
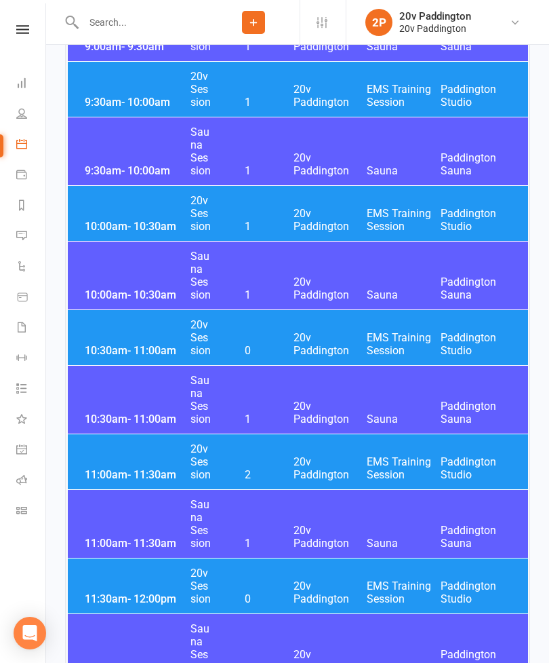
click at [406, 479] on div "11:30am - 12:00pm 20v Session 0 20v Paddington EMS Training Session [GEOGRAPHIC…" at bounding box center [298, 585] width 460 height 55
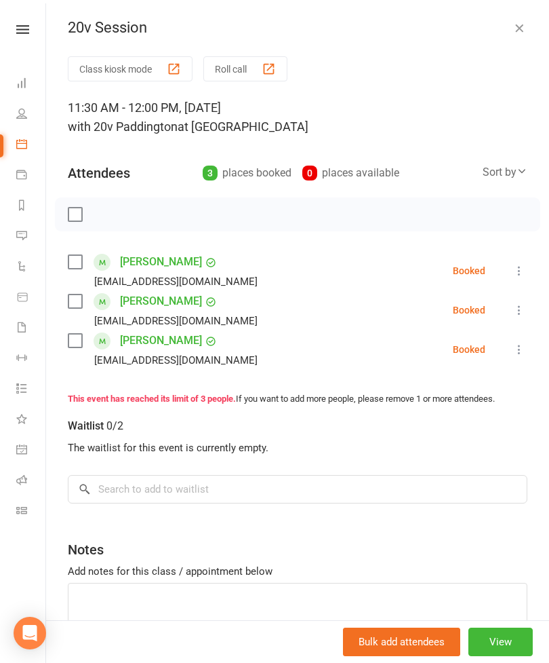
click at [507, 277] on li "[PERSON_NAME] [EMAIL_ADDRESS][DOMAIN_NAME] Booked More info Remove Check in Mar…" at bounding box center [298, 270] width 460 height 39
click at [512, 281] on li "[PERSON_NAME] [EMAIL_ADDRESS][DOMAIN_NAME] Booked More info Remove Check in Mar…" at bounding box center [298, 270] width 460 height 39
click at [515, 270] on icon at bounding box center [520, 271] width 14 height 14
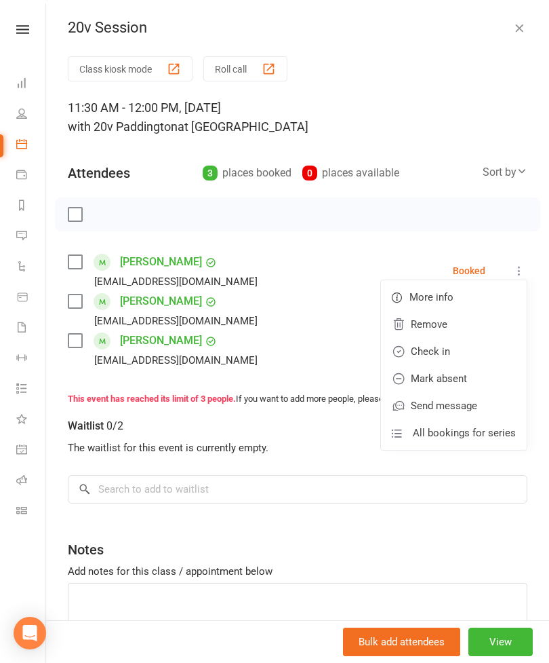
click at [455, 361] on link "Check in" at bounding box center [454, 351] width 146 height 27
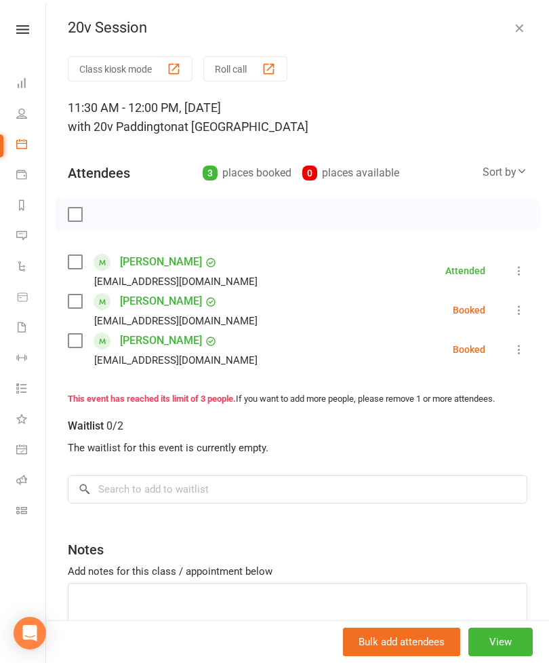
click at [156, 350] on link "[PERSON_NAME]" at bounding box center [161, 341] width 82 height 22
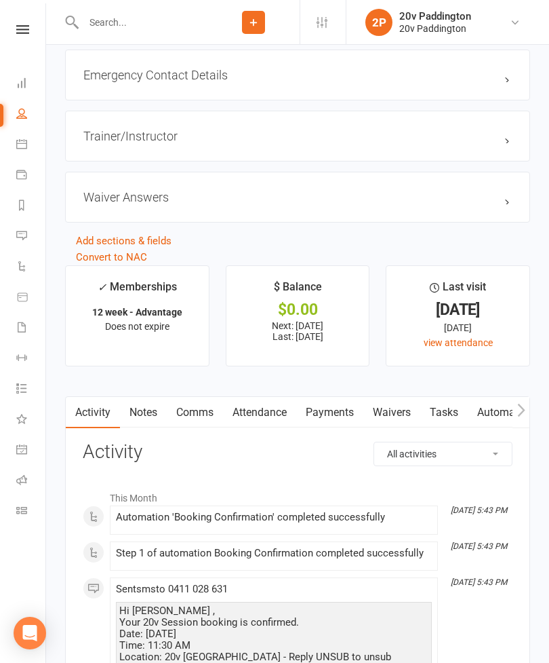
click at [256, 428] on link "Attendance" at bounding box center [259, 412] width 73 height 31
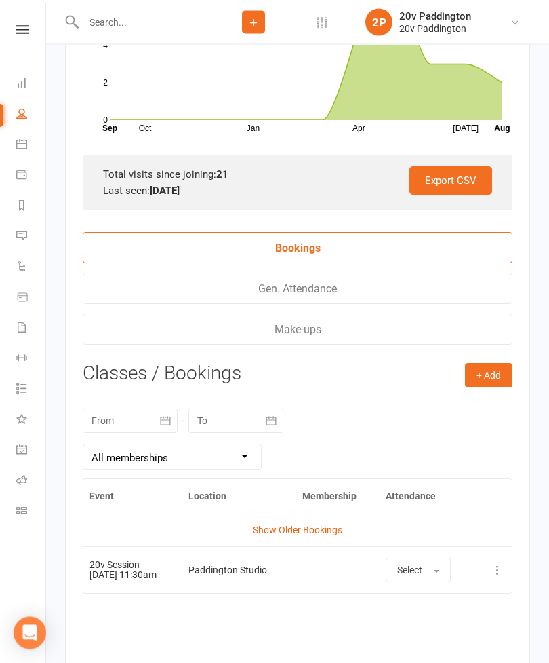
scroll to position [2034, 0]
click at [450, 479] on button "Select" at bounding box center [418, 569] width 65 height 24
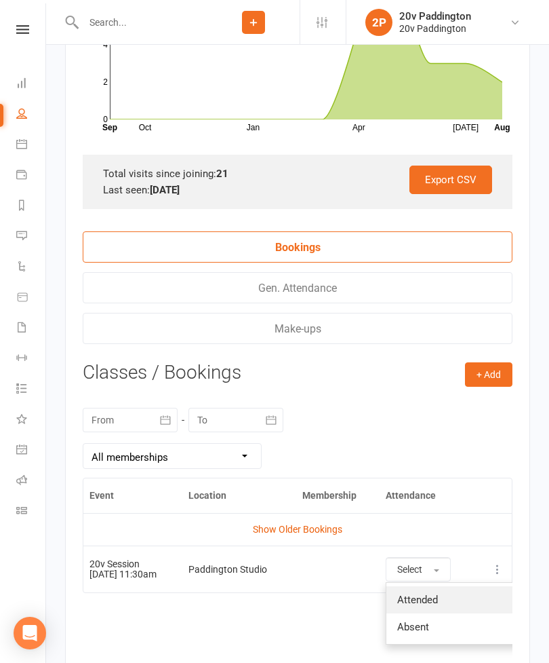
click at [467, 479] on link "Attended" at bounding box center [454, 599] width 134 height 27
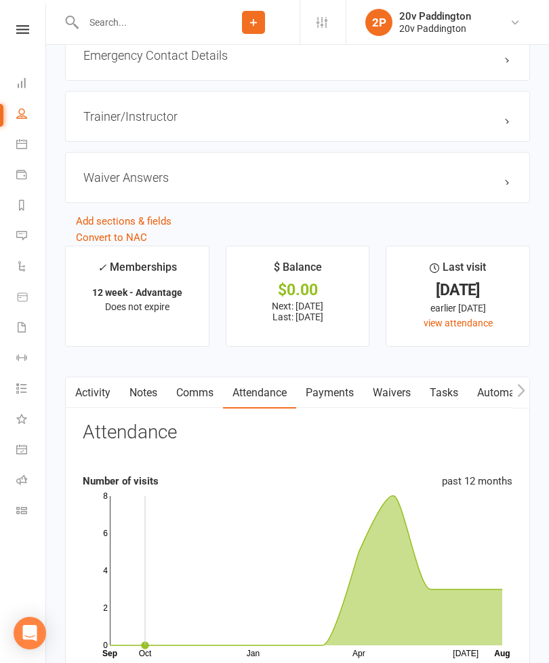
scroll to position [1507, 0]
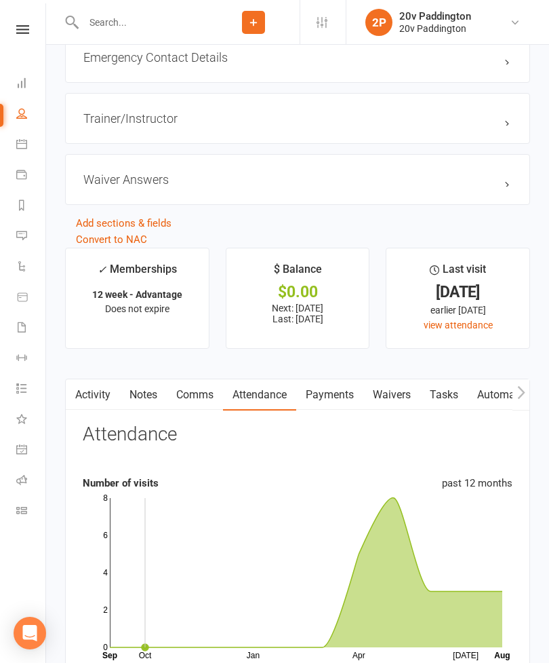
click at [98, 403] on link "Activity" at bounding box center [93, 394] width 54 height 31
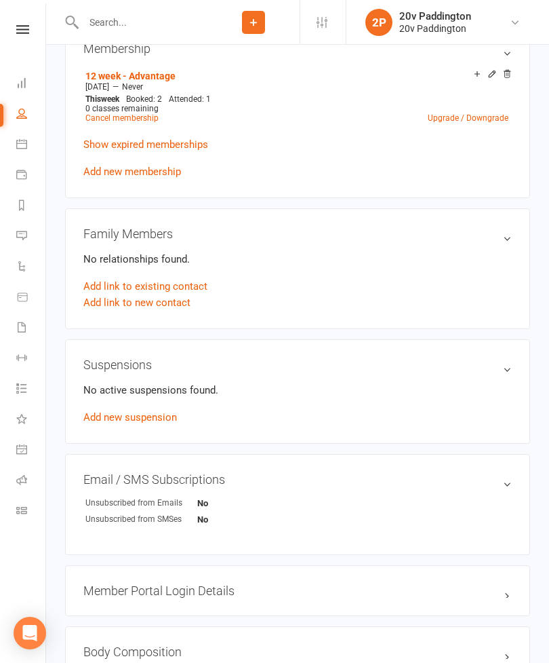
scroll to position [730, 0]
click at [132, 420] on link "Add new suspension" at bounding box center [130, 416] width 94 height 12
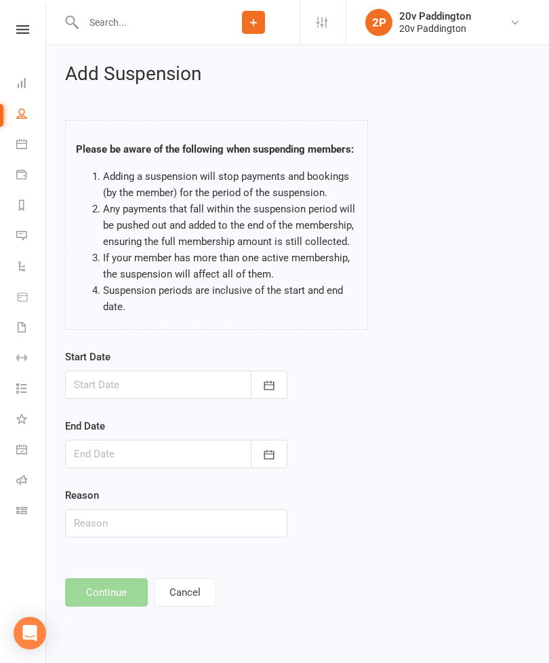
click at [262, 380] on icon "button" at bounding box center [269, 385] width 14 height 14
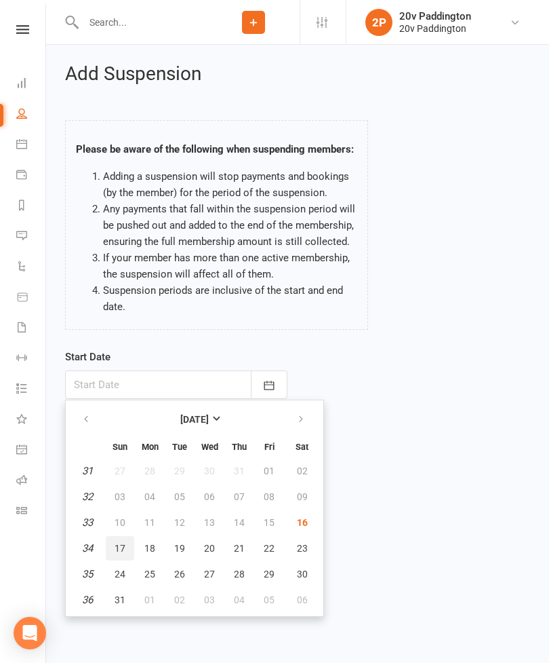
click at [123, 479] on span "17" at bounding box center [120, 548] width 11 height 11
type input "[DATE]"
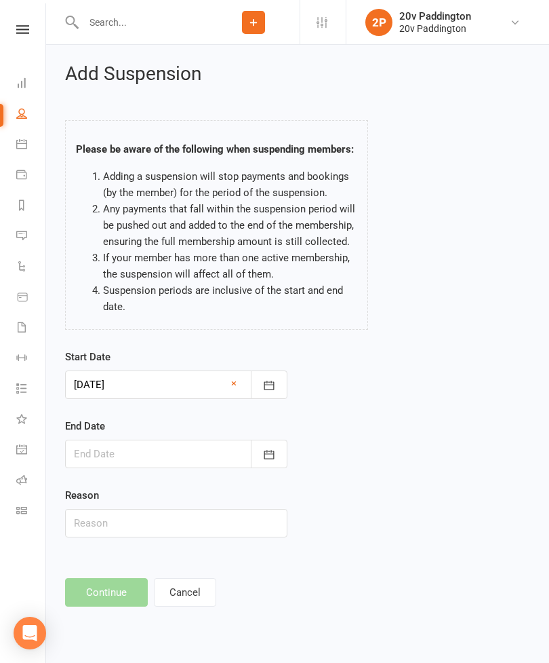
click at [276, 456] on button "button" at bounding box center [269, 453] width 37 height 28
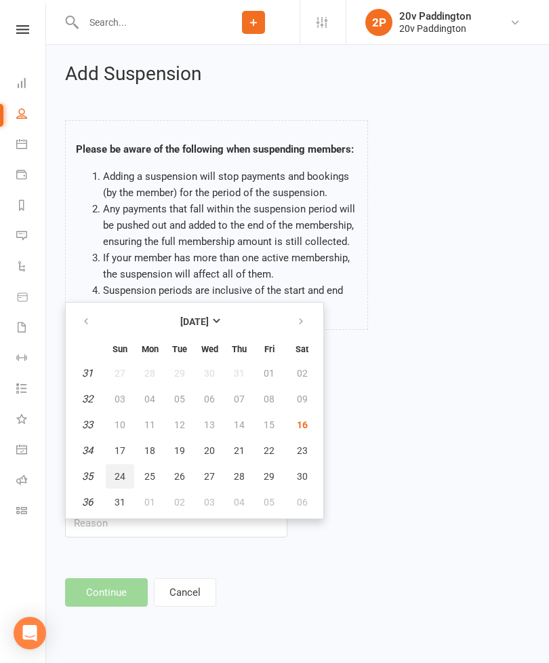
click at [127, 479] on button "24" at bounding box center [120, 476] width 28 height 24
type input "[DATE]"
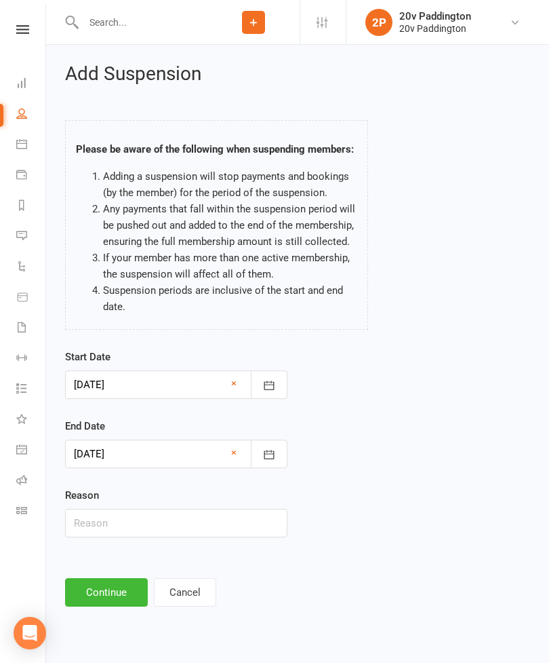
click at [113, 479] on button "Continue" at bounding box center [106, 592] width 83 height 28
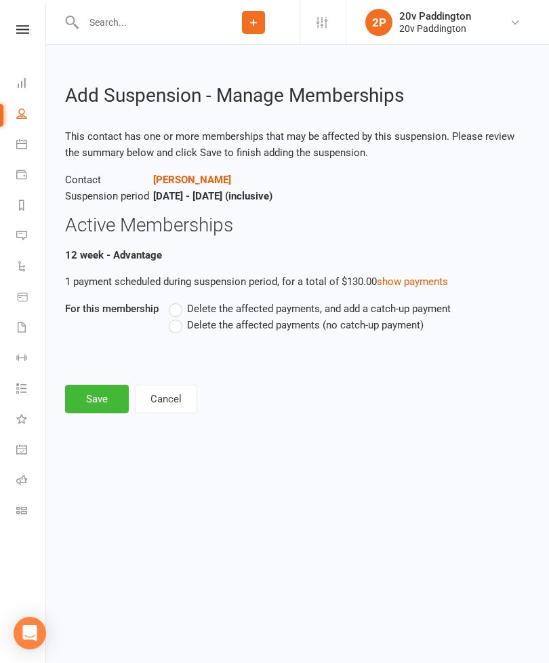
click at [184, 331] on label "Delete the affected payments (no catch-up payment)" at bounding box center [296, 325] width 255 height 16
click at [178, 317] on input "Delete the affected payments (no catch-up payment)" at bounding box center [173, 317] width 9 height 0
click at [117, 401] on button "Save" at bounding box center [97, 399] width 64 height 28
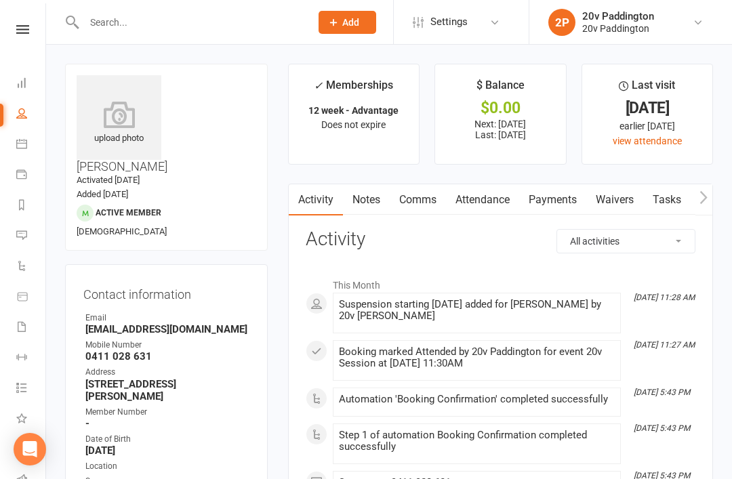
click at [18, 235] on icon at bounding box center [21, 235] width 11 height 11
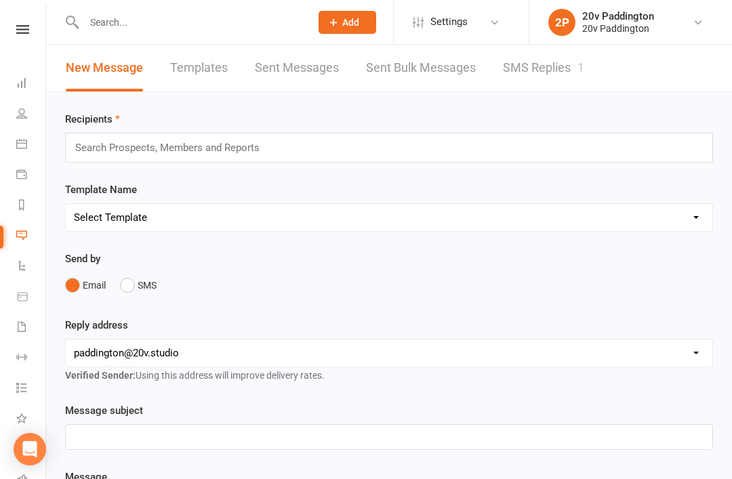
click at [515, 77] on link "SMS Replies 1" at bounding box center [543, 68] width 81 height 47
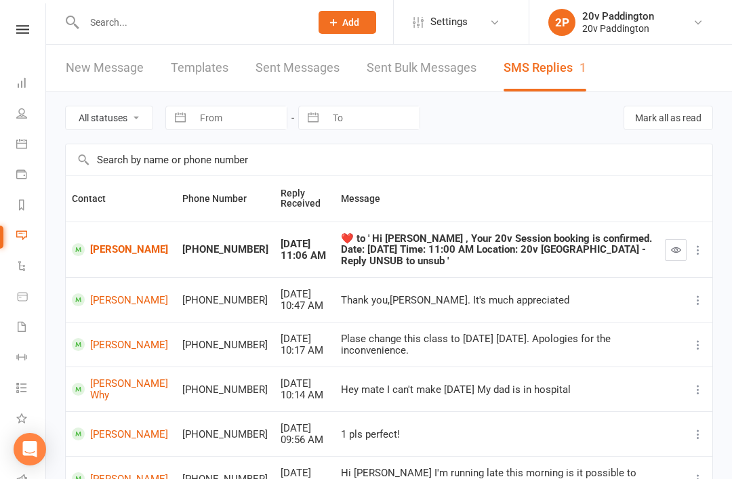
click at [670, 247] on button "button" at bounding box center [676, 250] width 22 height 22
